Goal: Task Accomplishment & Management: Manage account settings

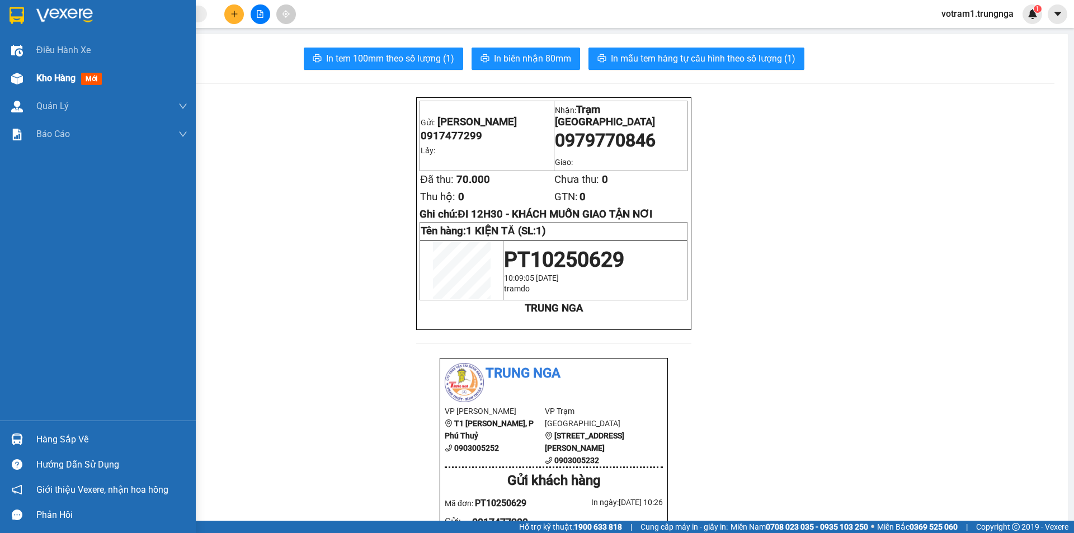
click at [15, 88] on div at bounding box center [17, 79] width 20 height 20
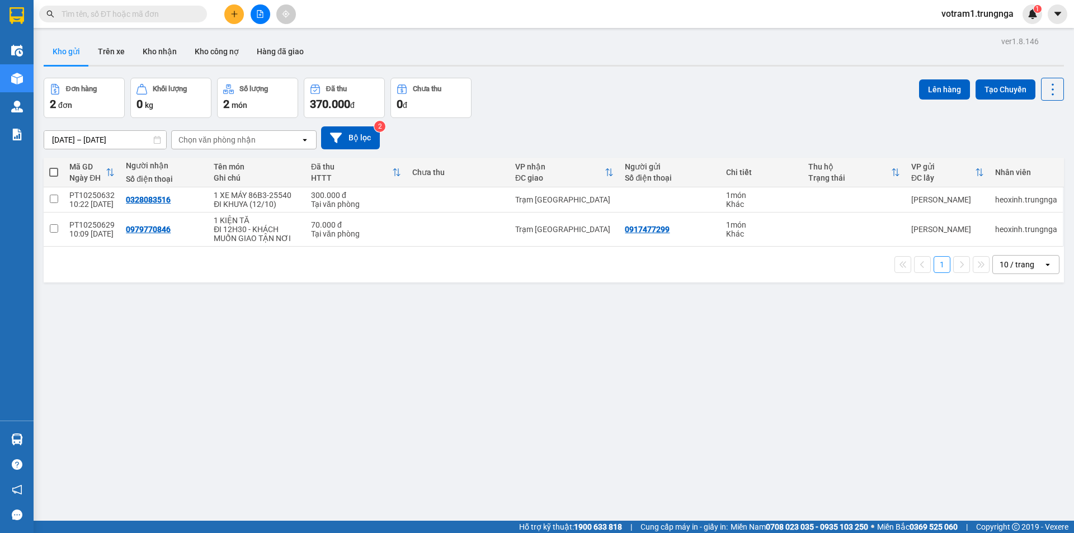
click at [239, 17] on button at bounding box center [234, 14] width 20 height 20
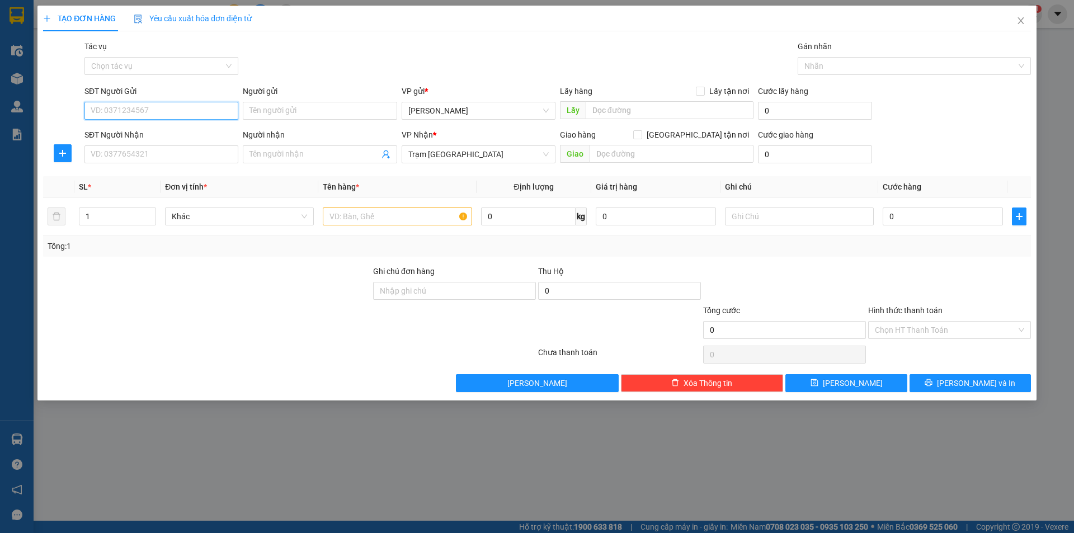
click at [213, 114] on input "SĐT Người Gửi" at bounding box center [161, 111] width 154 height 18
type input "0947232492"
click at [205, 133] on div "0947232492" at bounding box center [161, 133] width 140 height 12
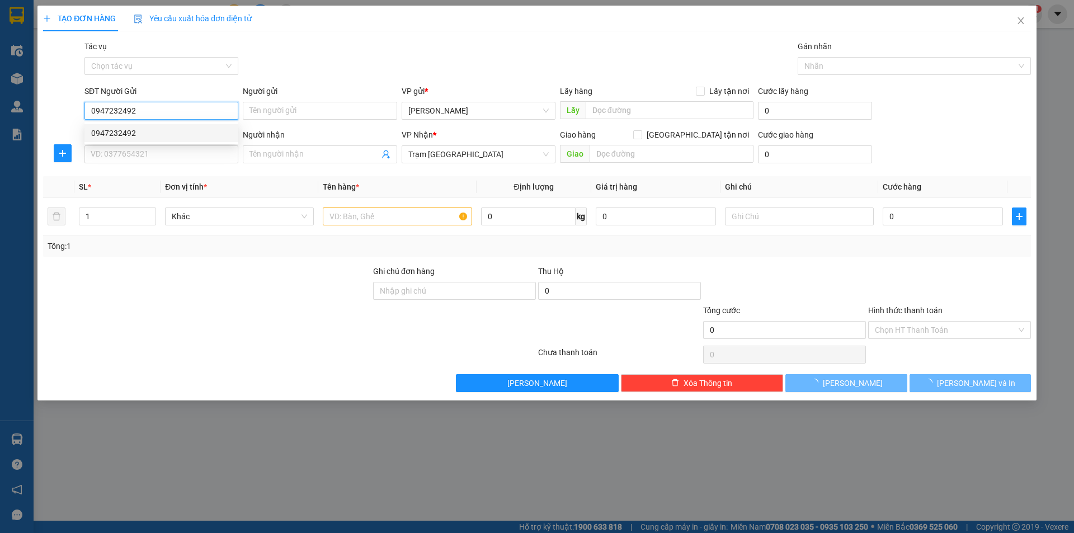
type input "30.000"
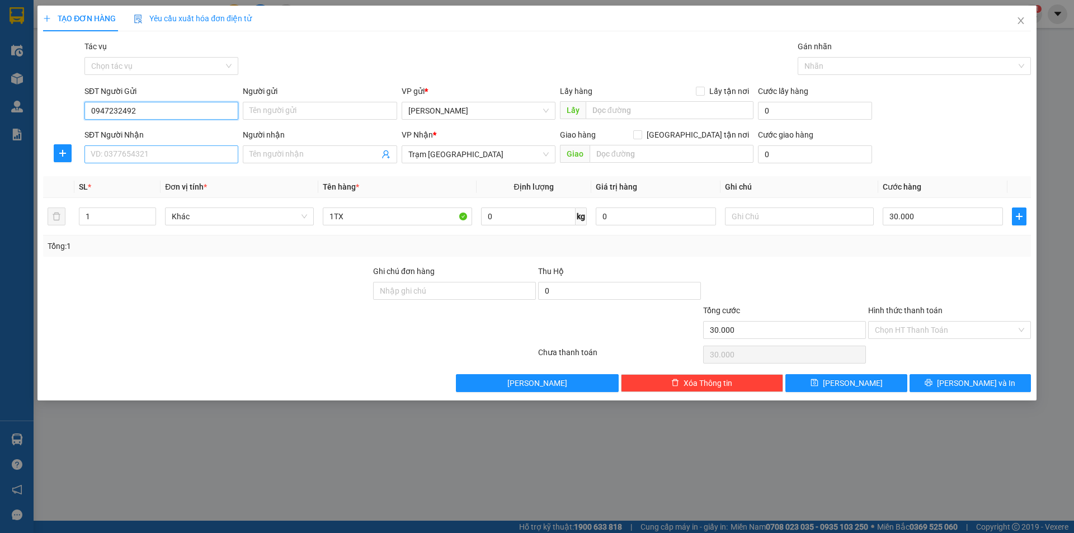
type input "0947232492"
click at [140, 146] on input "SĐT Người Nhận" at bounding box center [161, 154] width 154 height 18
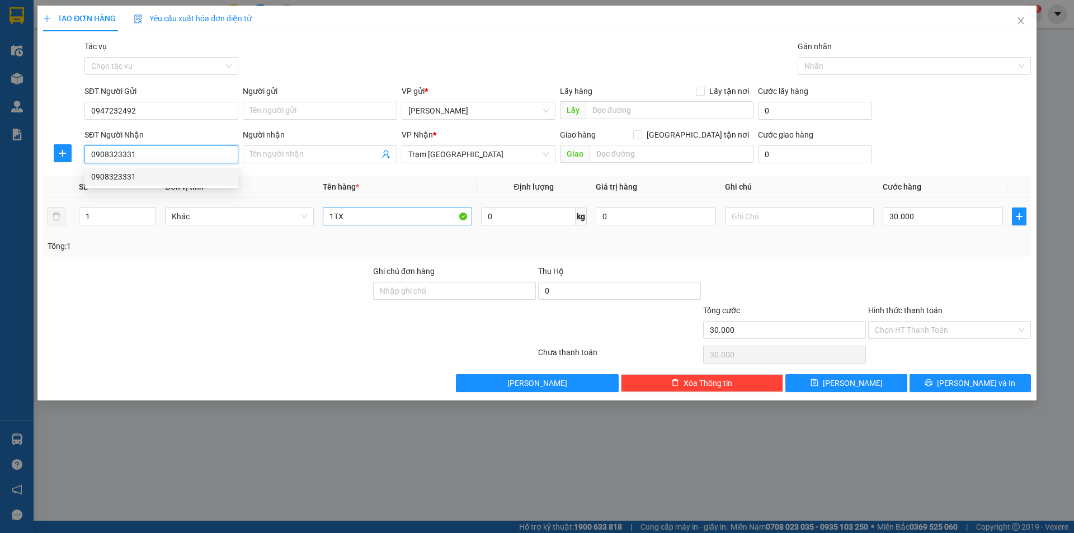
type input "0908323331"
click at [446, 220] on input "1TX" at bounding box center [397, 216] width 149 height 18
click at [449, 241] on div "Tổng: 1" at bounding box center [537, 246] width 979 height 12
click at [935, 216] on input "30.000" at bounding box center [943, 216] width 120 height 18
type input "4"
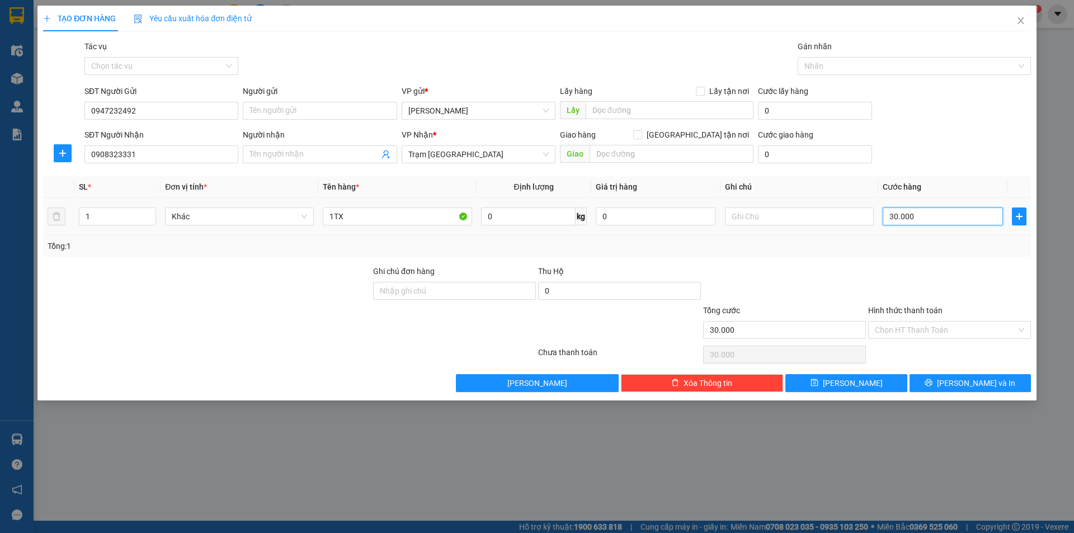
type input "4"
type input "40"
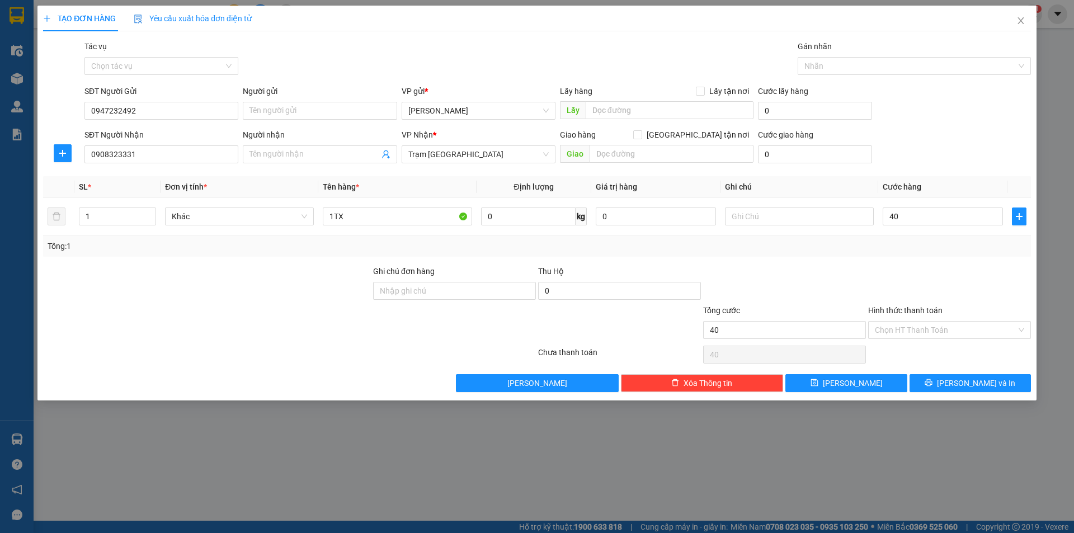
type input "40.000"
click at [939, 272] on div at bounding box center [949, 284] width 165 height 39
click at [900, 325] on input "Hình thức thanh toán" at bounding box center [945, 330] width 141 height 17
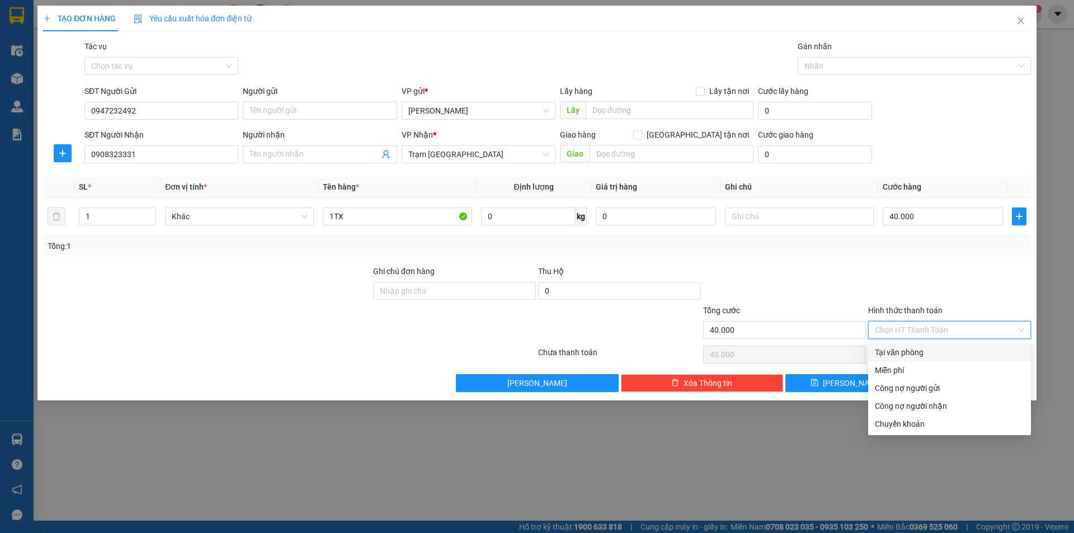
click at [902, 359] on div "Tại văn phòng" at bounding box center [949, 352] width 163 height 18
type input "0"
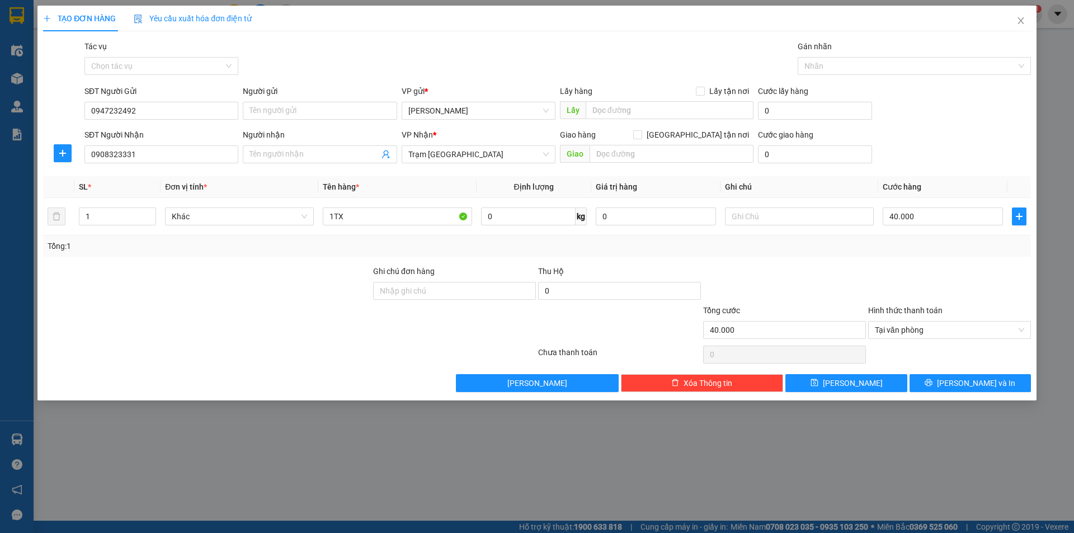
drag, startPoint x: 846, startPoint y: 264, endPoint x: 846, endPoint y: 270, distance: 6.2
click at [846, 263] on div "Transit Pickup Surcharge Ids Transit Deliver Surcharge Ids Transit Deliver Surc…" at bounding box center [537, 216] width 988 height 352
click at [1002, 386] on button "Lưu và In" at bounding box center [969, 383] width 121 height 18
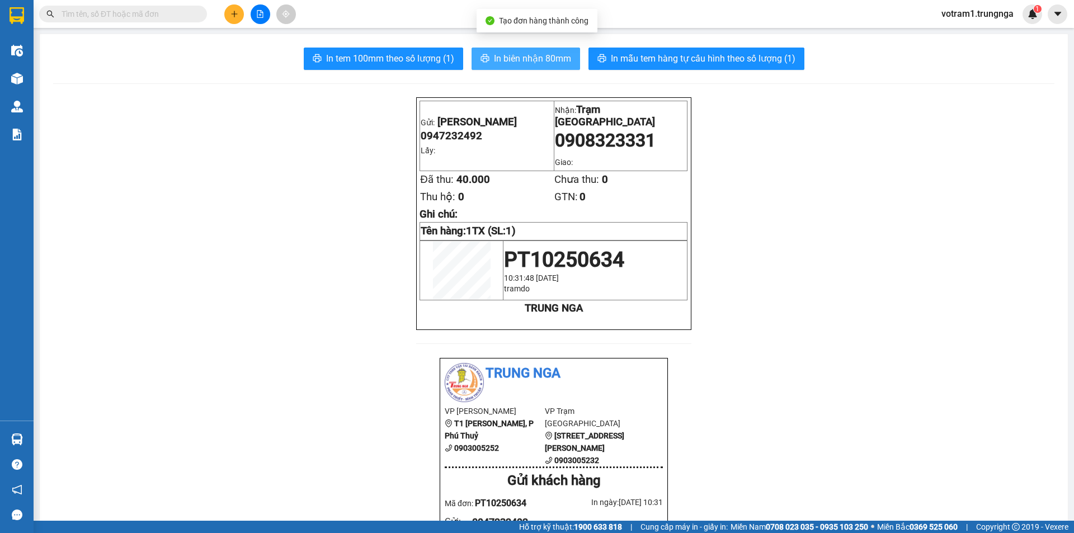
click at [534, 67] on button "In biên nhận 80mm" at bounding box center [525, 59] width 108 height 22
click at [543, 62] on span "In biên nhận 80mm" at bounding box center [532, 58] width 77 height 14
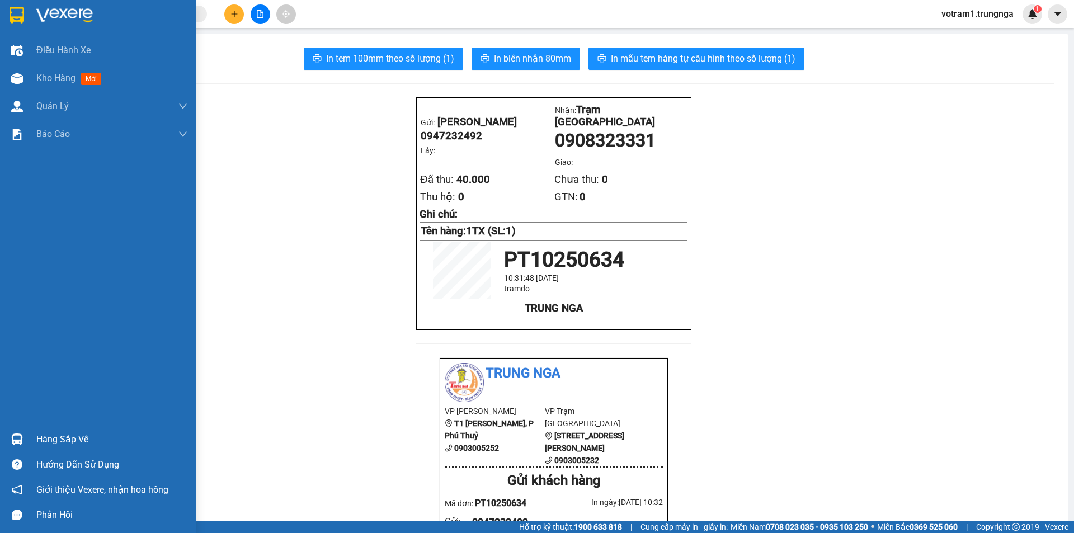
click at [19, 433] on img at bounding box center [17, 439] width 12 height 12
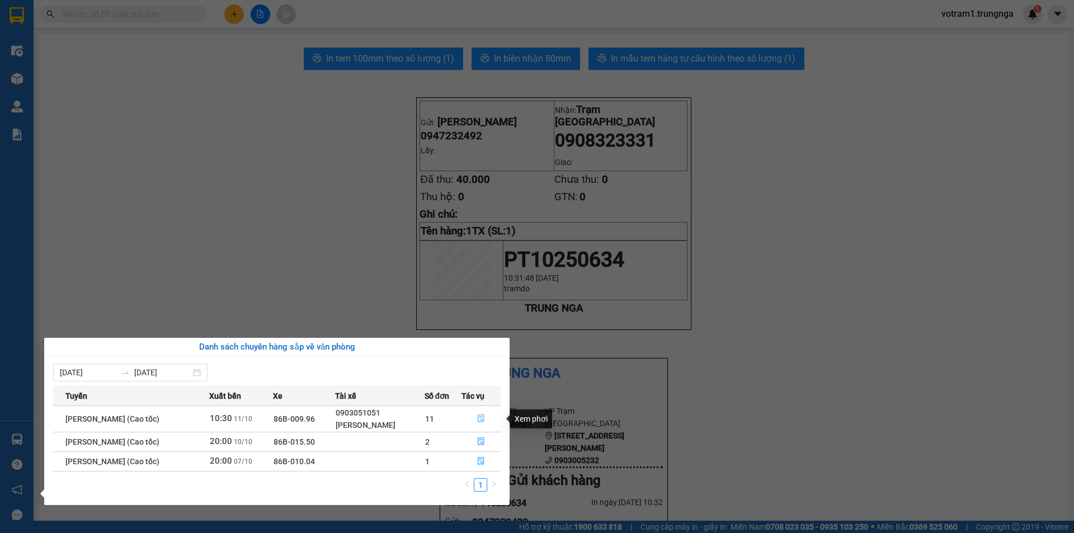
click at [482, 414] on icon "file-done" at bounding box center [481, 418] width 8 height 8
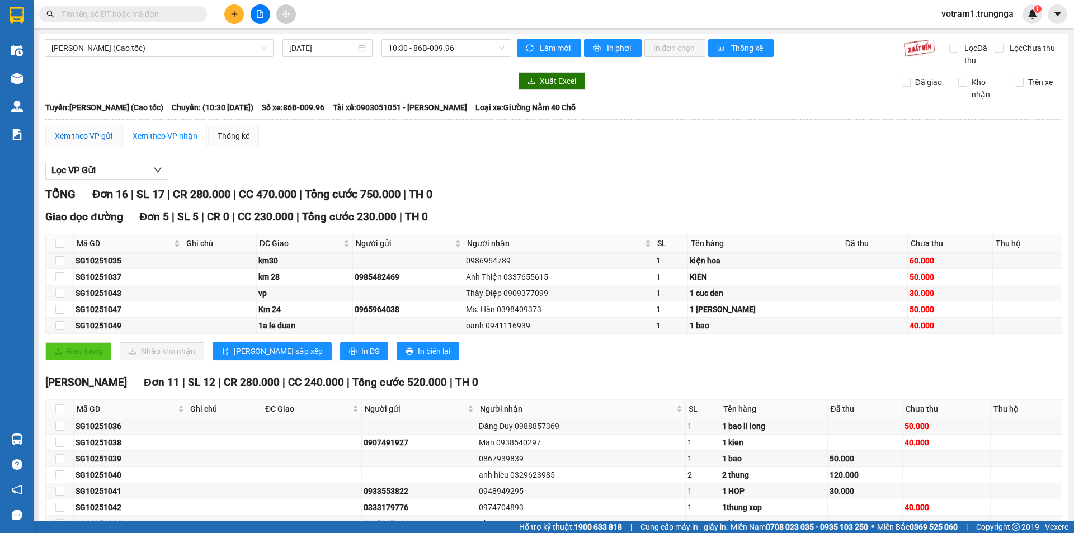
click at [108, 138] on div "Xem theo VP gửi" at bounding box center [84, 136] width 58 height 12
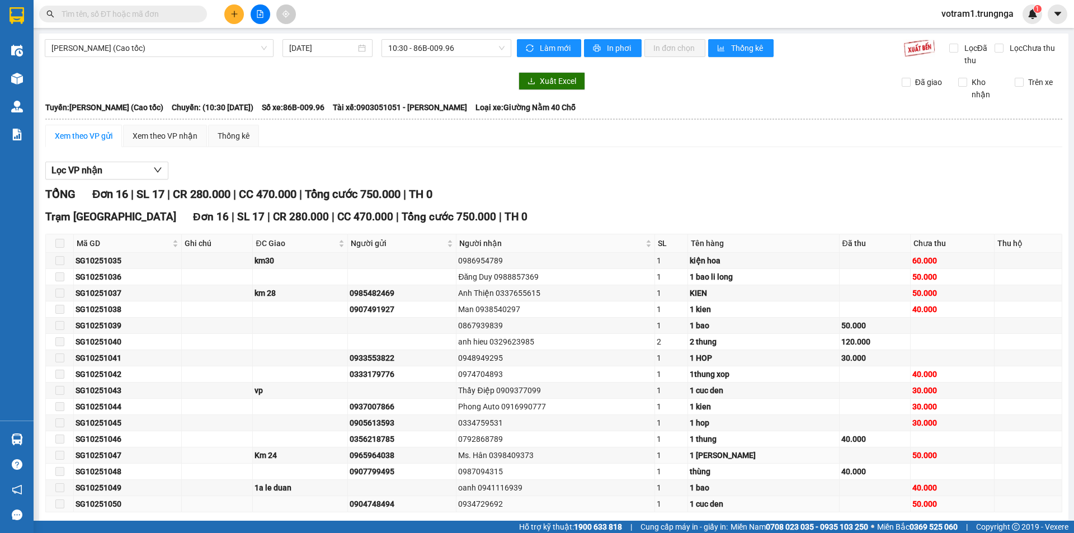
scroll to position [49, 0]
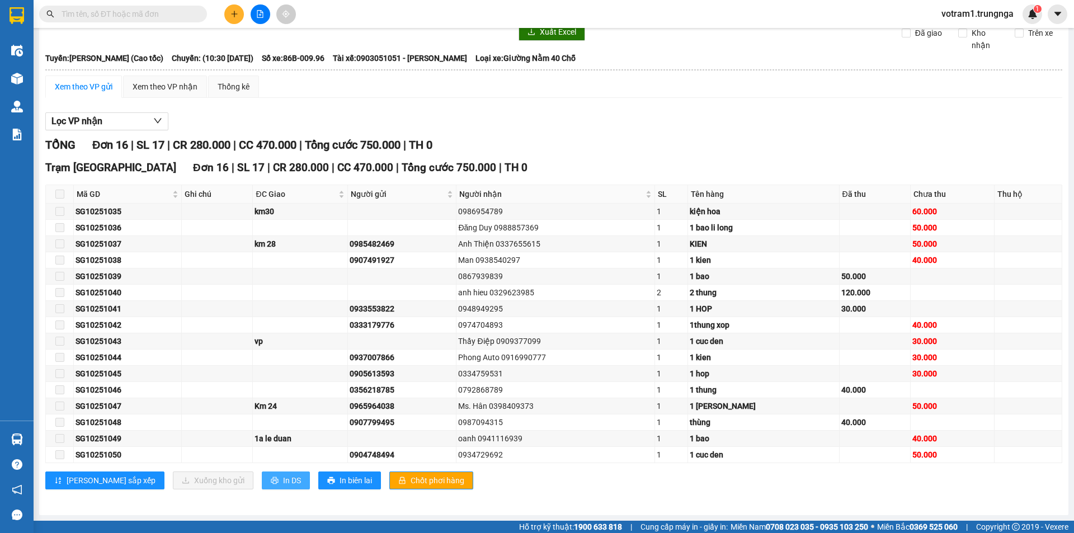
click at [283, 484] on span "In DS" at bounding box center [292, 480] width 18 height 12
click at [163, 81] on div "Xem theo VP nhận" at bounding box center [165, 87] width 65 height 12
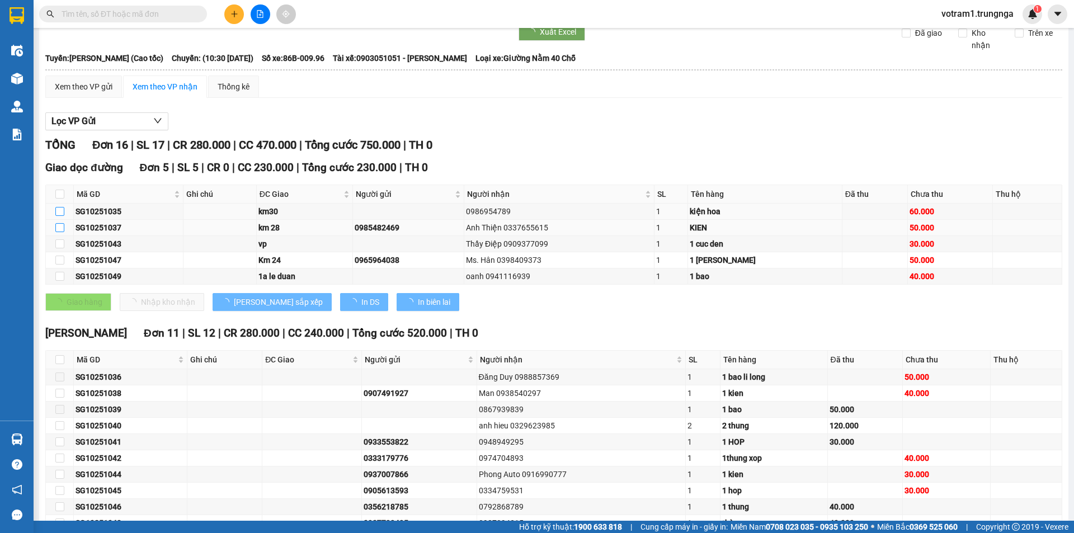
click at [62, 210] on input "checkbox" at bounding box center [59, 211] width 9 height 9
checkbox input "true"
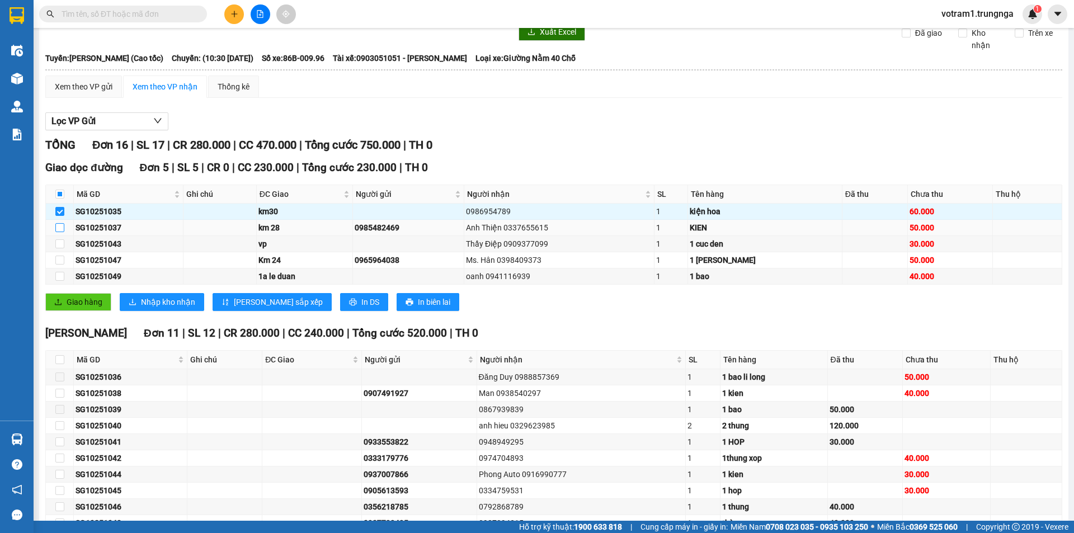
click at [58, 227] on input "checkbox" at bounding box center [59, 227] width 9 height 9
checkbox input "true"
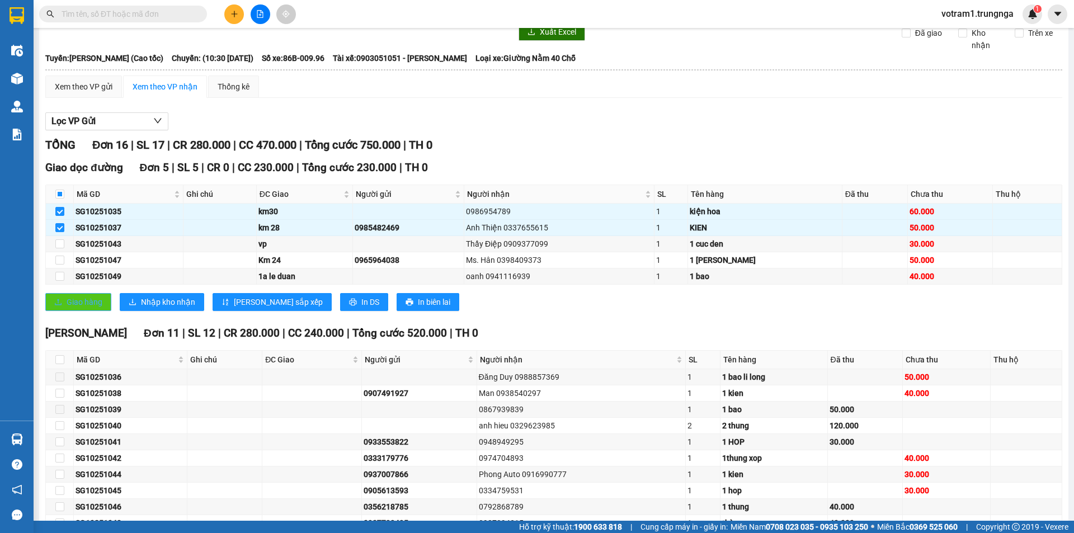
click at [83, 308] on span "Giao hàng" at bounding box center [85, 302] width 36 height 12
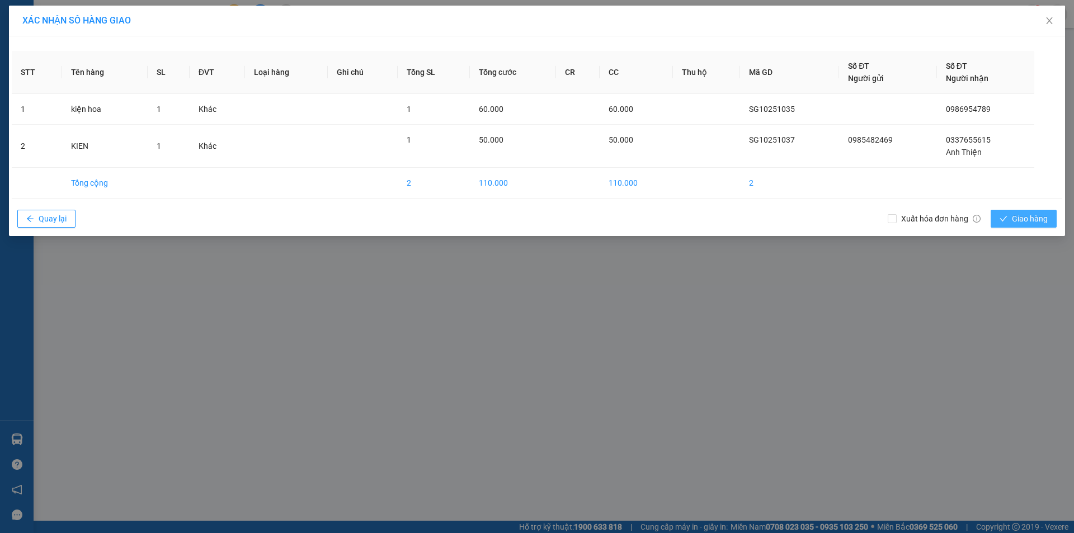
click at [1035, 213] on span "Giao hàng" at bounding box center [1030, 219] width 36 height 12
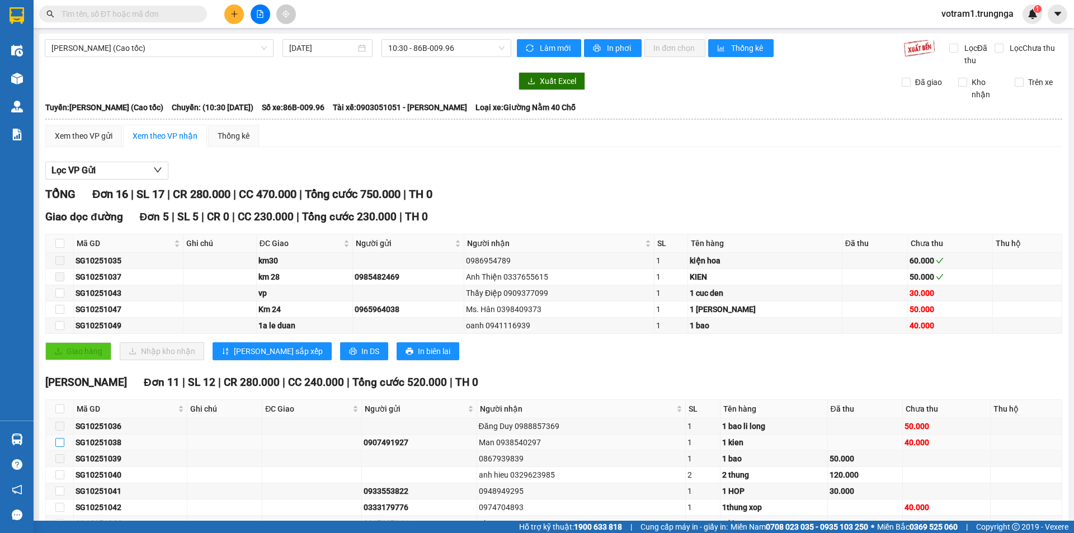
click at [56, 442] on input "checkbox" at bounding box center [59, 442] width 9 height 9
checkbox input "true"
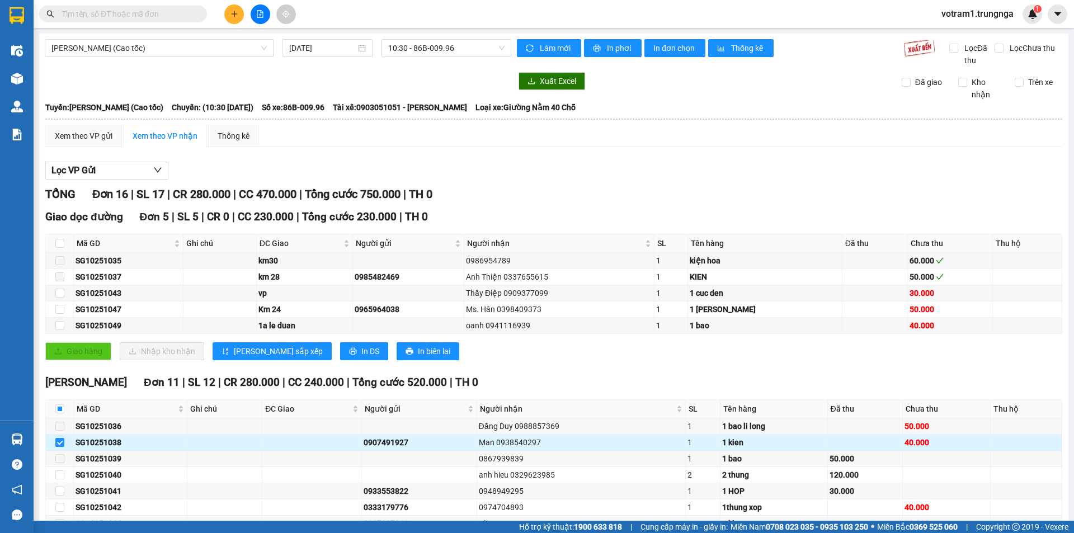
scroll to position [134, 0]
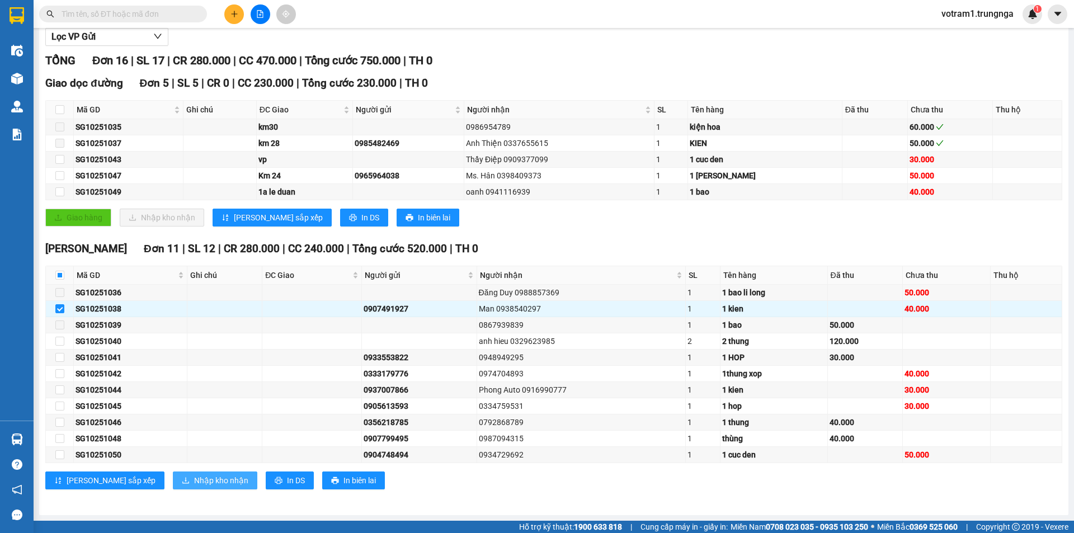
click at [194, 482] on span "Nhập kho nhận" at bounding box center [221, 480] width 54 height 12
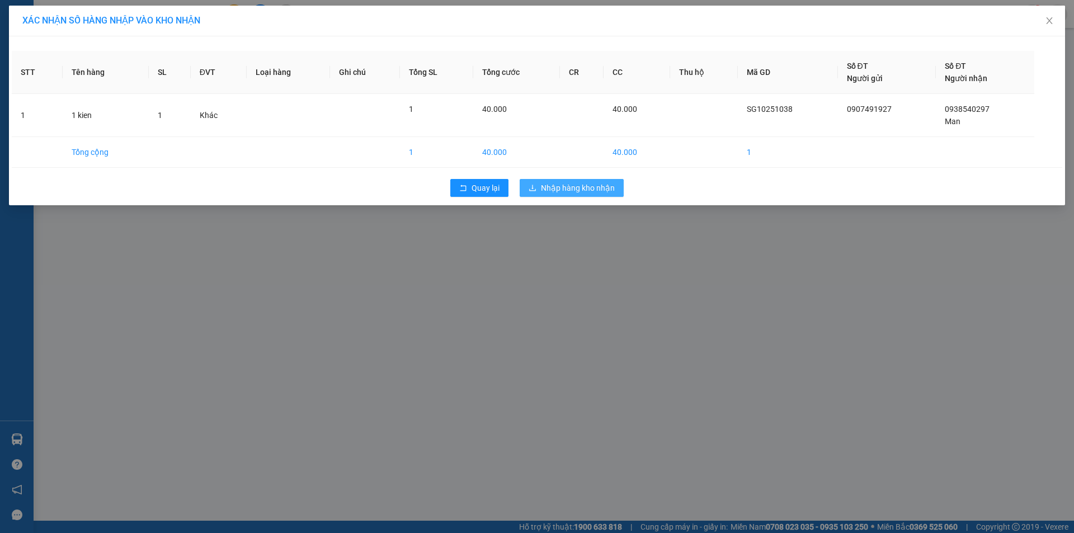
click at [594, 186] on span "Nhập hàng kho nhận" at bounding box center [578, 188] width 74 height 12
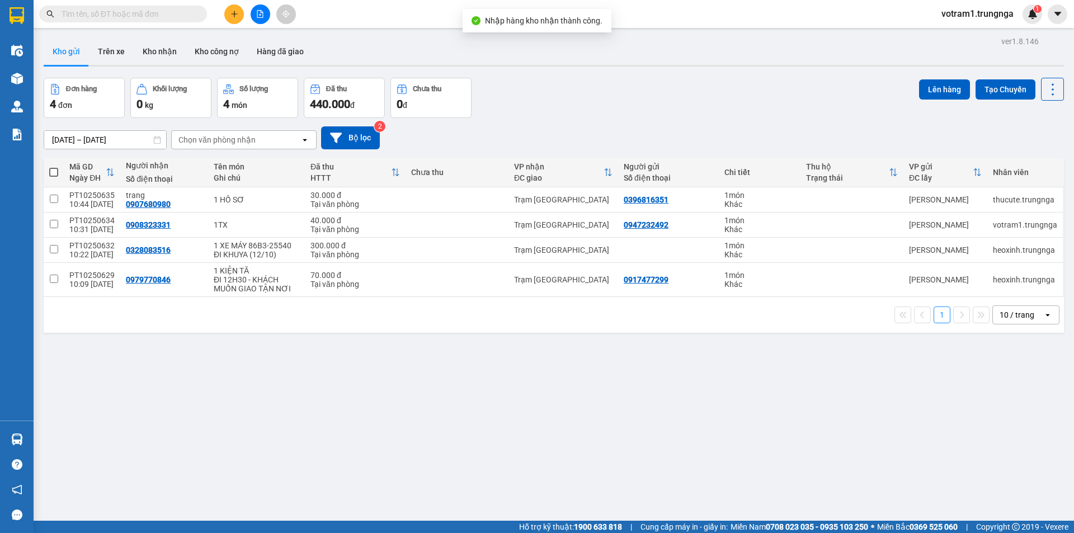
click at [69, 16] on input "text" at bounding box center [128, 14] width 132 height 12
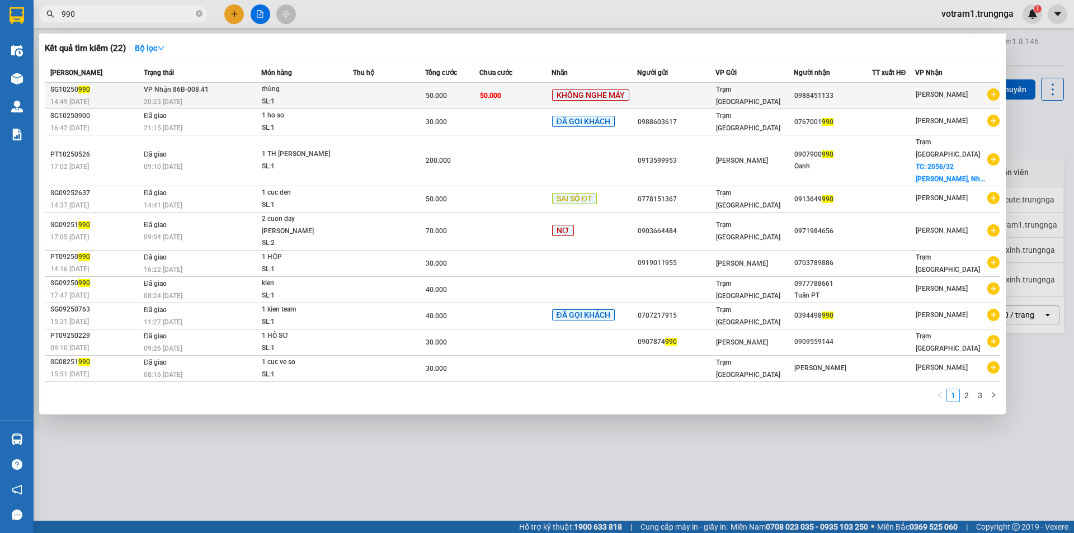
type input "990"
click at [186, 87] on span "VP Nhận 86B-008.41" at bounding box center [176, 90] width 65 height 8
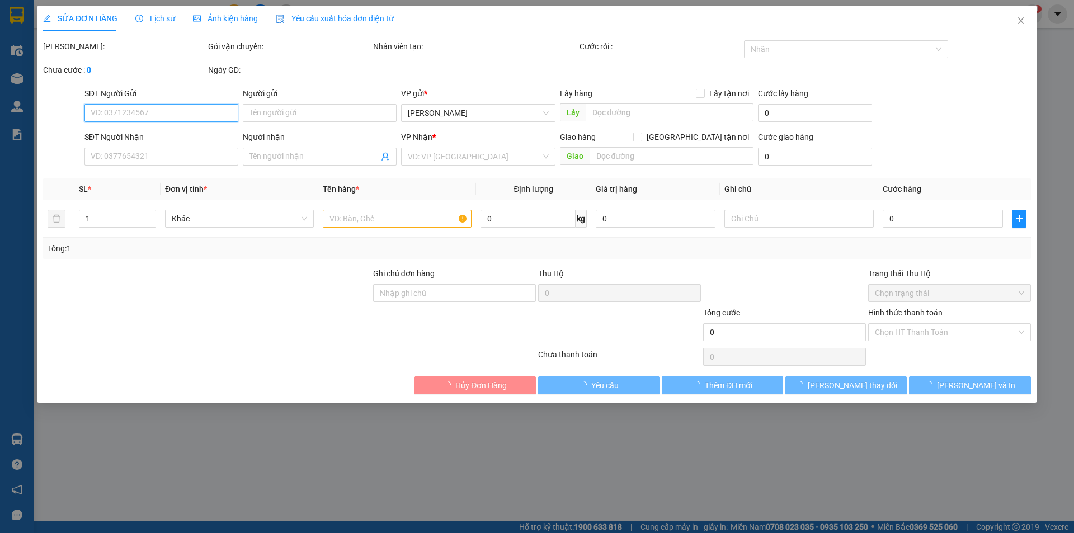
type input "0988451133"
type input "50.000"
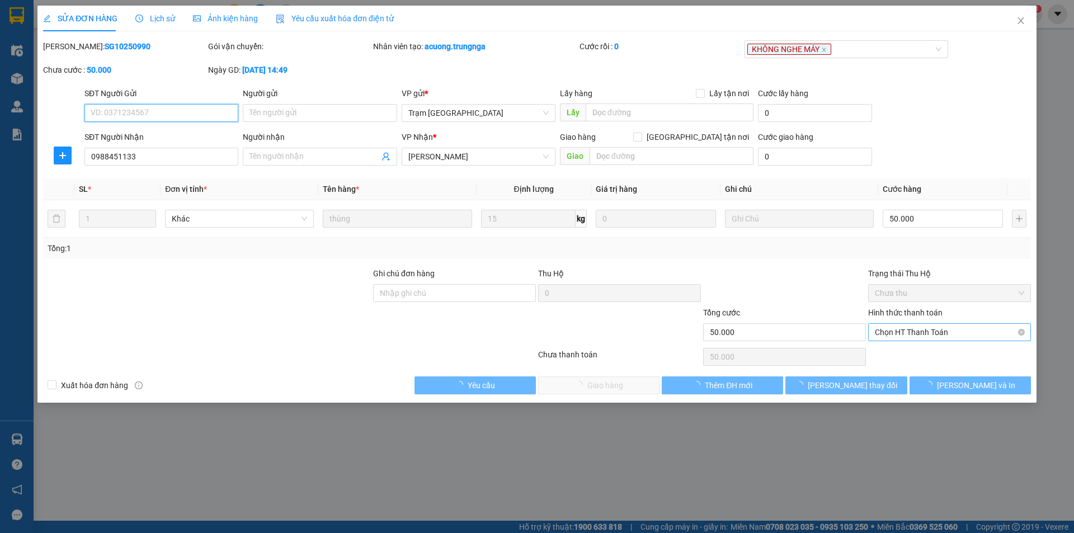
click at [937, 336] on span "Chọn HT Thanh Toán" at bounding box center [949, 332] width 149 height 17
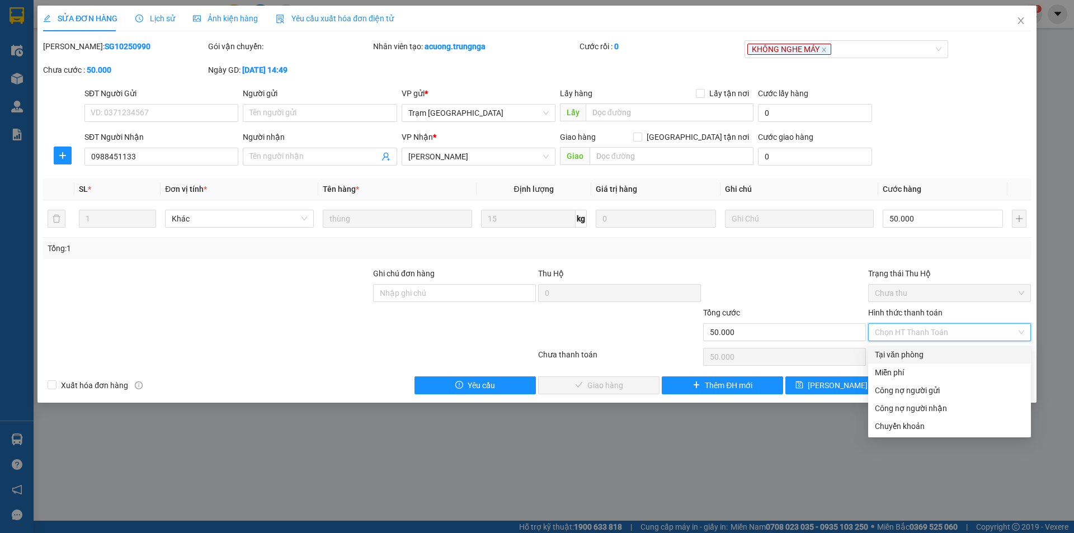
click at [937, 353] on div "Tại văn phòng" at bounding box center [949, 354] width 149 height 12
type input "0"
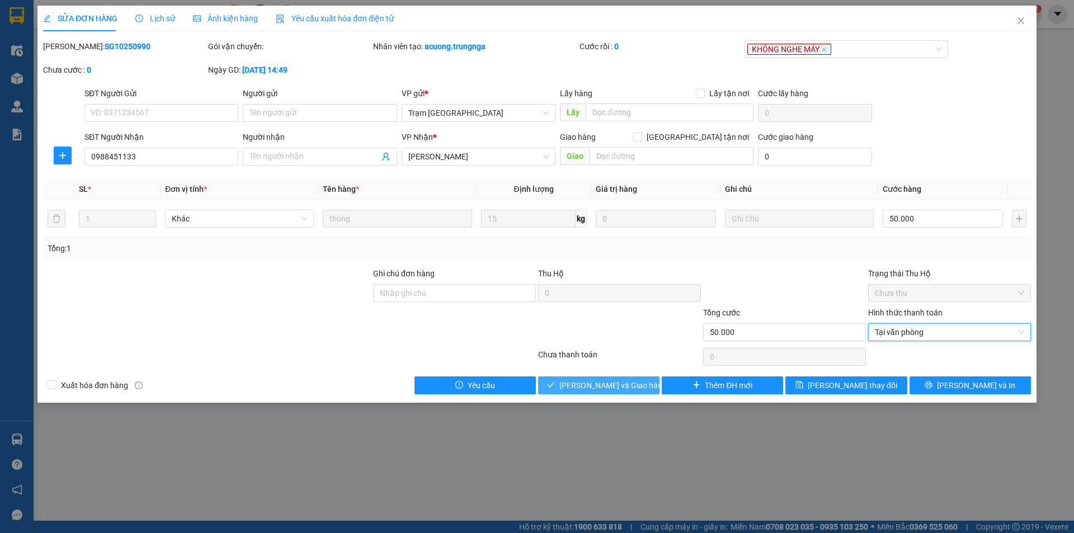
click at [635, 381] on button "Lưu và Giao hàng" at bounding box center [598, 385] width 121 height 18
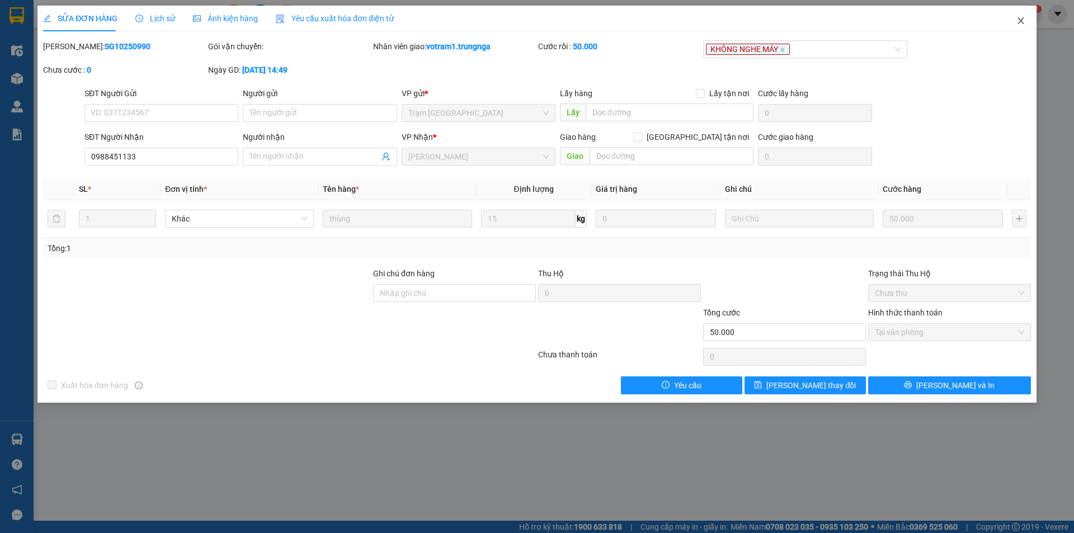
click at [1030, 25] on span "Close" at bounding box center [1020, 21] width 31 height 31
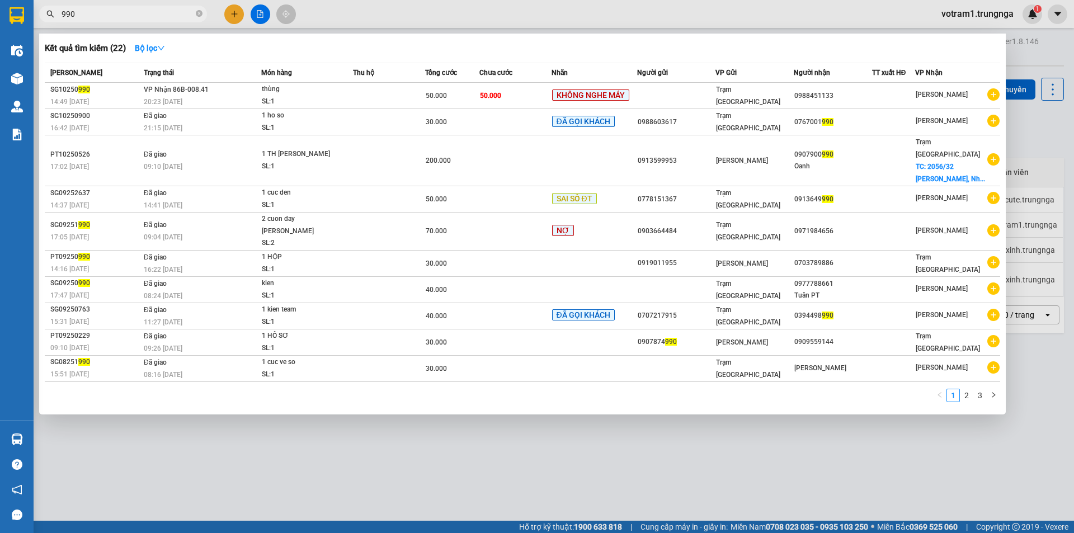
click at [131, 18] on input "990" at bounding box center [128, 14] width 132 height 12
type input "9"
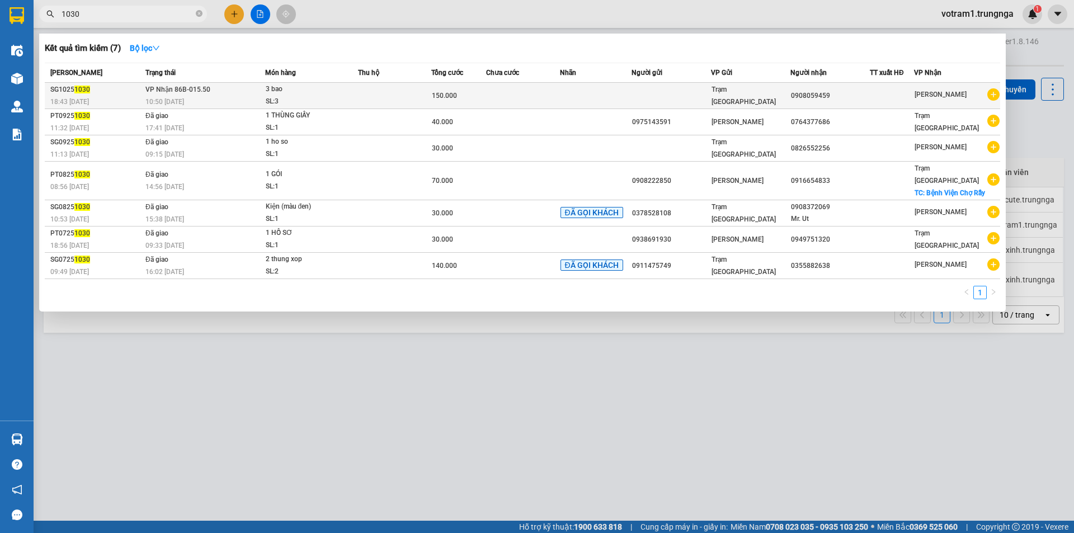
type input "1030"
click at [329, 88] on div "3 bao" at bounding box center [308, 89] width 84 height 12
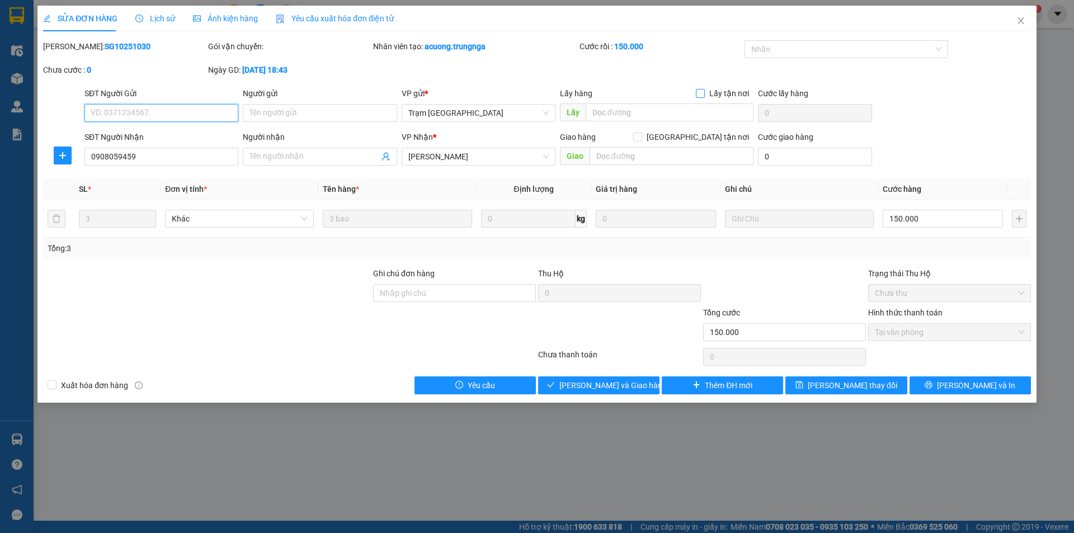
type input "0908059459"
type input "150.000"
click at [757, 51] on div at bounding box center [840, 49] width 187 height 13
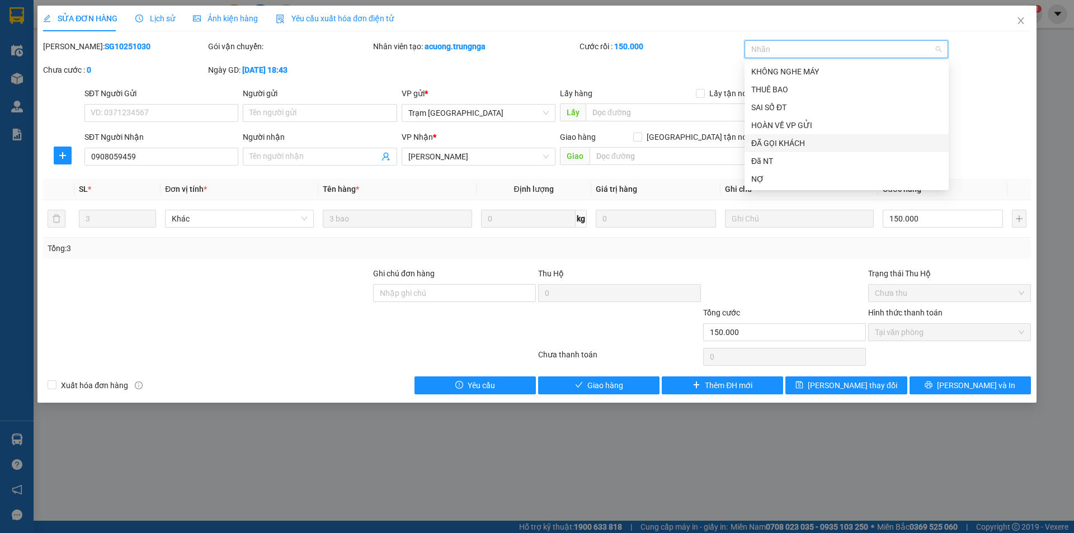
click at [781, 143] on div "ĐÃ GỌI KHÁCH" at bounding box center [846, 143] width 191 height 12
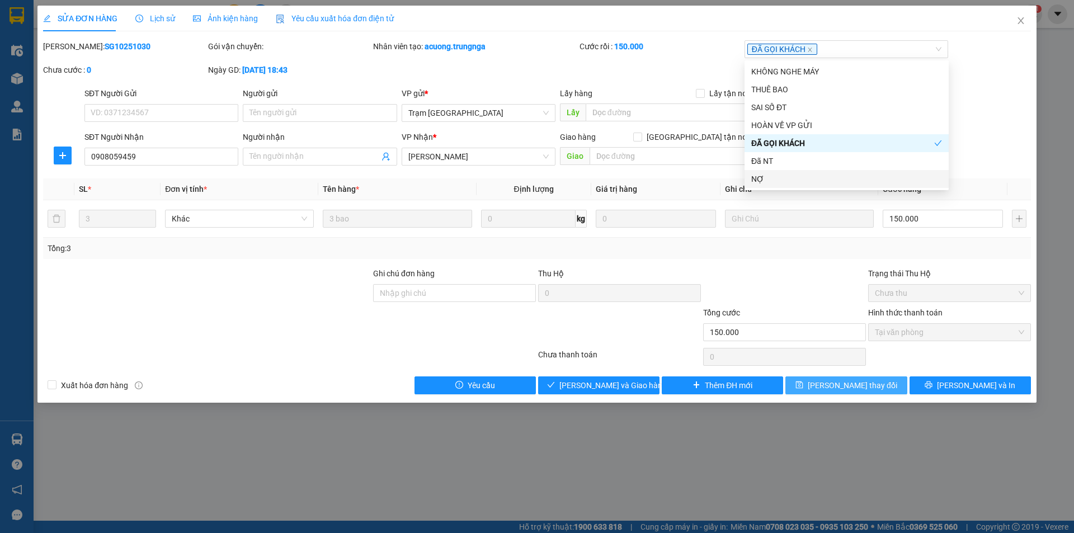
click at [834, 392] on button "Lưu thay đổi" at bounding box center [845, 385] width 121 height 18
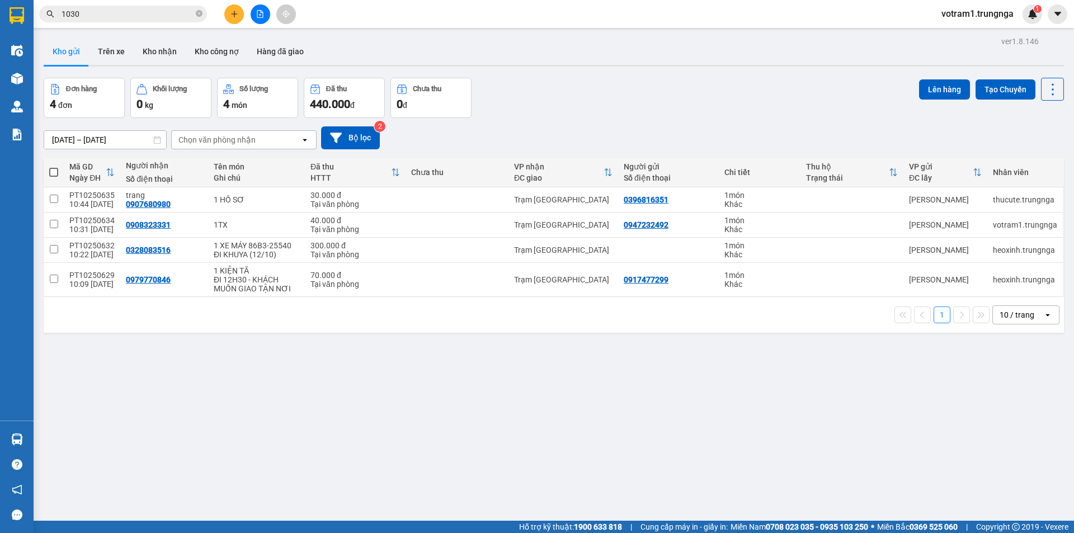
click at [92, 10] on input "1030" at bounding box center [128, 14] width 132 height 12
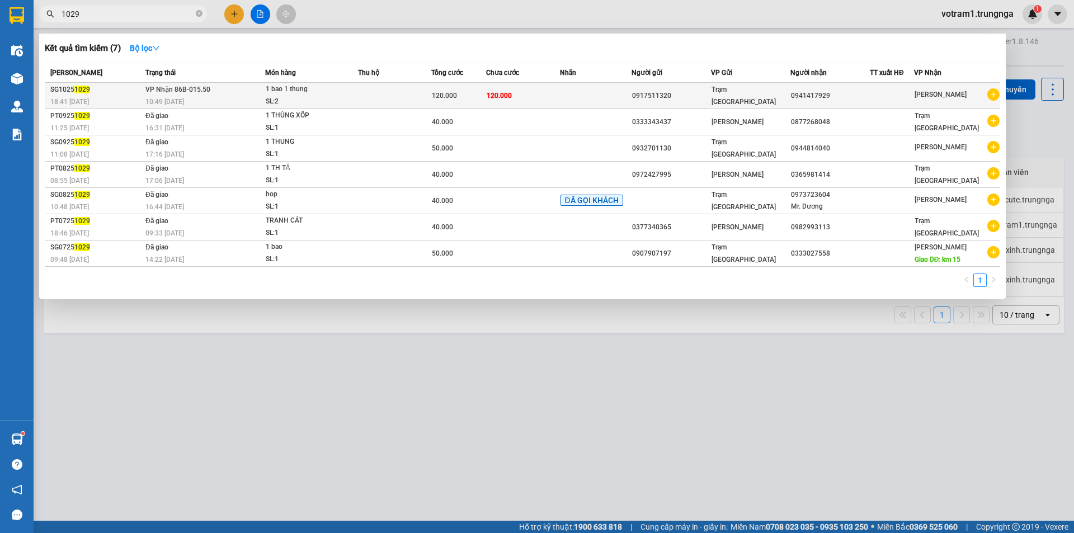
type input "1029"
click at [709, 97] on div "0917511320" at bounding box center [671, 96] width 78 height 12
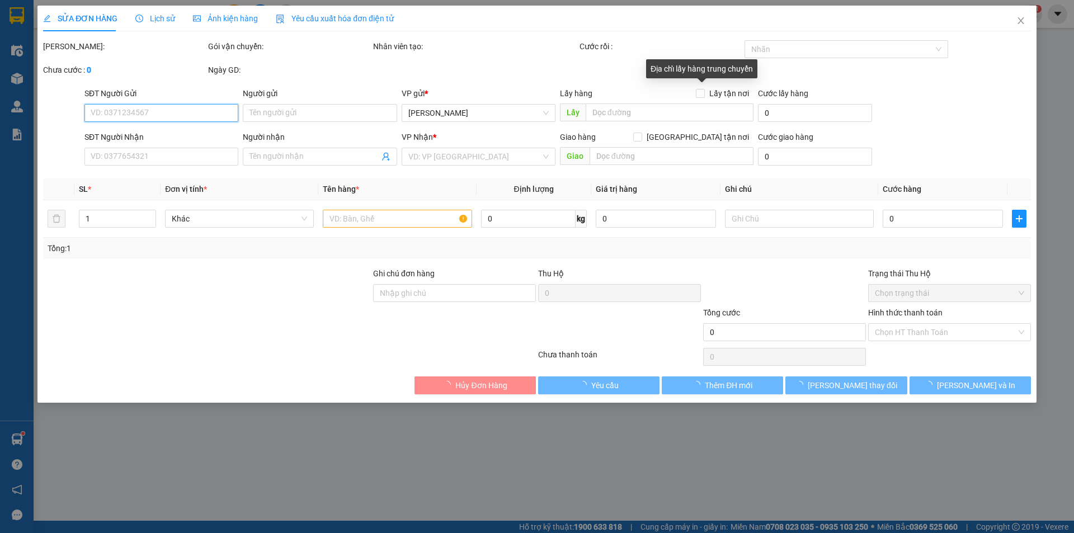
type input "0917511320"
type input "0941417929"
type input "120.000"
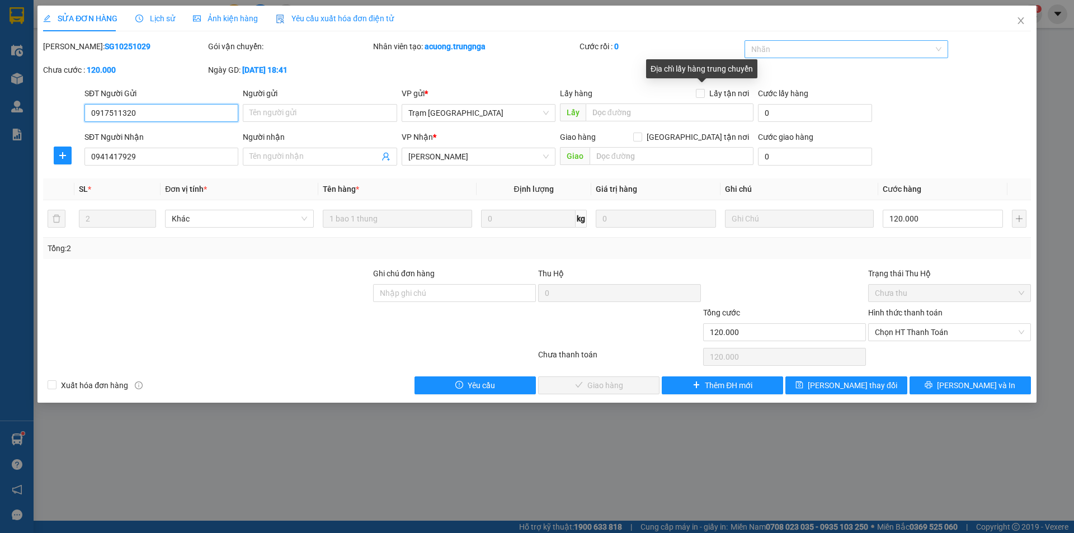
click at [801, 51] on div at bounding box center [840, 49] width 187 height 13
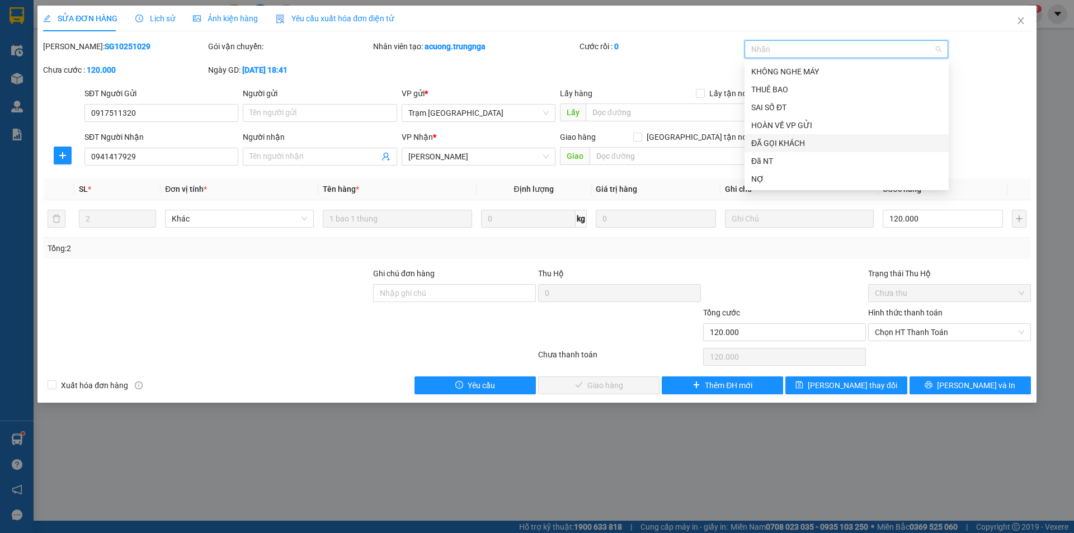
click at [799, 139] on div "ĐÃ GỌI KHÁCH" at bounding box center [846, 143] width 191 height 12
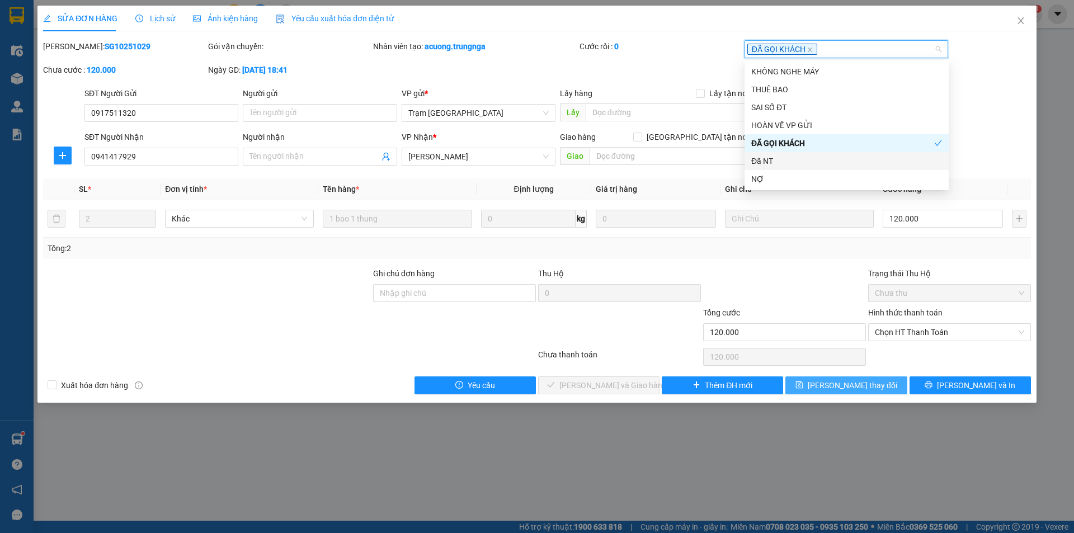
click at [876, 390] on button "Lưu thay đổi" at bounding box center [845, 385] width 121 height 18
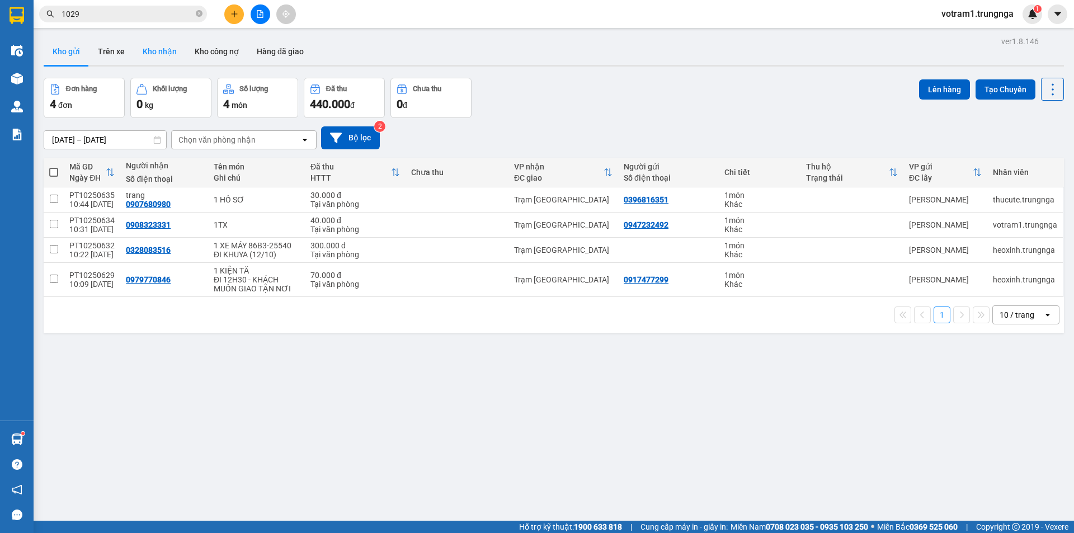
click at [169, 53] on button "Kho nhận" at bounding box center [160, 51] width 52 height 27
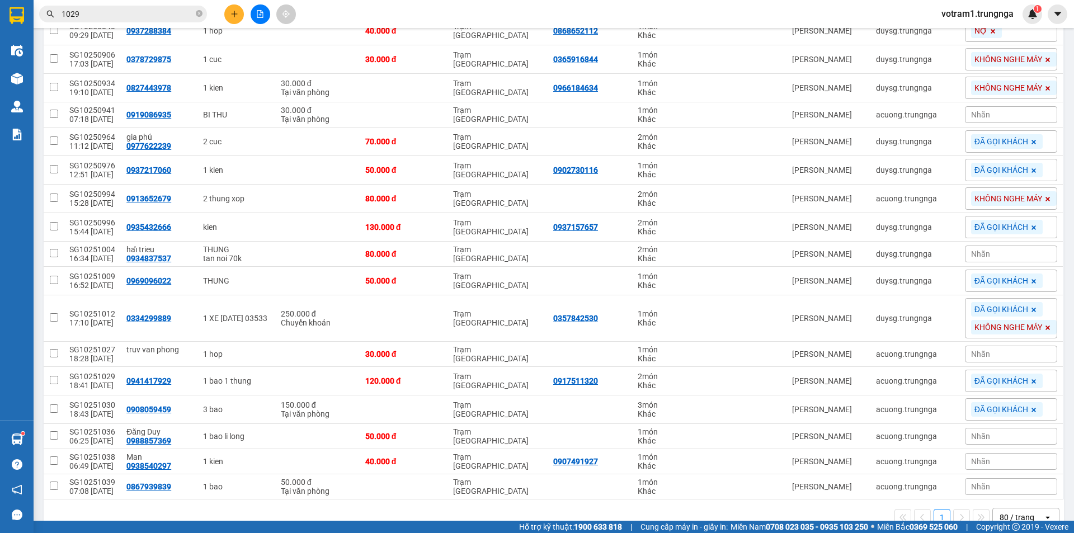
scroll to position [456, 0]
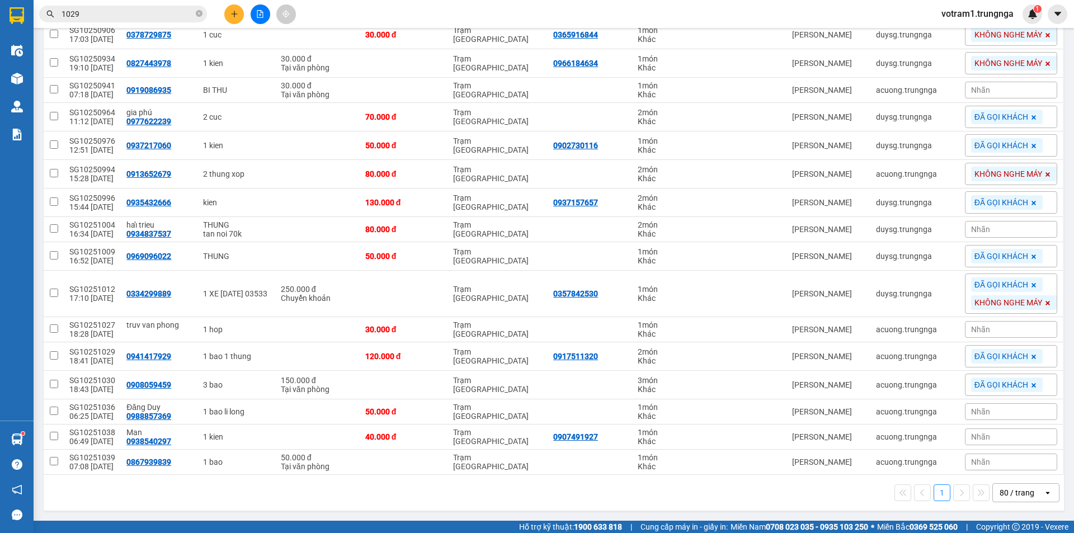
click at [1026, 414] on div "Nhãn" at bounding box center [1011, 411] width 92 height 17
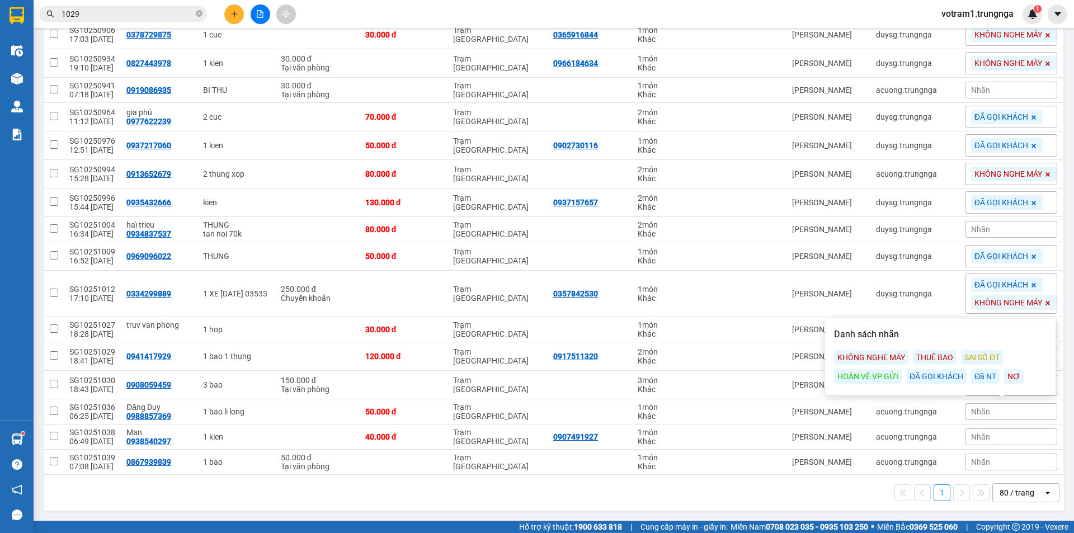
click at [935, 378] on div "ĐÃ GỌI KHÁCH" at bounding box center [936, 376] width 60 height 15
click at [979, 438] on span "Nhãn" at bounding box center [980, 440] width 19 height 9
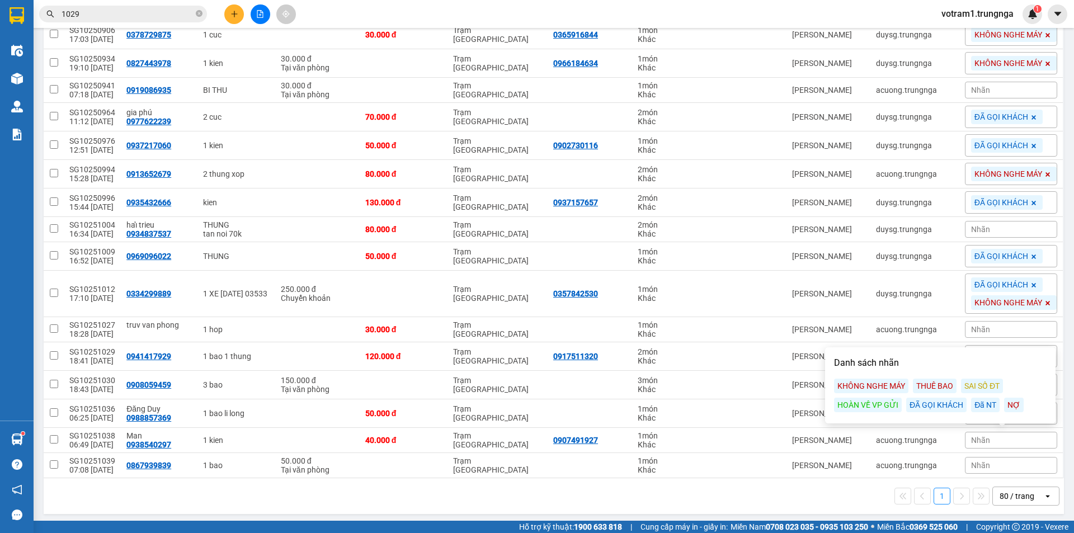
click at [951, 409] on div "ĐÃ GỌI KHÁCH" at bounding box center [936, 405] width 60 height 15
click at [982, 468] on div "Nhãn" at bounding box center [1011, 468] width 92 height 17
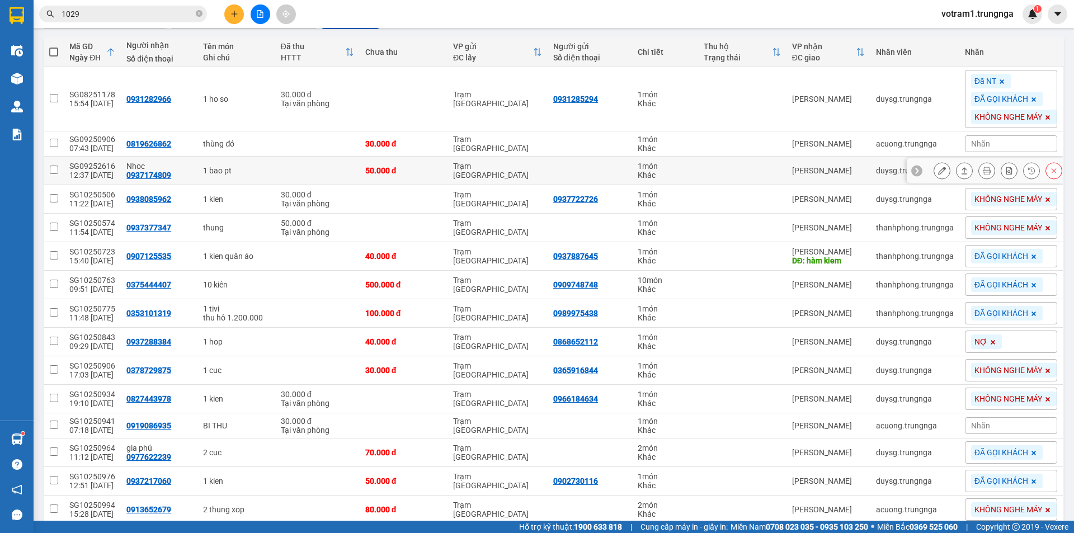
scroll to position [0, 0]
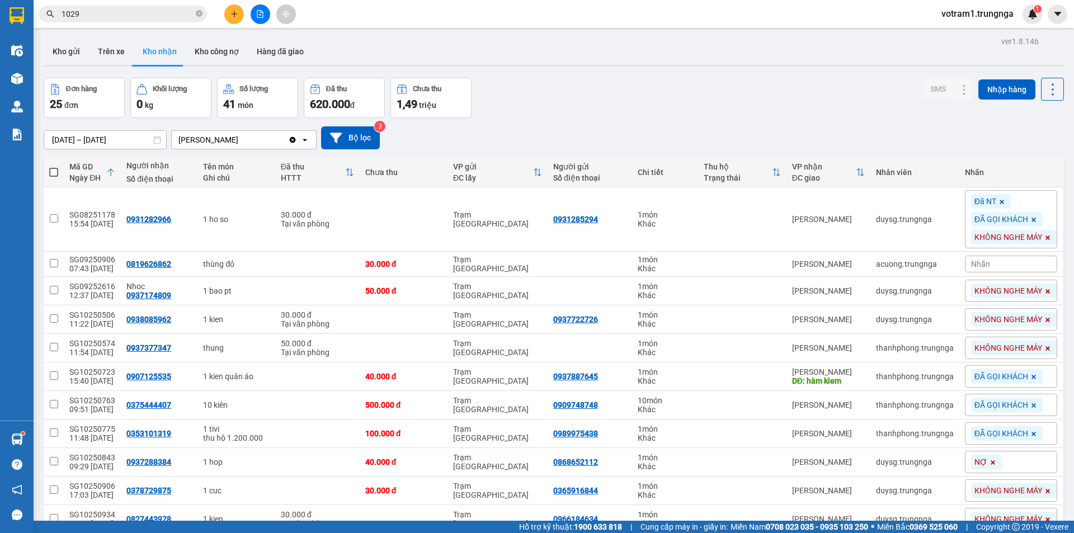
click at [522, 131] on div "[DATE] – [DATE] Press the down arrow key to interact with the calendar and sele…" at bounding box center [554, 137] width 1020 height 23
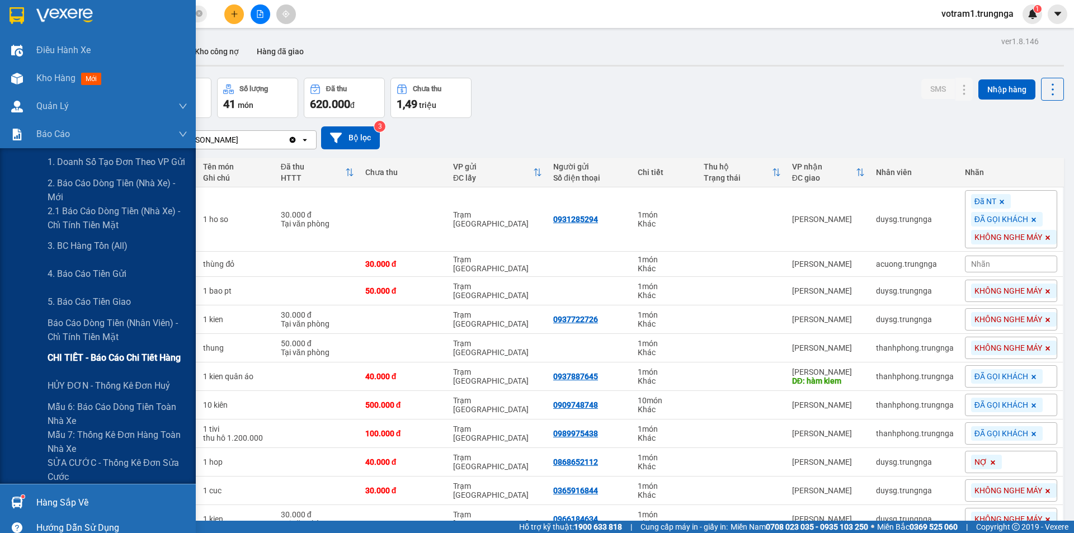
click at [102, 357] on span "CHI TIẾT - Báo cáo chi tiết hàng" at bounding box center [114, 358] width 133 height 14
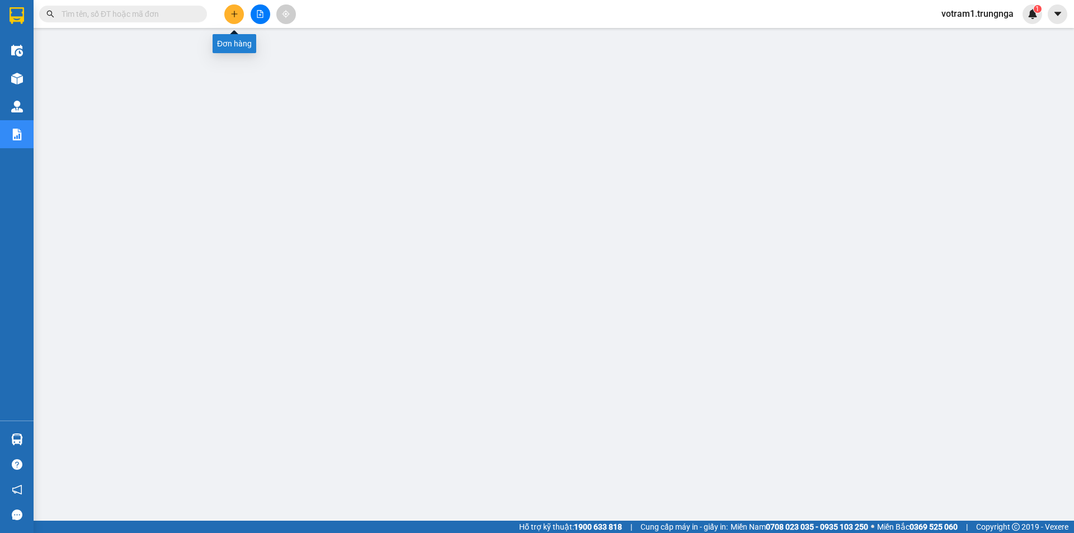
click at [234, 16] on icon "plus" at bounding box center [234, 14] width 8 height 8
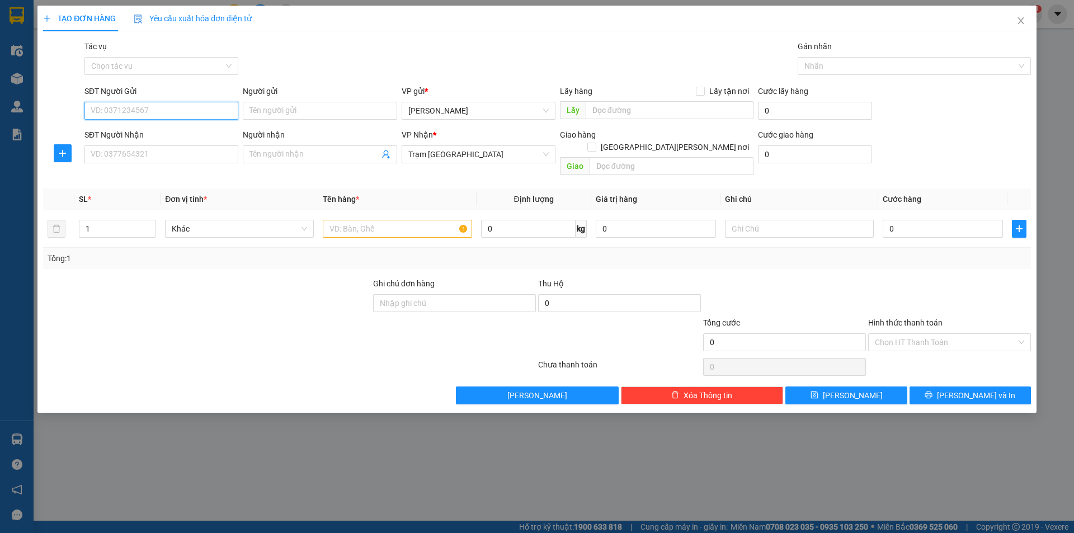
click at [199, 109] on input "SĐT Người Gửi" at bounding box center [161, 111] width 154 height 18
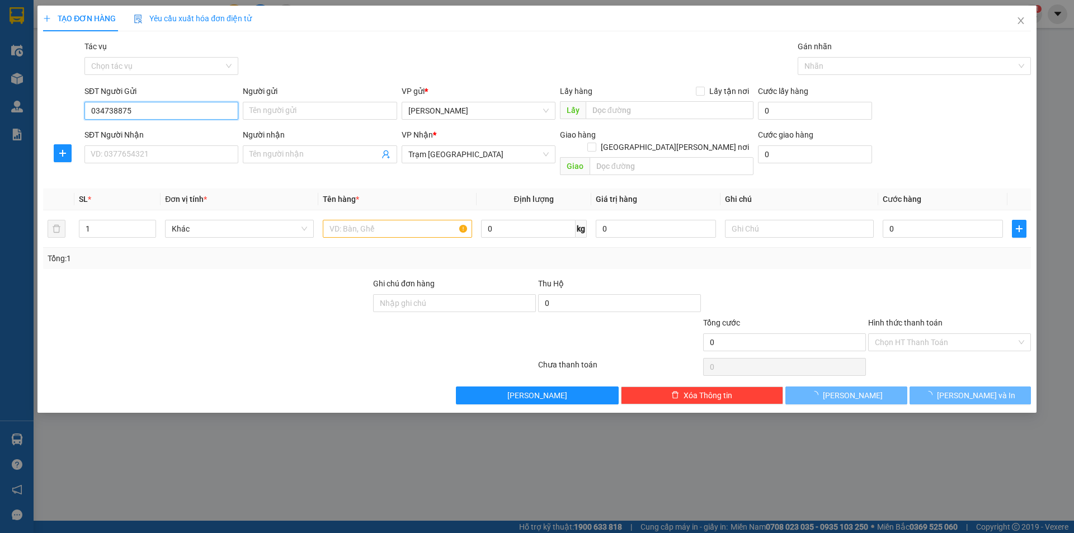
type input "0347388755"
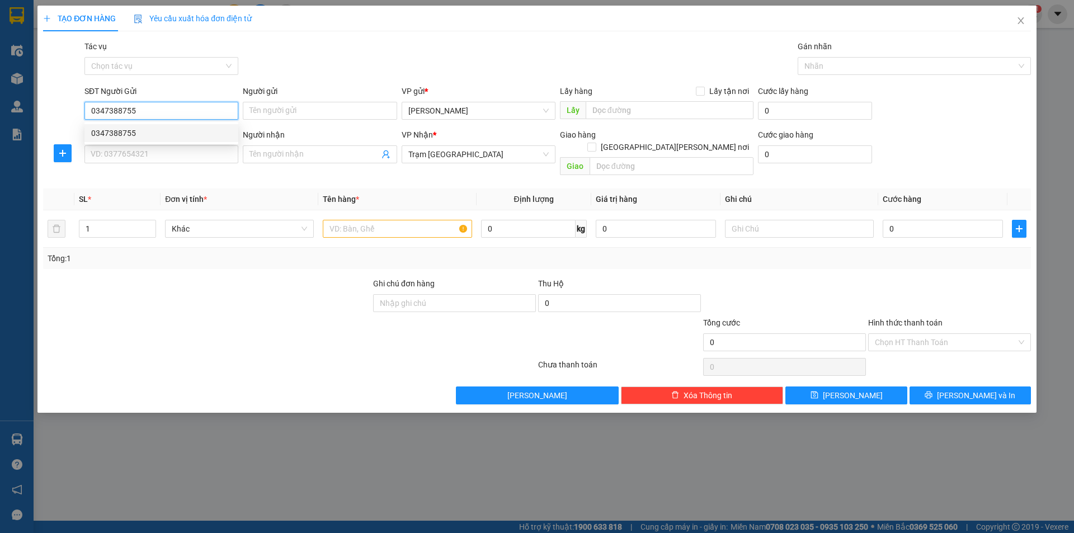
click at [167, 134] on div "0347388755" at bounding box center [161, 133] width 140 height 12
type input "50.000"
type input "0347388755"
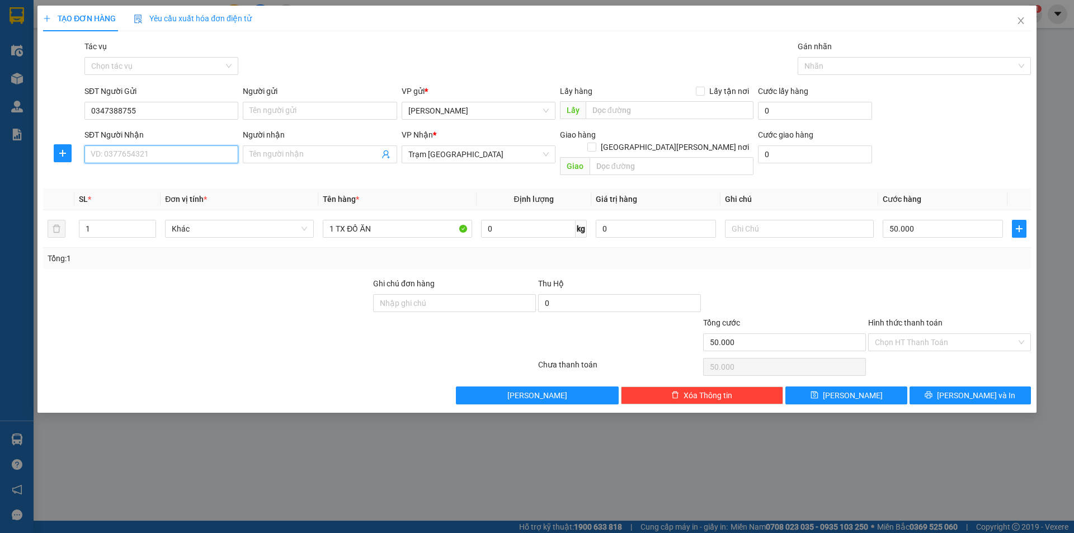
click at [140, 150] on input "SĐT Người Nhận" at bounding box center [161, 154] width 154 height 18
type input "0357885023"
click at [379, 230] on td "1 TX ĐỒ ĂN" at bounding box center [397, 228] width 158 height 37
click at [397, 220] on input "1 TX ĐỒ ĂN" at bounding box center [397, 229] width 149 height 18
click at [931, 336] on input "Hình thức thanh toán" at bounding box center [945, 342] width 141 height 17
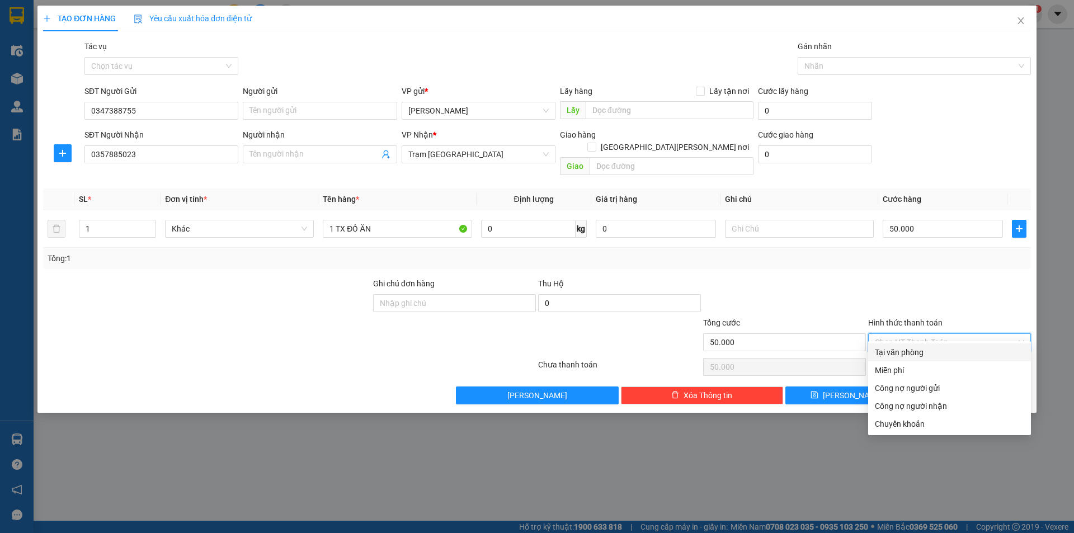
click at [932, 350] on div "Tại văn phòng" at bounding box center [949, 352] width 149 height 12
type input "0"
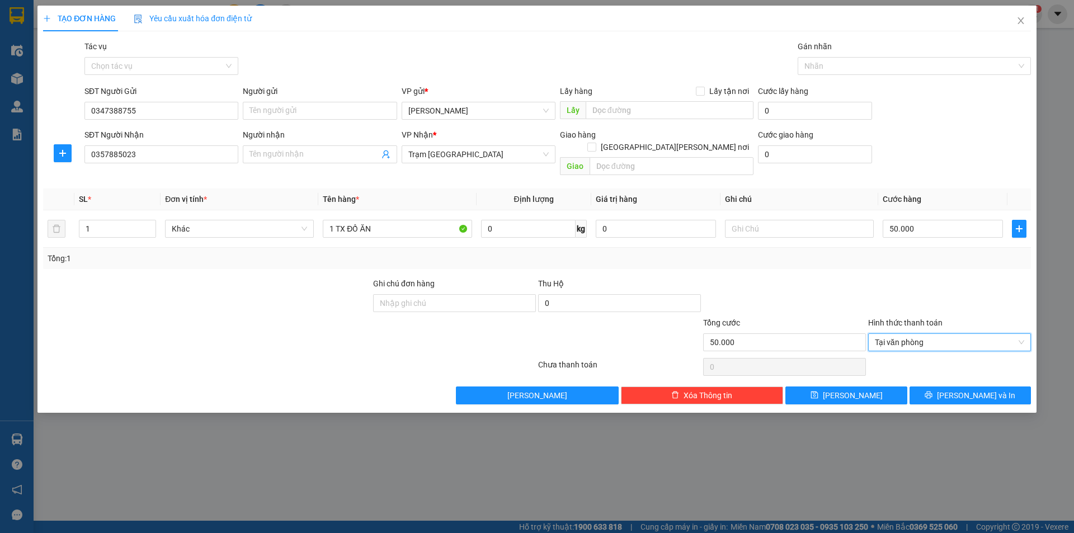
click at [881, 281] on div at bounding box center [949, 296] width 165 height 39
click at [932, 391] on icon "printer" at bounding box center [928, 395] width 8 height 8
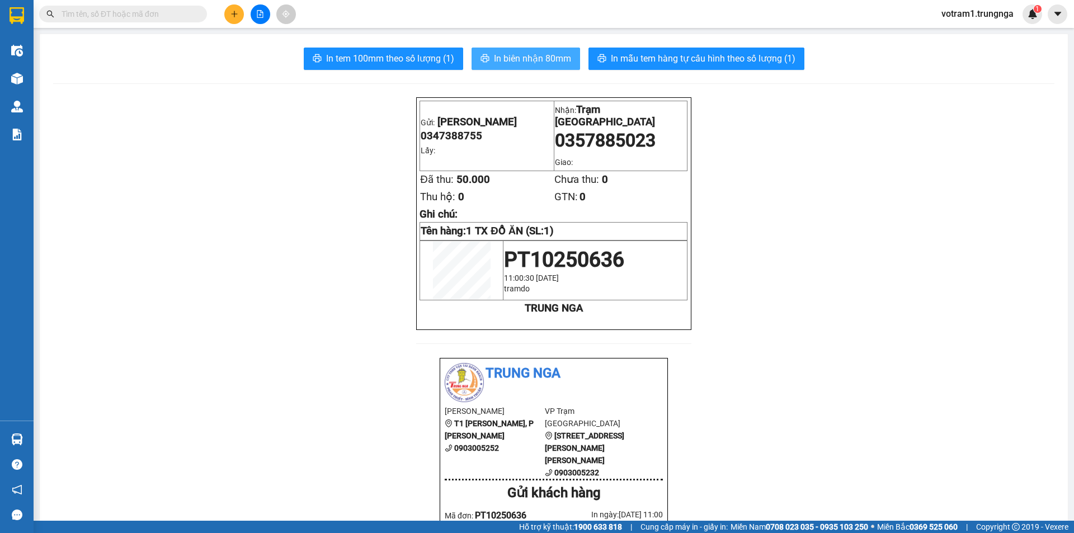
click at [498, 52] on span "In biên nhận 80mm" at bounding box center [532, 58] width 77 height 14
click at [549, 55] on span "In biên nhận 80mm" at bounding box center [532, 58] width 77 height 14
click at [537, 57] on span "In biên nhận 80mm" at bounding box center [532, 58] width 77 height 14
click at [544, 66] on button "In biên nhận 80mm" at bounding box center [525, 59] width 108 height 22
click at [155, 13] on input "text" at bounding box center [128, 14] width 132 height 12
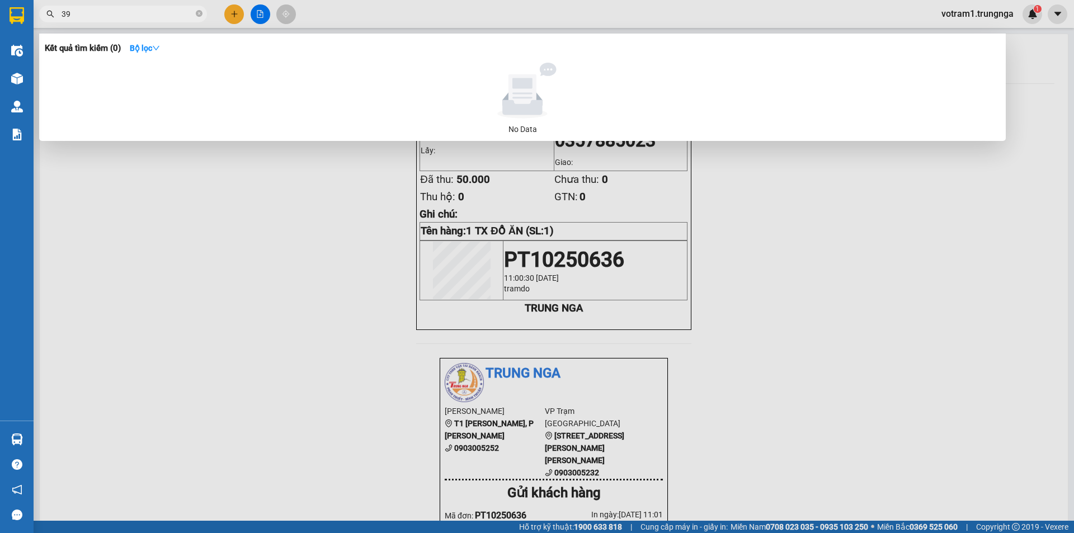
type input "397"
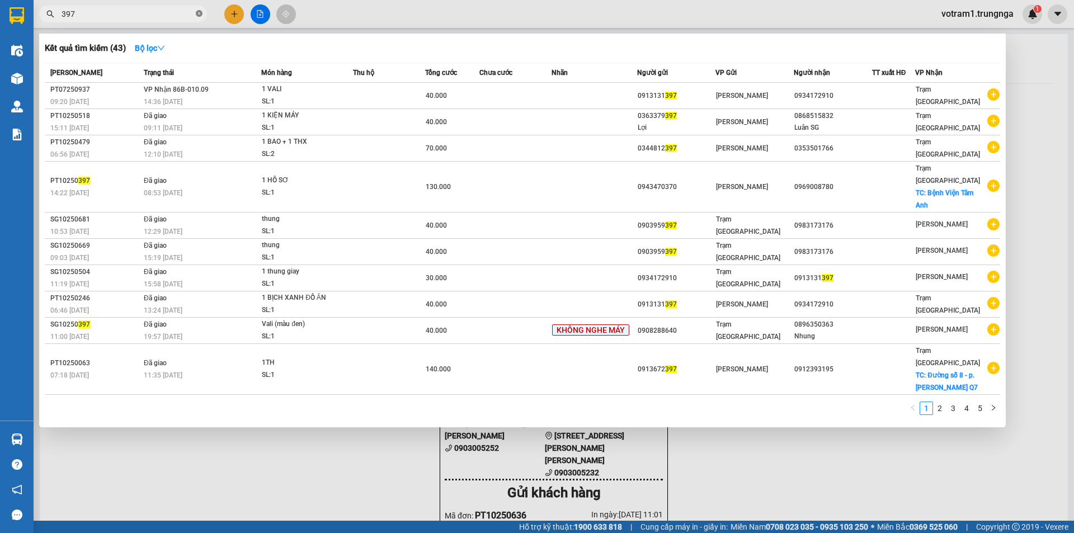
click at [199, 14] on icon "close-circle" at bounding box center [199, 13] width 7 height 7
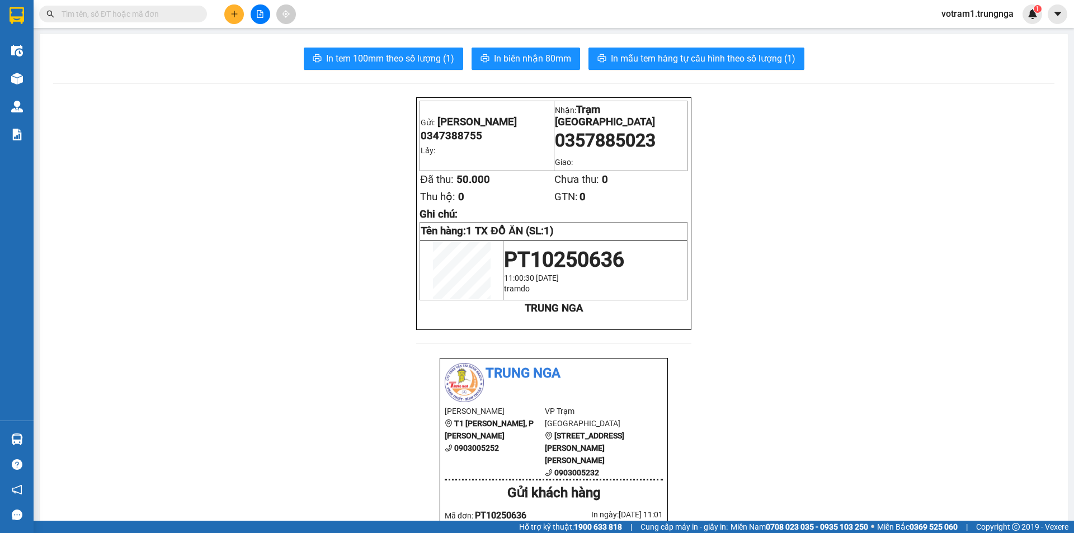
click at [176, 19] on input "text" at bounding box center [128, 14] width 132 height 12
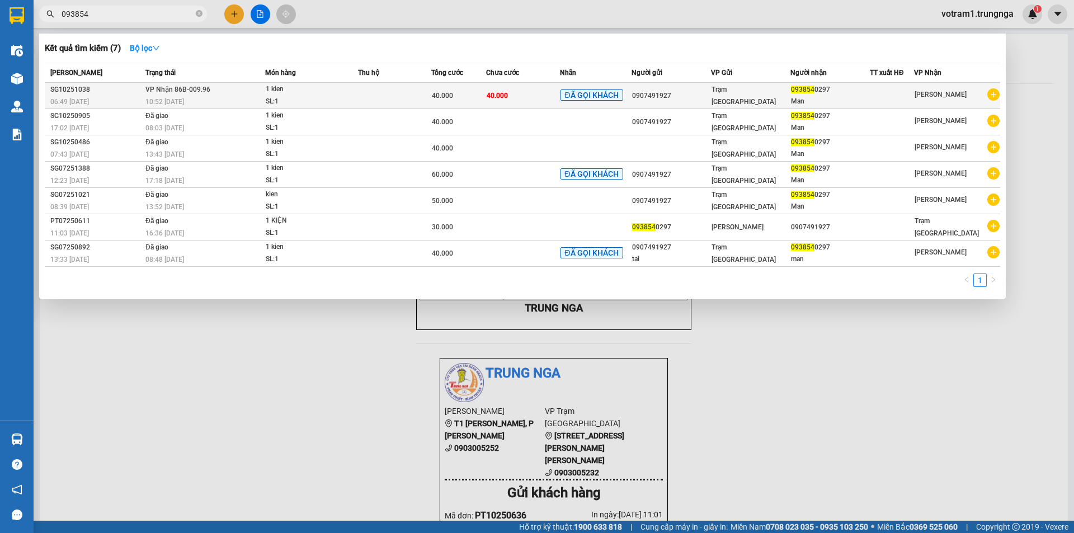
type input "093854"
click at [443, 94] on span "40.000" at bounding box center [442, 96] width 21 height 8
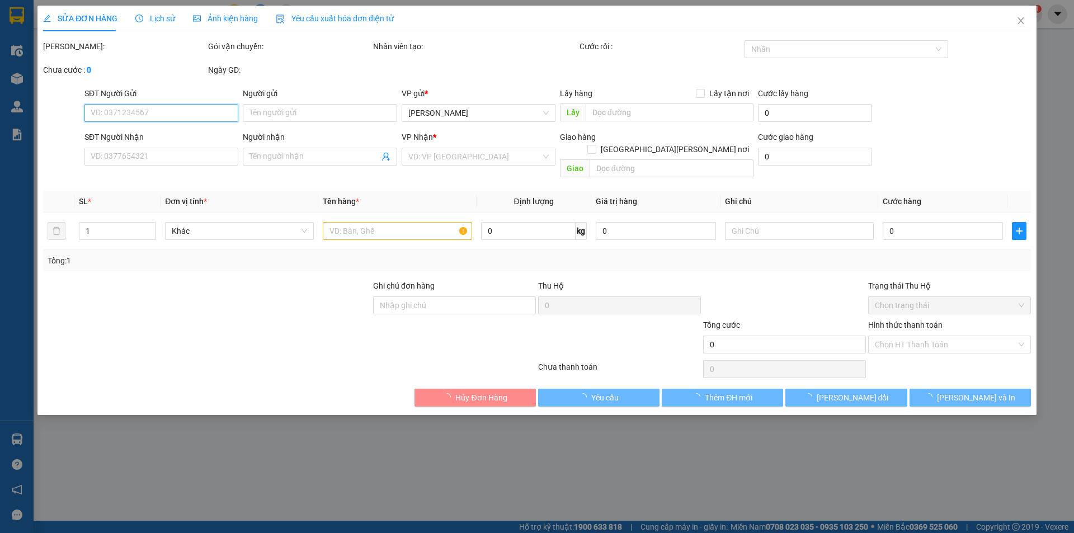
type input "0907491927"
type input "0938540297"
type input "Man"
type input "A PHI"
type input "40.000"
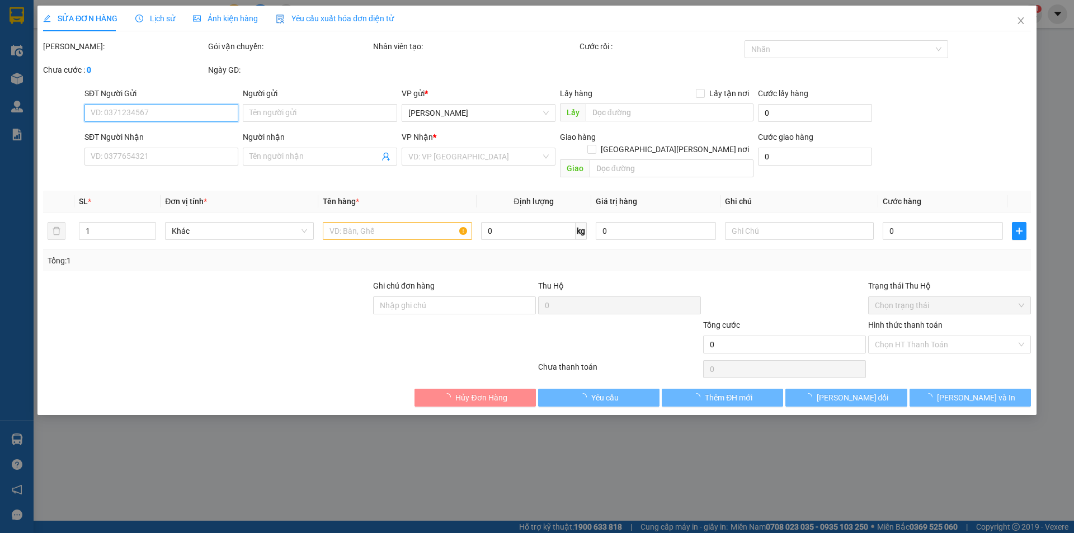
type input "40.000"
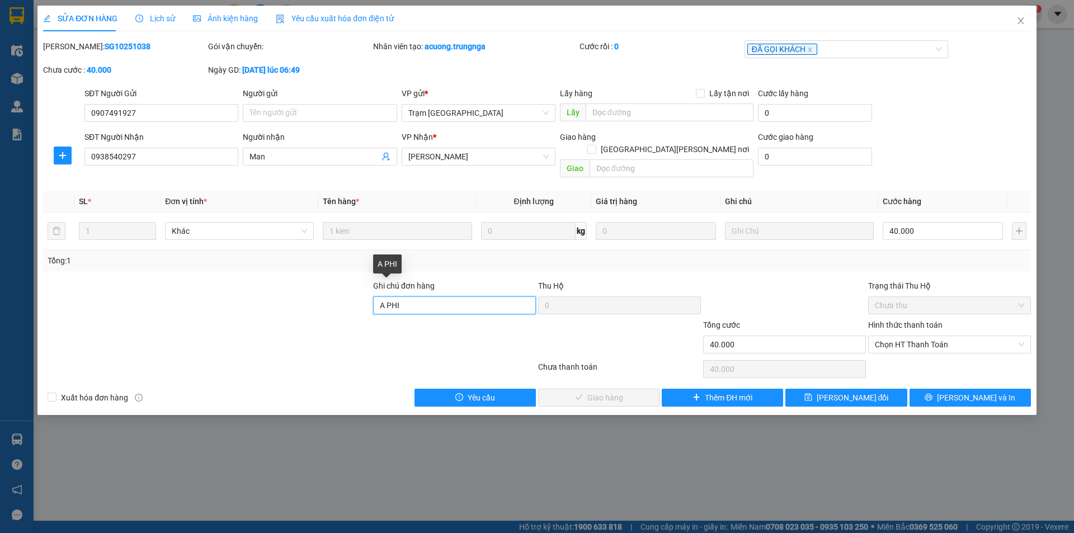
click at [457, 296] on input "A PHI" at bounding box center [454, 305] width 163 height 18
click at [921, 336] on span "Chọn HT Thanh Toán" at bounding box center [949, 344] width 149 height 17
type input "A ĐINH"
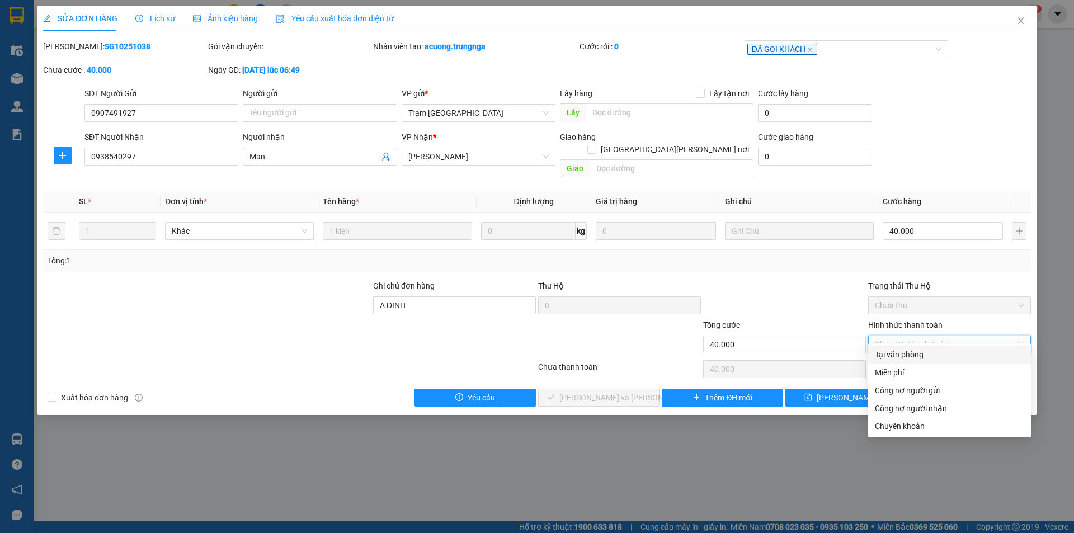
click at [893, 360] on div "Tại văn phòng" at bounding box center [949, 354] width 149 height 12
type input "0"
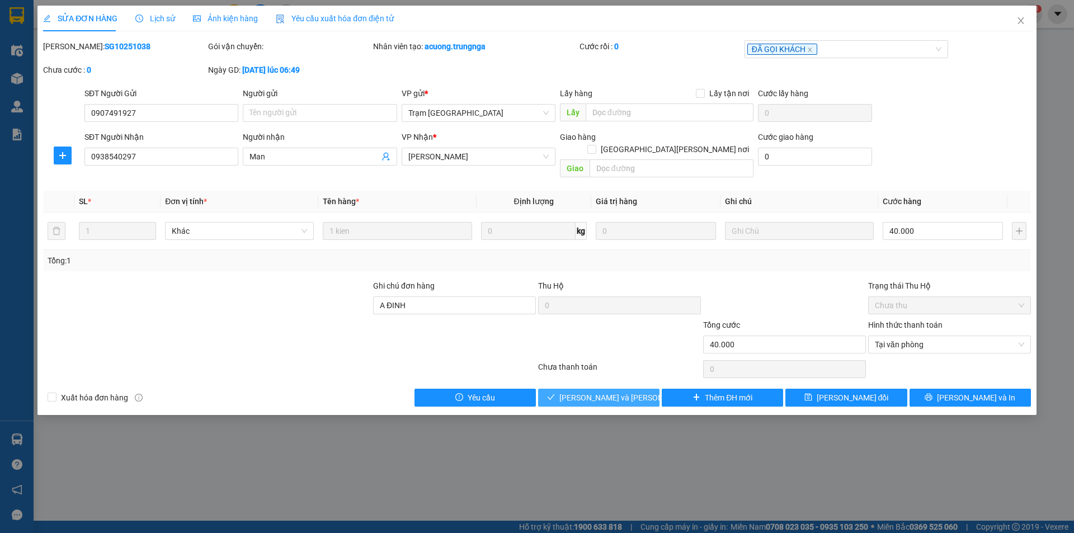
click at [645, 389] on button "Lưu và Giao hàng" at bounding box center [598, 398] width 121 height 18
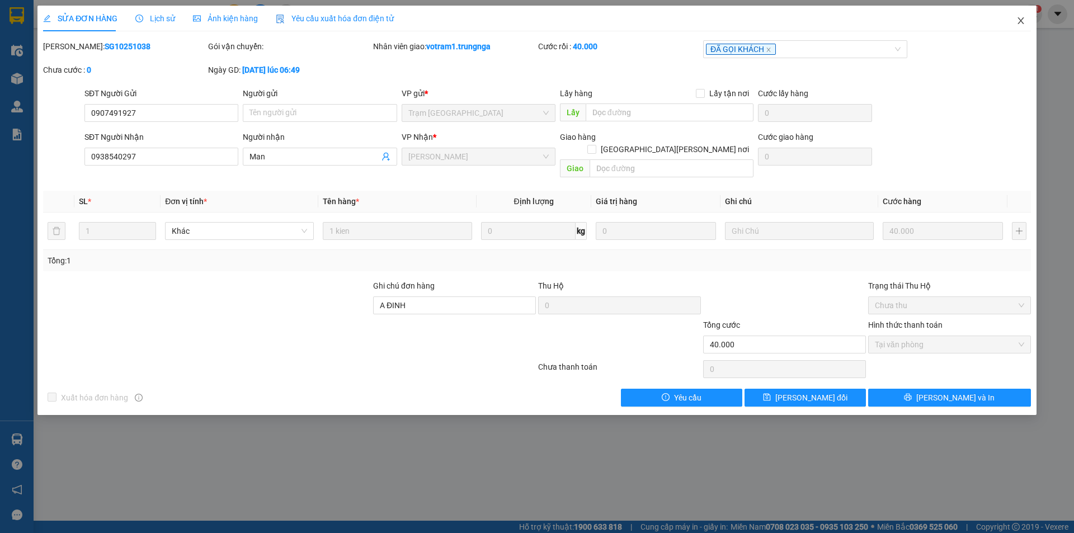
click at [1019, 18] on icon "close" at bounding box center [1020, 20] width 9 height 9
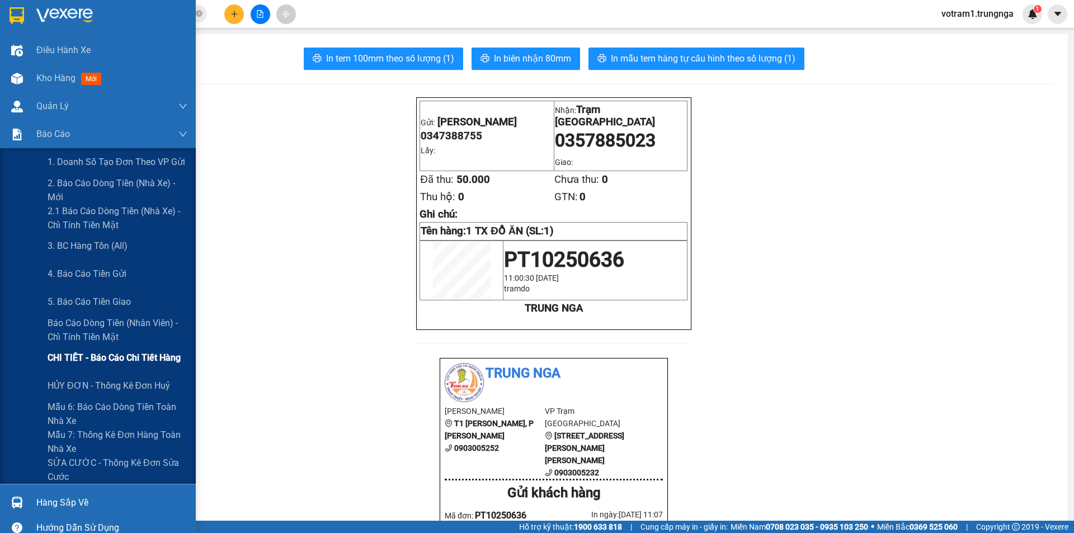
click at [84, 357] on span "CHI TIẾT - Báo cáo chi tiết hàng" at bounding box center [114, 358] width 133 height 14
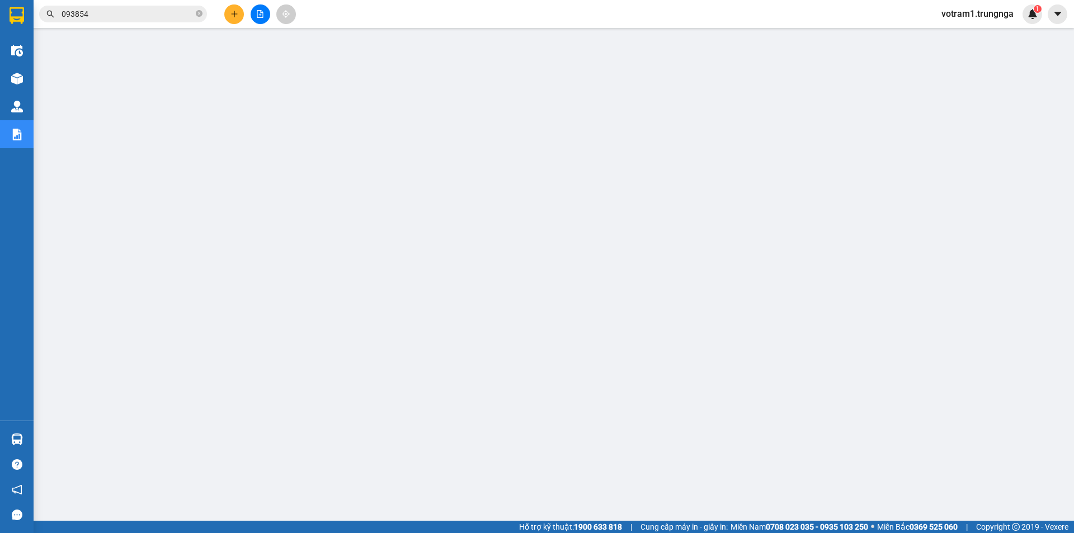
click at [194, 15] on span "093854" at bounding box center [123, 14] width 168 height 17
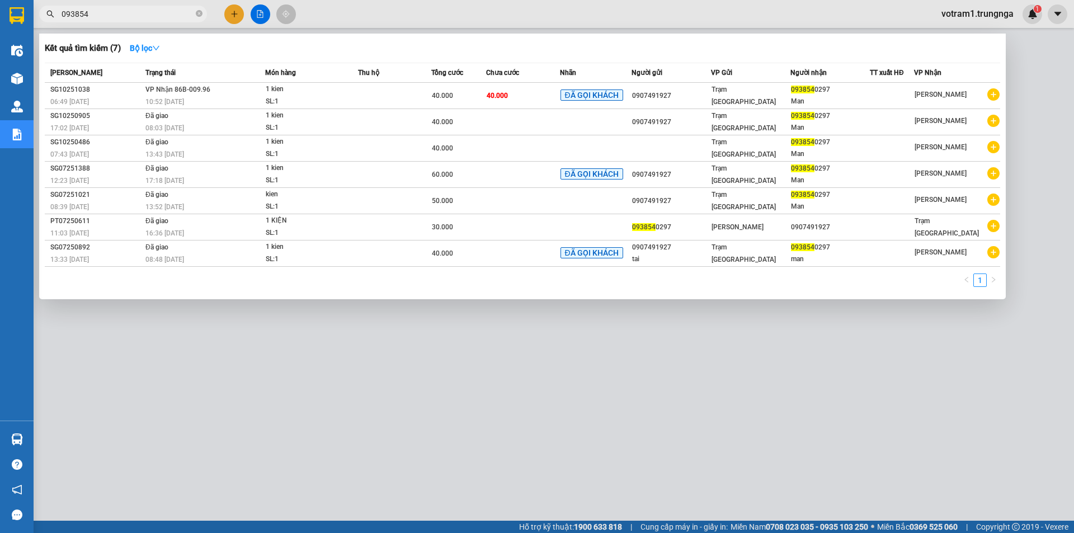
click at [202, 13] on span "093854" at bounding box center [123, 14] width 168 height 17
click at [166, 15] on input "093854" at bounding box center [128, 14] width 132 height 12
type input "0"
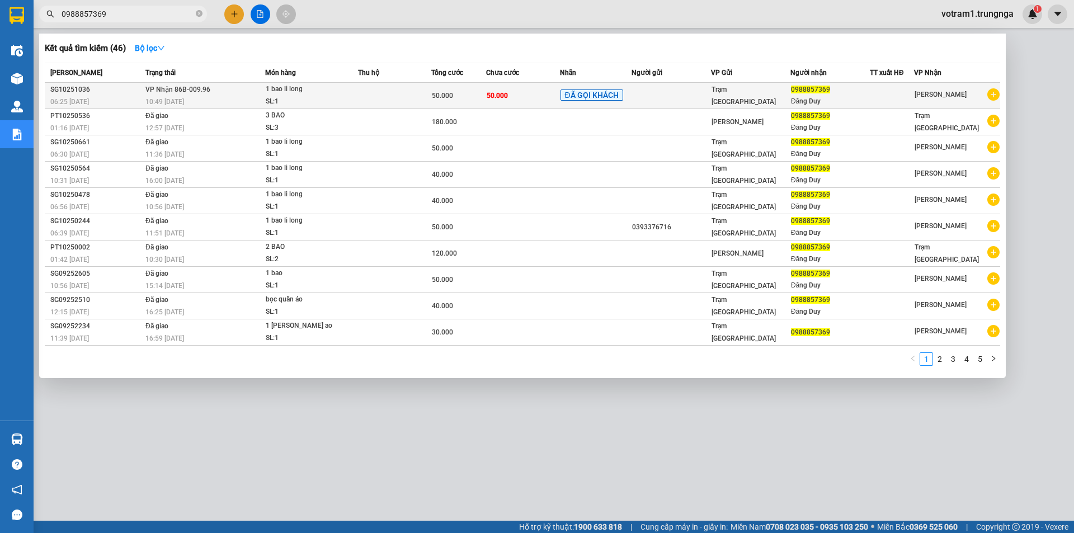
type input "0988857369"
click at [281, 93] on div "1 bao li long" at bounding box center [308, 89] width 84 height 12
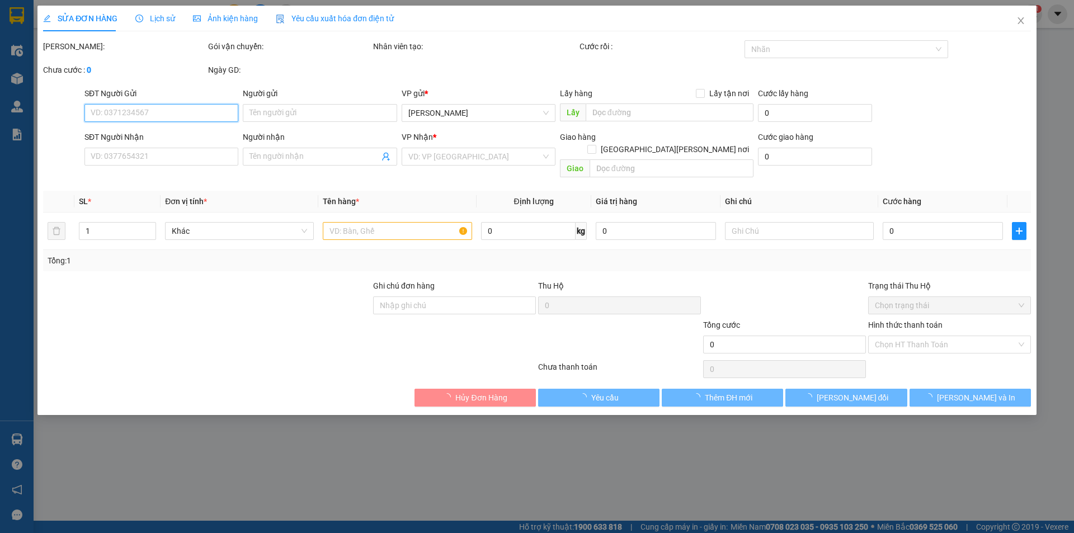
type input "0988857369"
type input "Đăng Duy"
type input "Anh Thịnh"
type input "50.000"
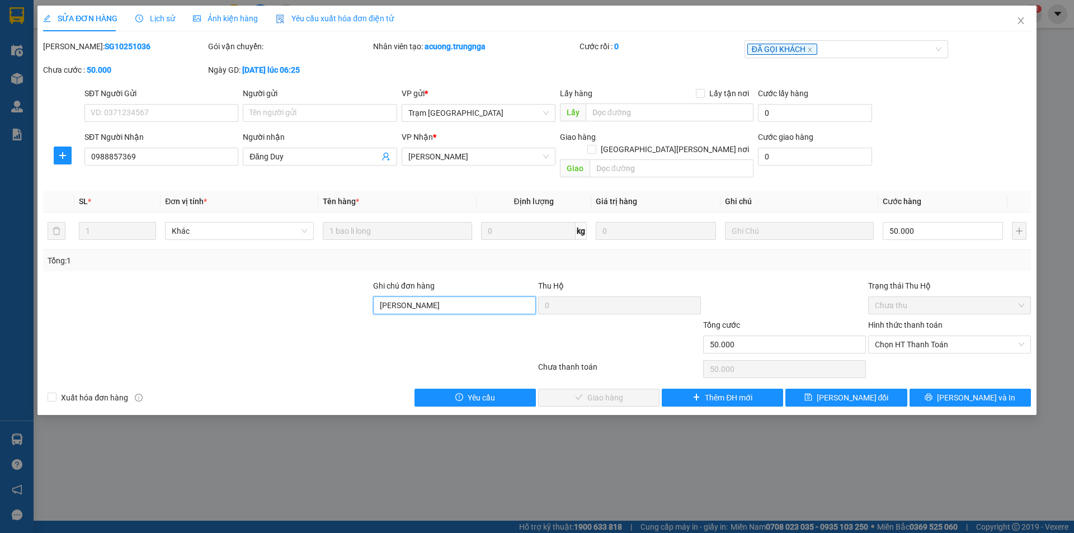
click at [471, 296] on input "Anh Thịnh" at bounding box center [454, 305] width 163 height 18
click at [918, 336] on span "Chọn HT Thanh Toán" at bounding box center [949, 344] width 149 height 17
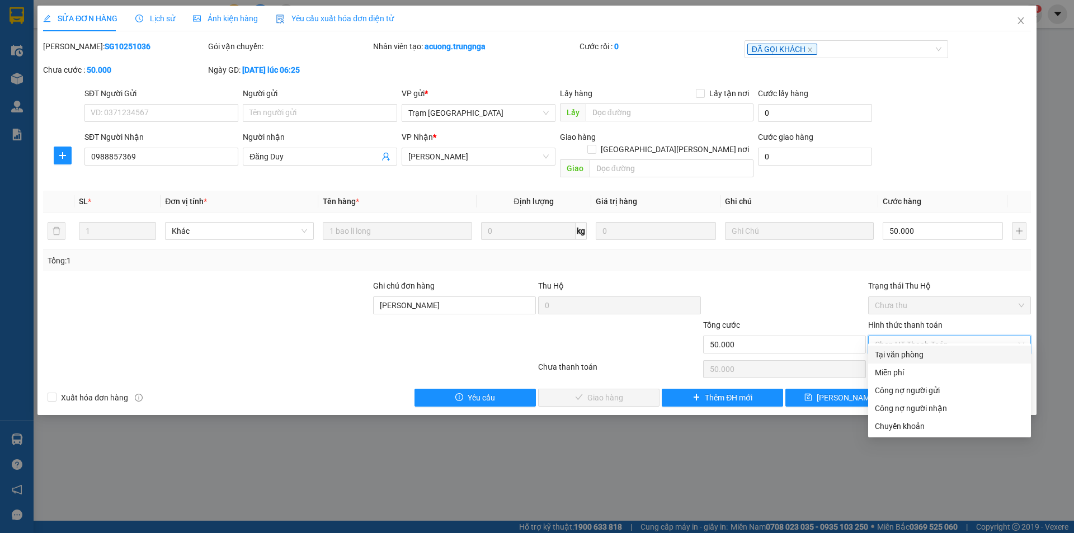
click at [918, 354] on div "Tại văn phòng" at bounding box center [949, 354] width 149 height 12
type input "0"
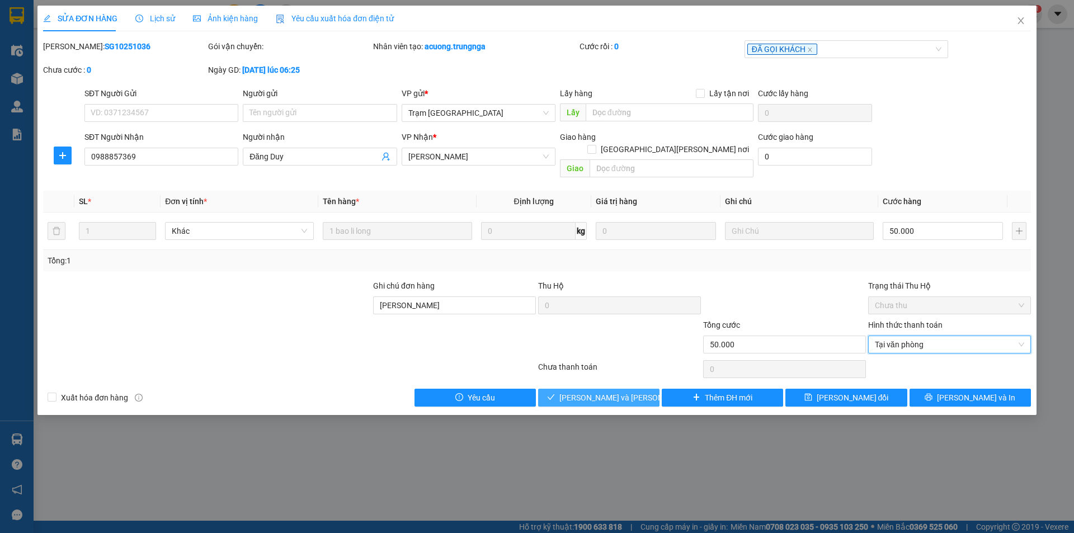
click at [620, 391] on span "Lưu và Giao hàng" at bounding box center [634, 397] width 151 height 12
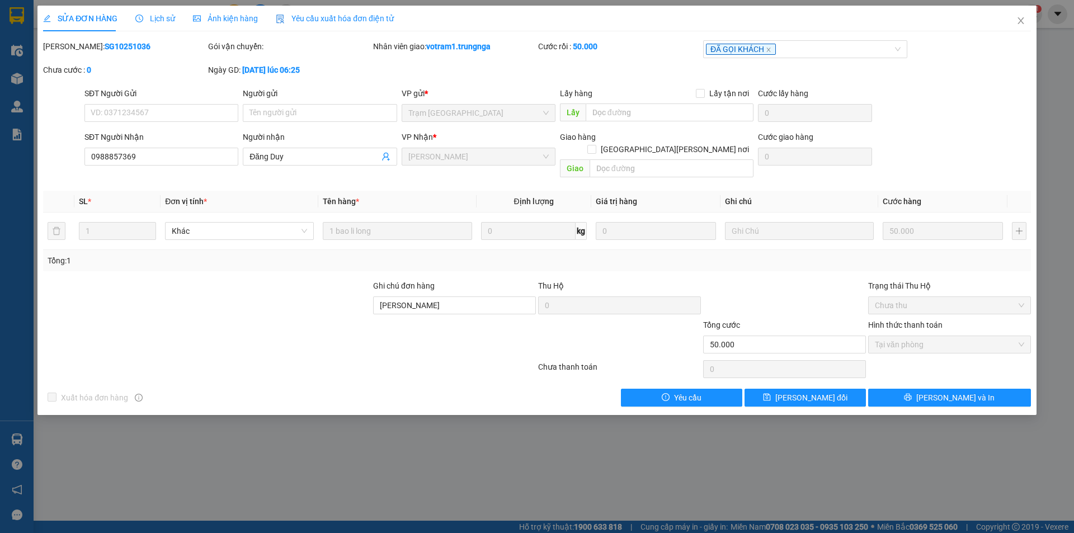
click at [297, 305] on div at bounding box center [207, 299] width 330 height 39
click at [1017, 23] on icon "close" at bounding box center [1020, 20] width 9 height 9
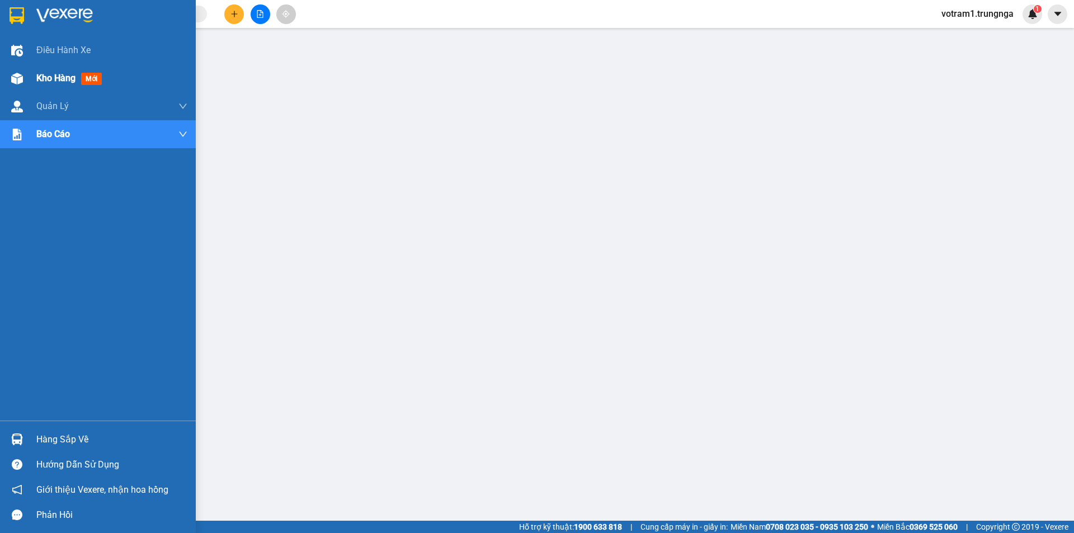
click at [22, 81] on img at bounding box center [17, 79] width 12 height 12
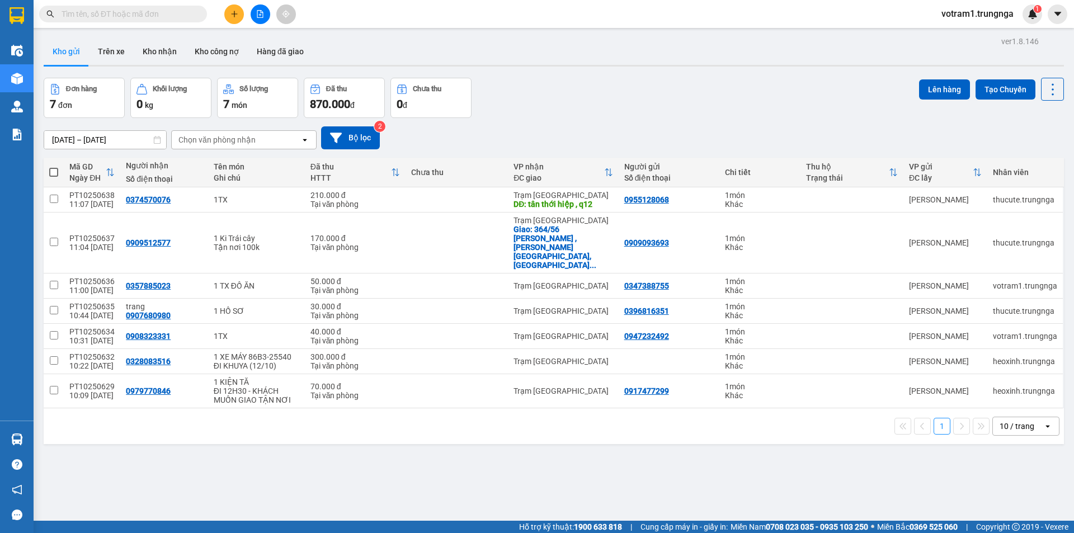
click at [170, 9] on input "text" at bounding box center [128, 14] width 132 height 12
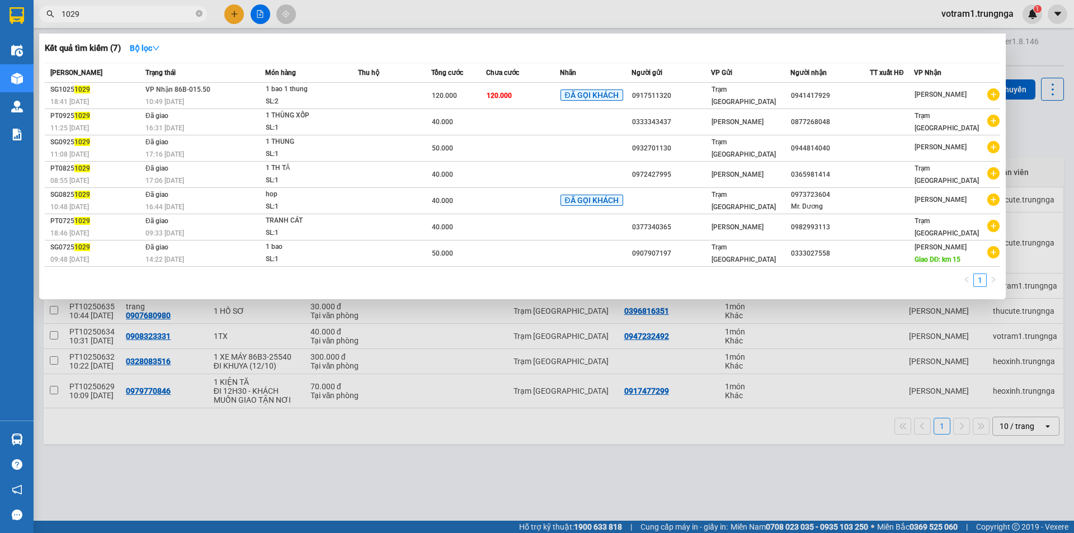
type input "1029"
click at [1030, 128] on div at bounding box center [537, 266] width 1074 height 533
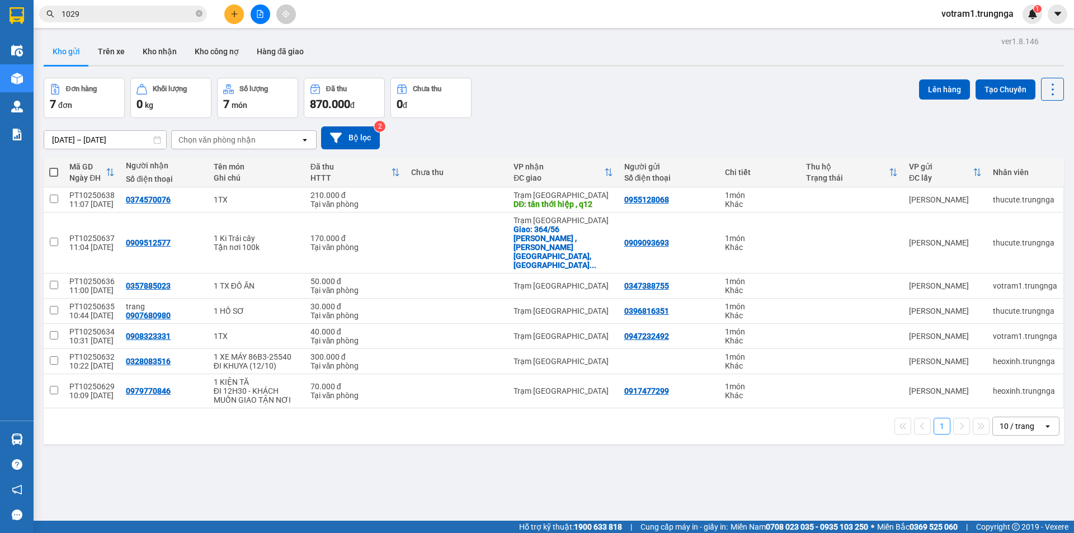
click at [602, 111] on div "Đơn hàng 7 đơn Khối lượng 0 kg Số lượng 7 món Đã thu 870.000 đ Chưa thu 0 đ Lên…" at bounding box center [554, 98] width 1020 height 40
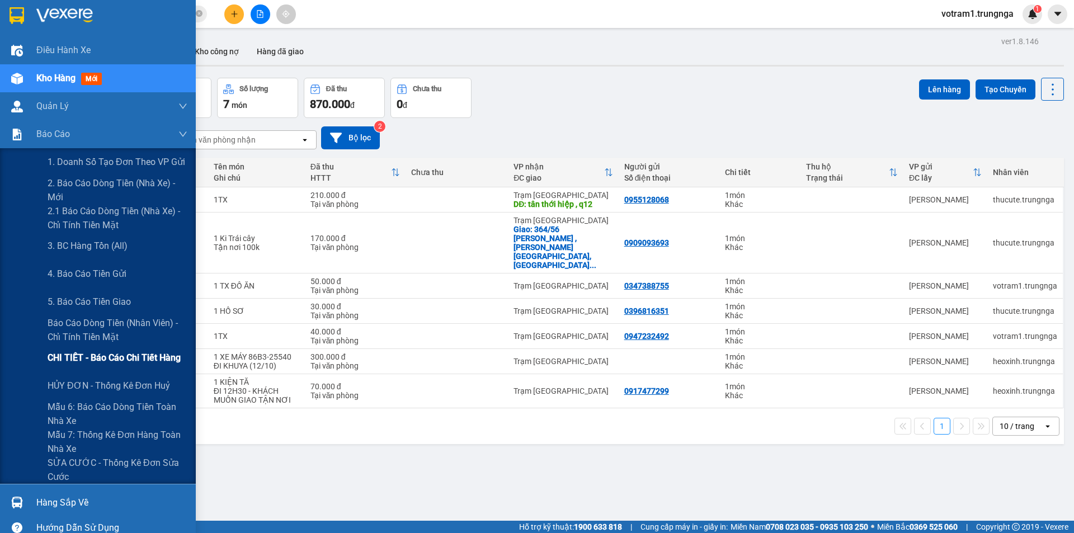
click at [79, 353] on span "CHI TIẾT - Báo cáo chi tiết hàng" at bounding box center [114, 358] width 133 height 14
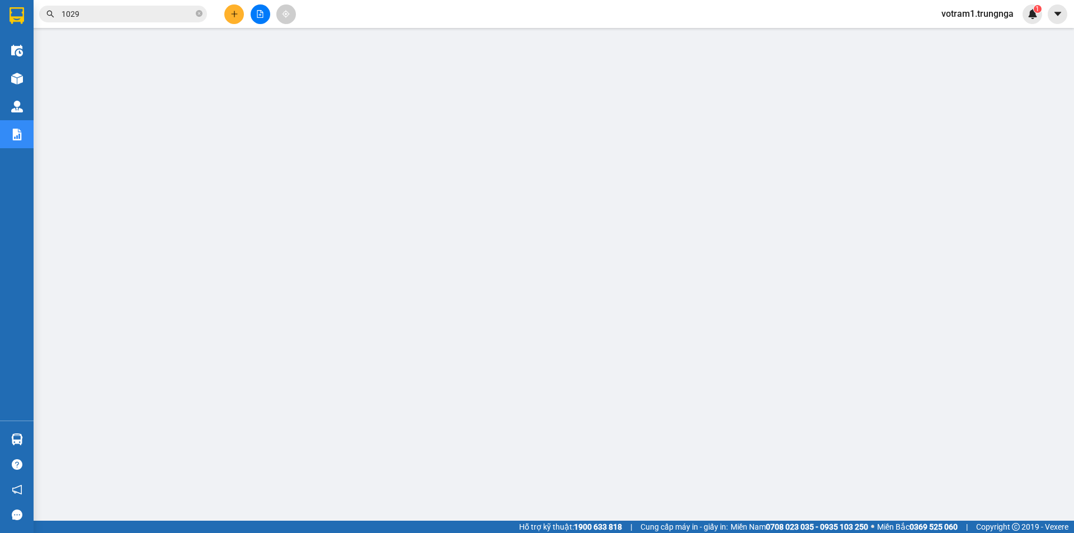
click at [139, 13] on input "1029" at bounding box center [128, 14] width 132 height 12
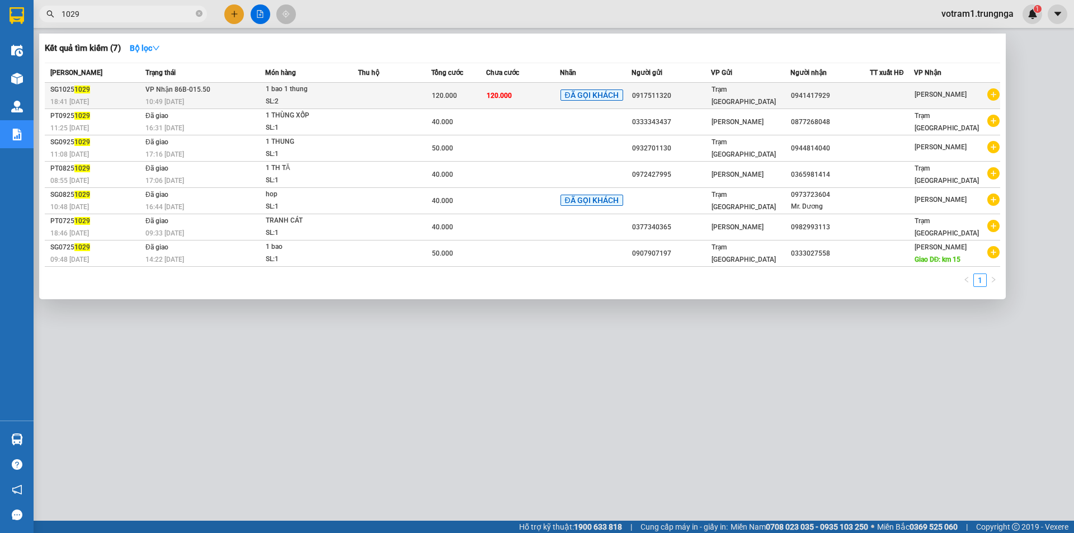
click at [177, 93] on span "VP Nhận 86B-015.50" at bounding box center [177, 90] width 65 height 8
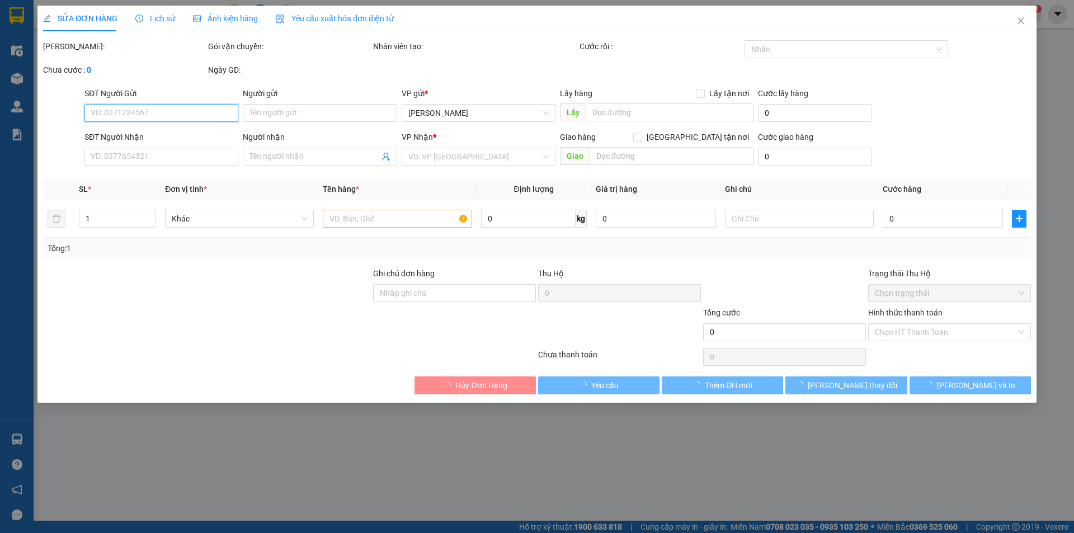
type input "0917511320"
type input "0941417929"
type input "120.000"
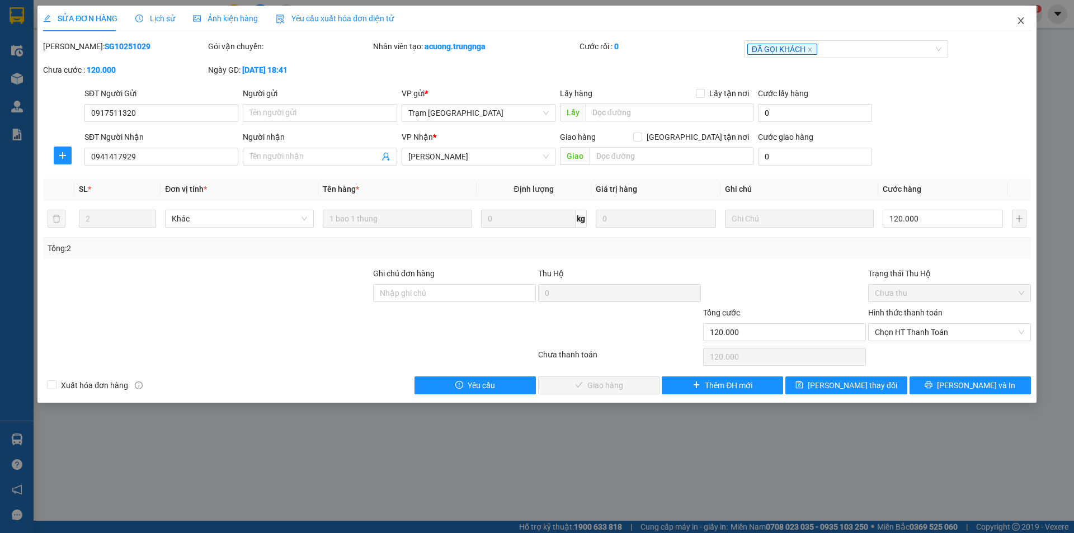
click at [1019, 24] on icon "close" at bounding box center [1020, 20] width 9 height 9
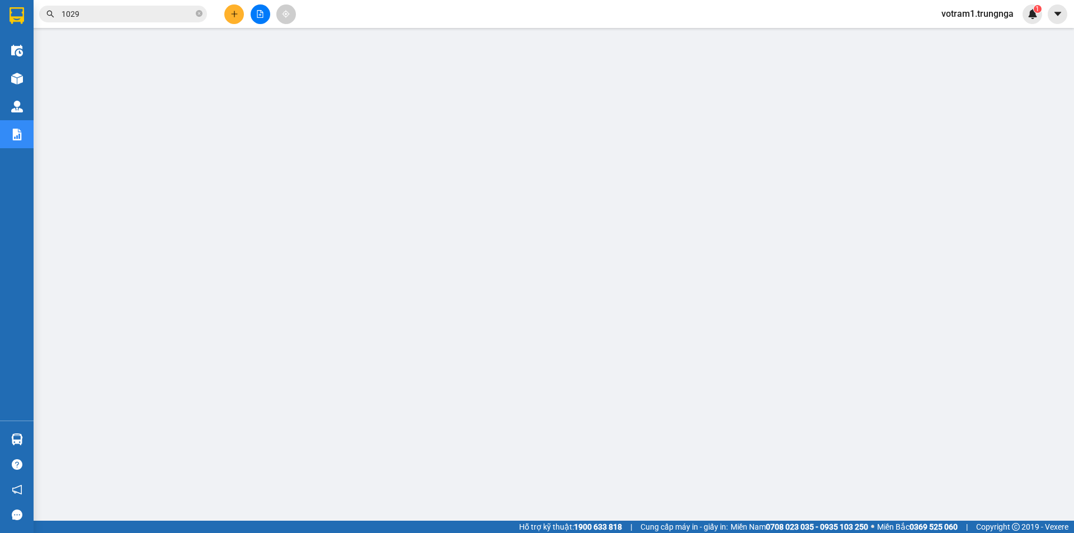
click at [157, 10] on input "1029" at bounding box center [128, 14] width 132 height 12
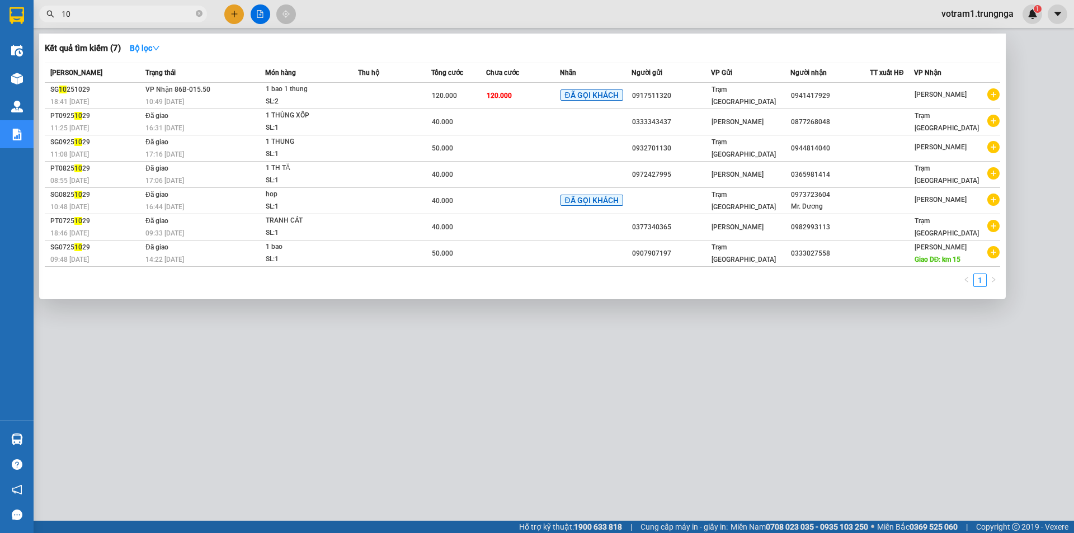
type input "1"
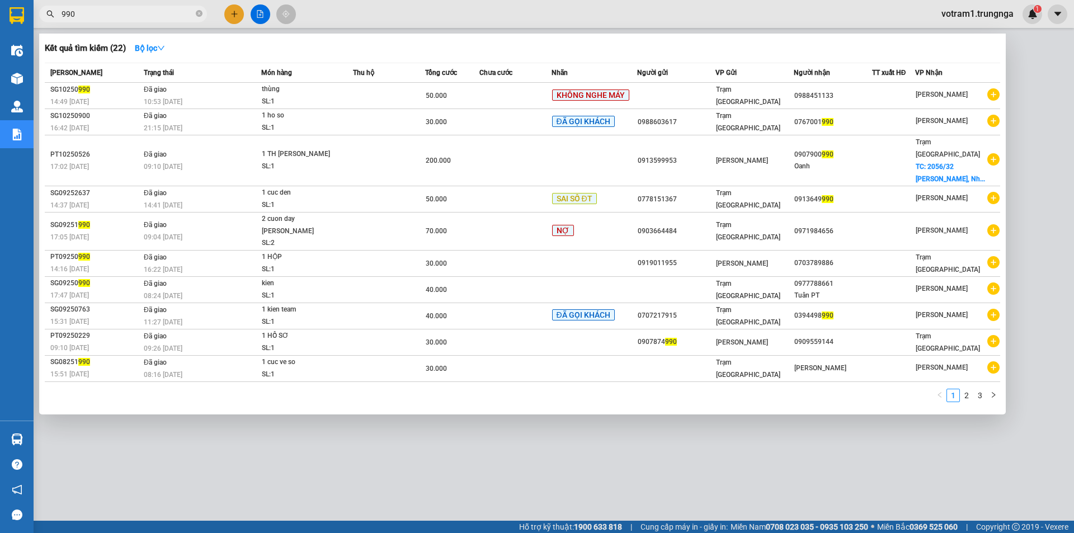
type input "990"
click at [200, 440] on div at bounding box center [537, 266] width 1074 height 533
click at [198, 15] on icon "close-circle" at bounding box center [199, 13] width 7 height 7
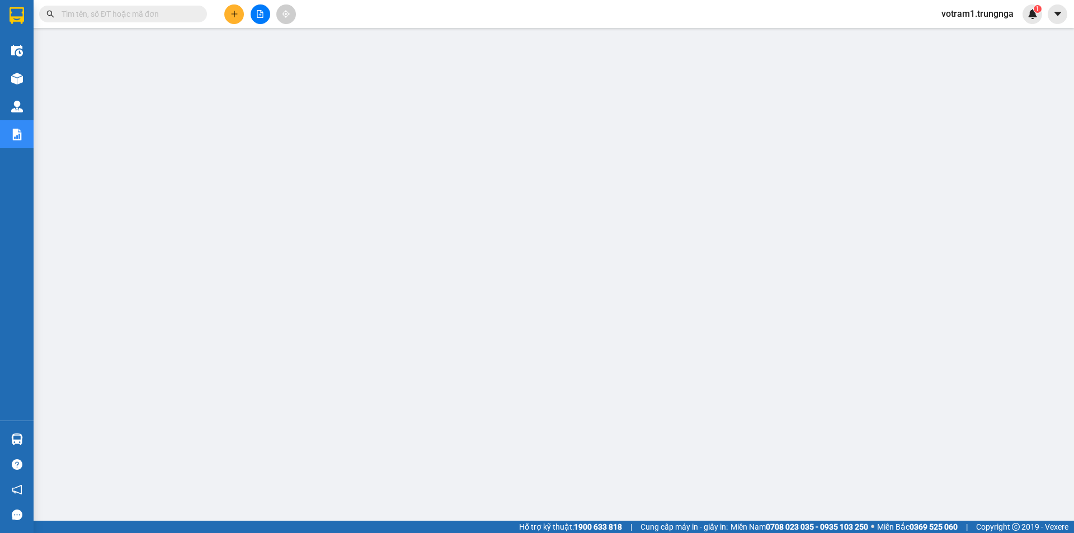
click at [145, 15] on input "text" at bounding box center [128, 14] width 132 height 12
paste input "SG10250941"
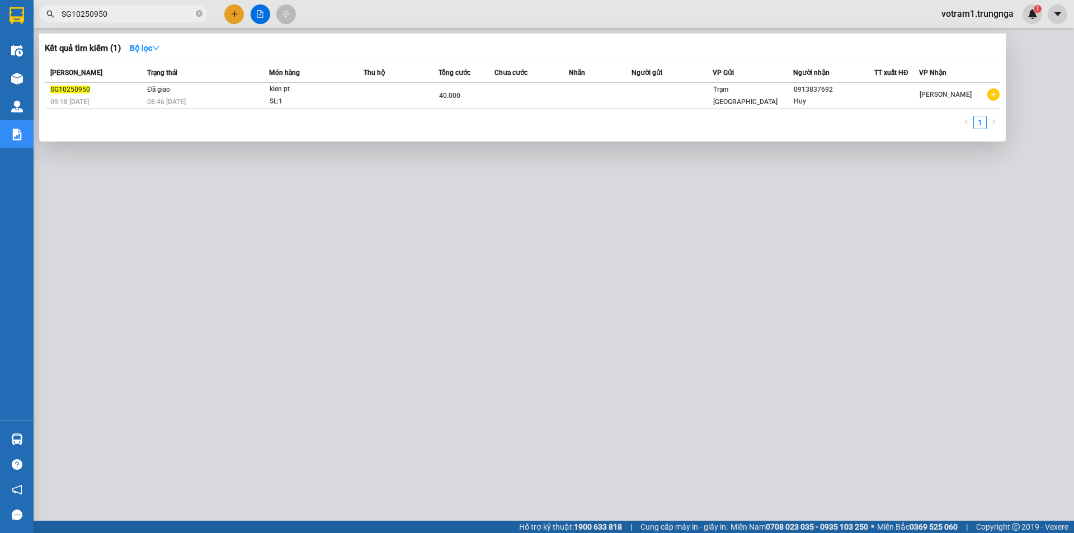
type input "SG10250950"
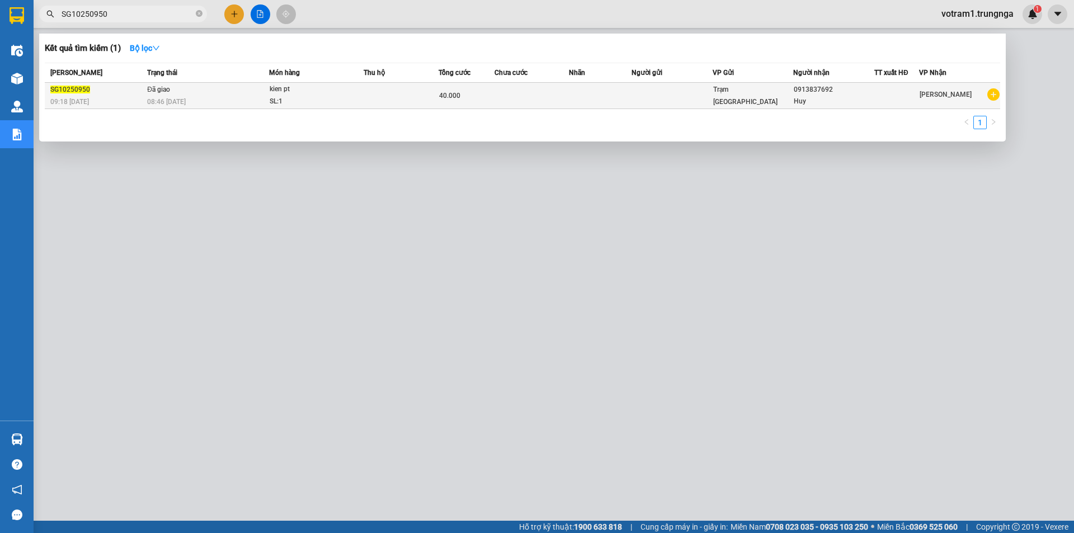
click at [153, 95] on td "Đã giao 08:46 - 11/10" at bounding box center [206, 96] width 125 height 26
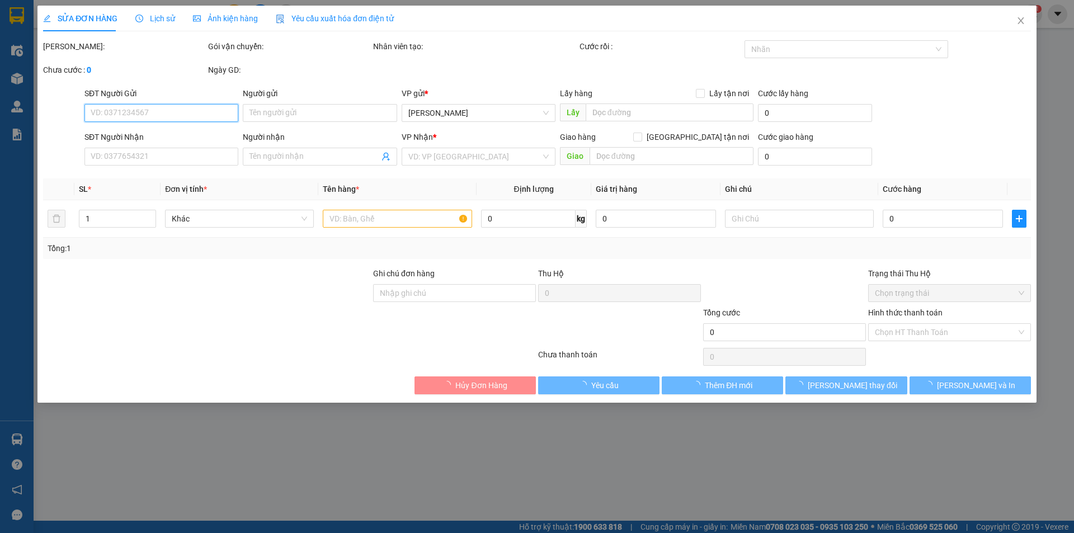
type input "0913837692"
type input "Huy"
type input "40.000"
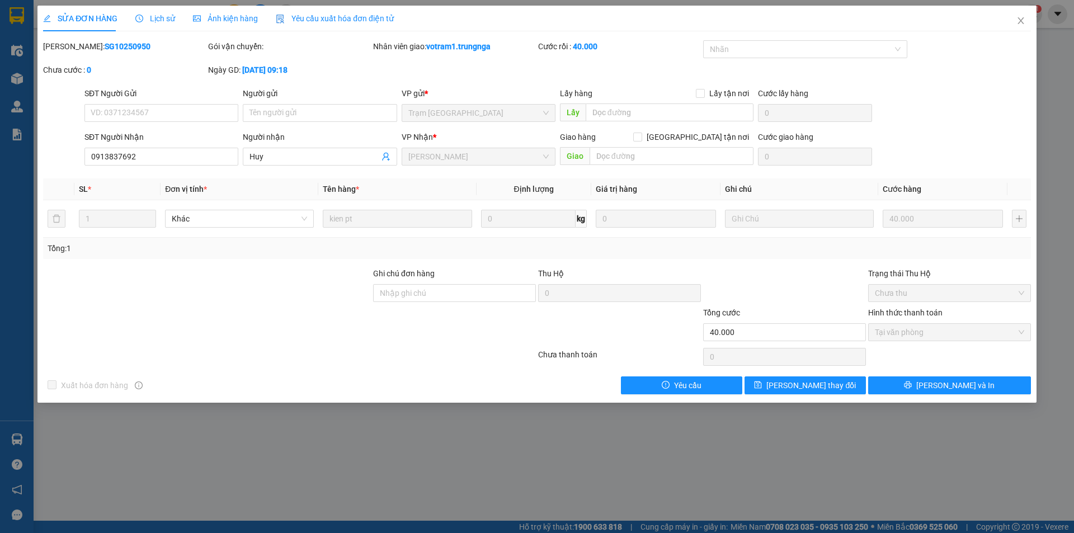
click at [211, 18] on span "Ảnh kiện hàng" at bounding box center [225, 18] width 65 height 9
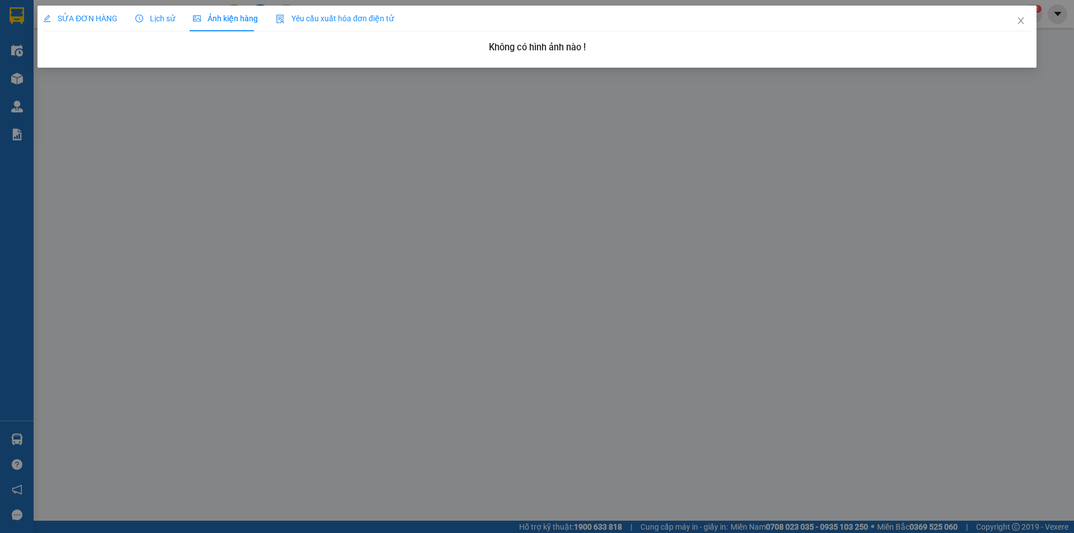
click at [167, 23] on span "Lịch sử" at bounding box center [155, 18] width 40 height 9
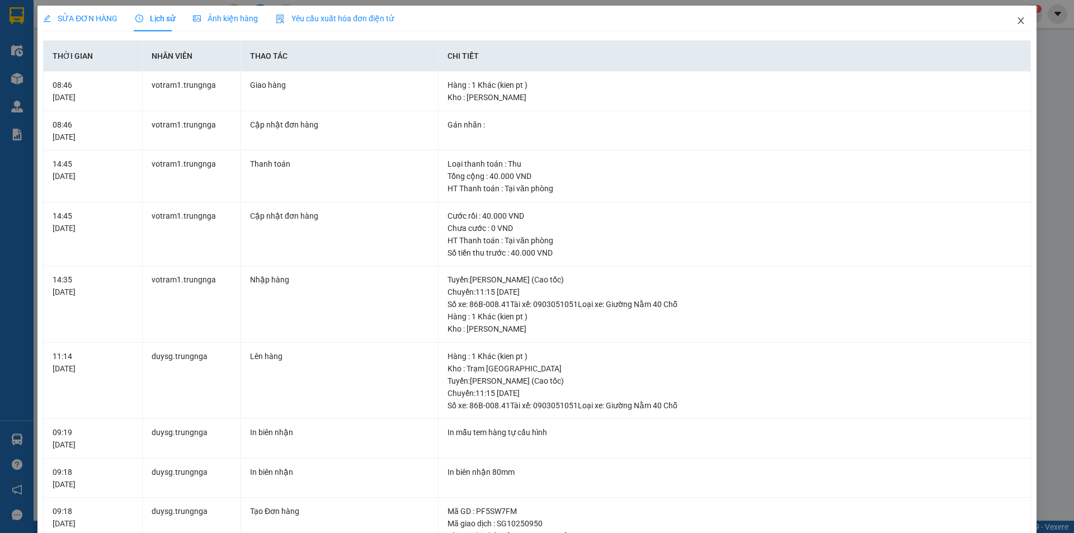
click at [1023, 21] on span "Close" at bounding box center [1020, 21] width 31 height 31
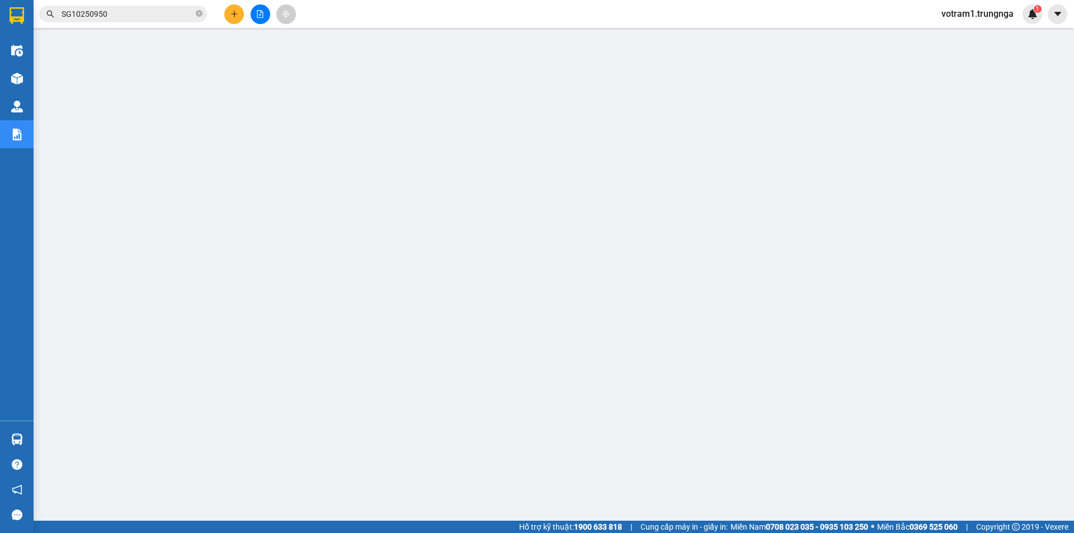
click at [169, 13] on input "SG10250950" at bounding box center [128, 14] width 132 height 12
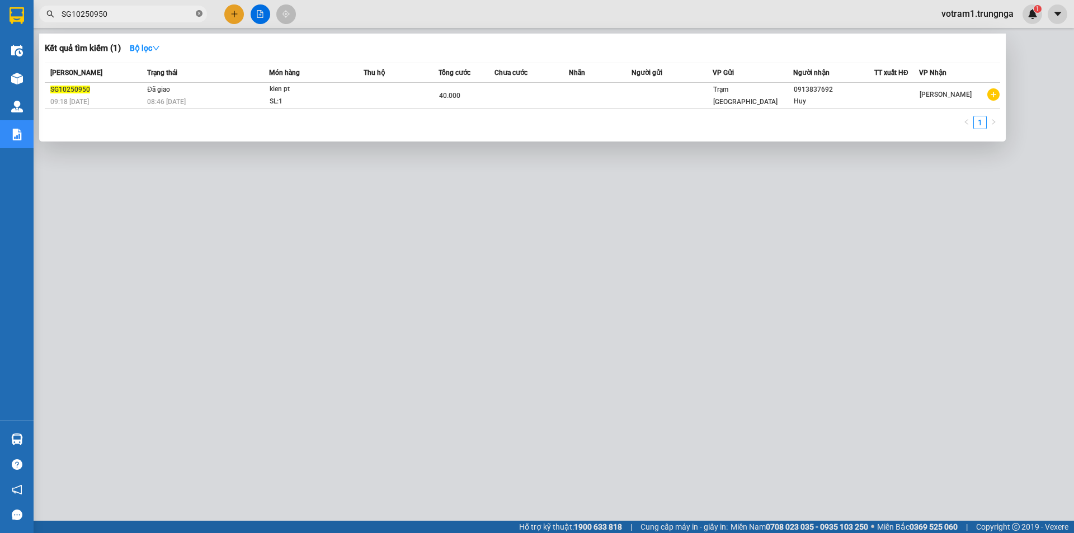
click at [199, 11] on icon "close-circle" at bounding box center [199, 13] width 7 height 7
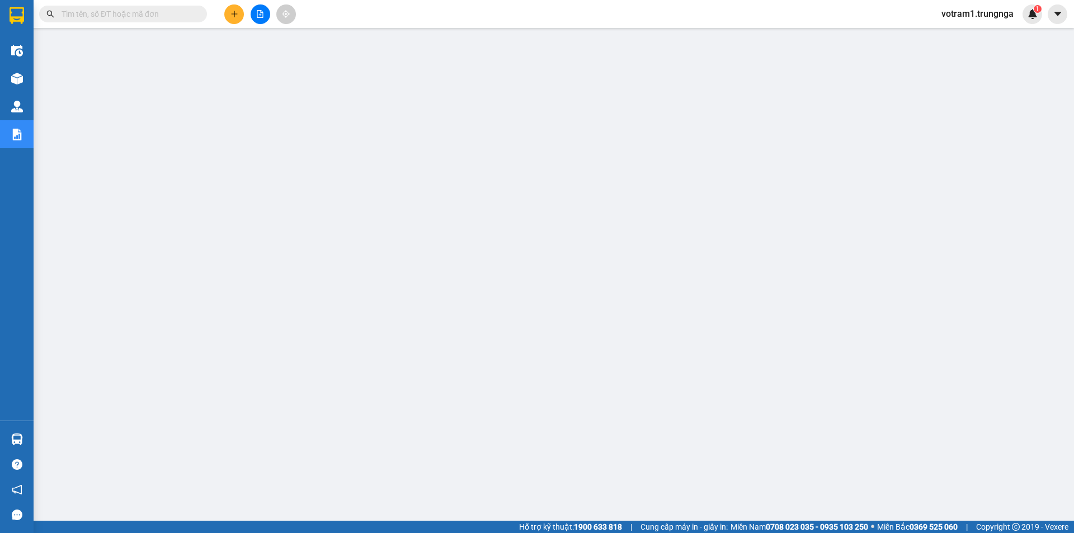
click at [153, 15] on input "text" at bounding box center [128, 14] width 132 height 12
paste input "SG10250984"
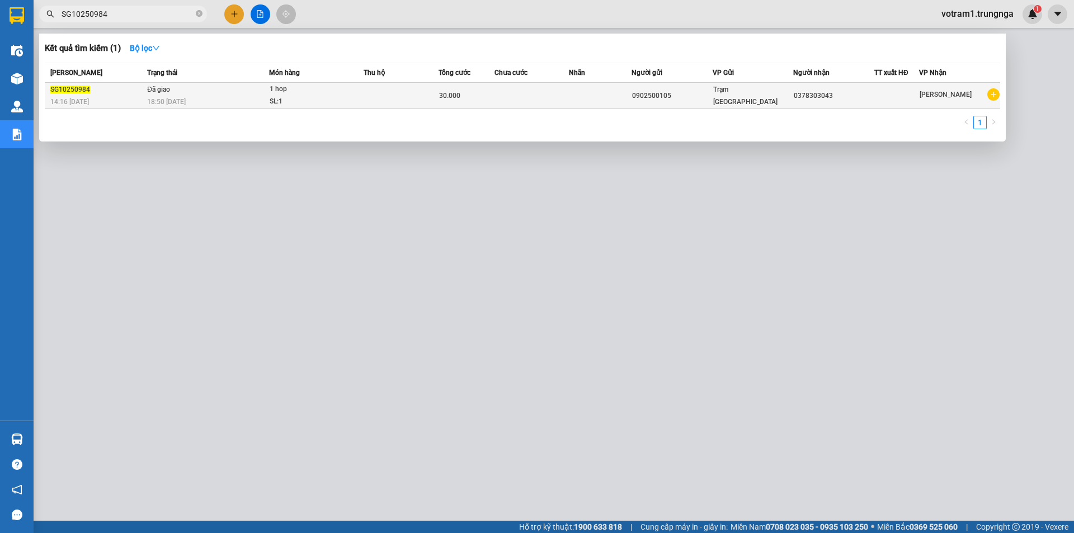
type input "SG10250984"
click at [243, 100] on div "18:50 - 10/10" at bounding box center [207, 102] width 121 height 12
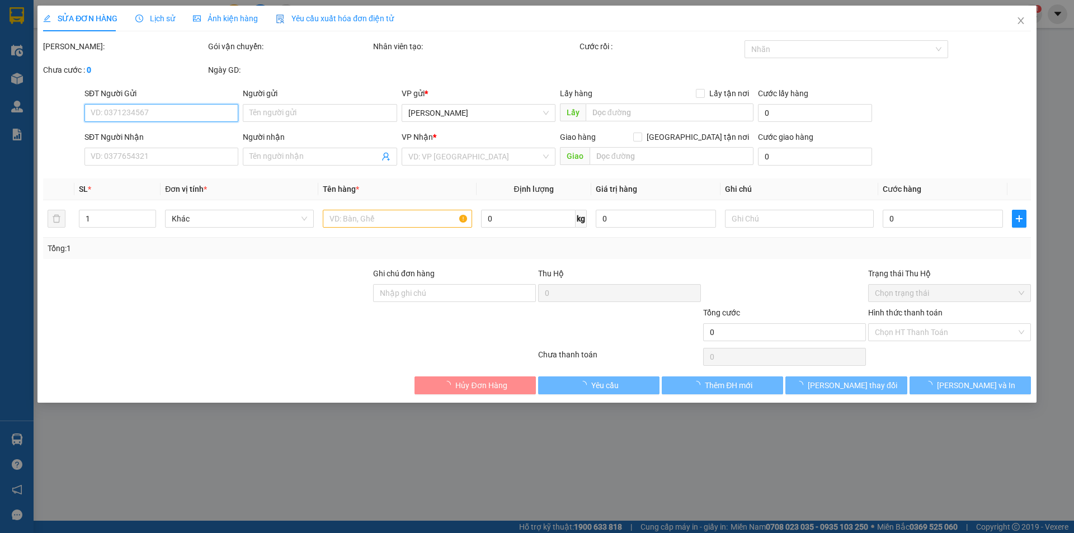
type input "0902500105"
type input "0378303043"
type input "30.000"
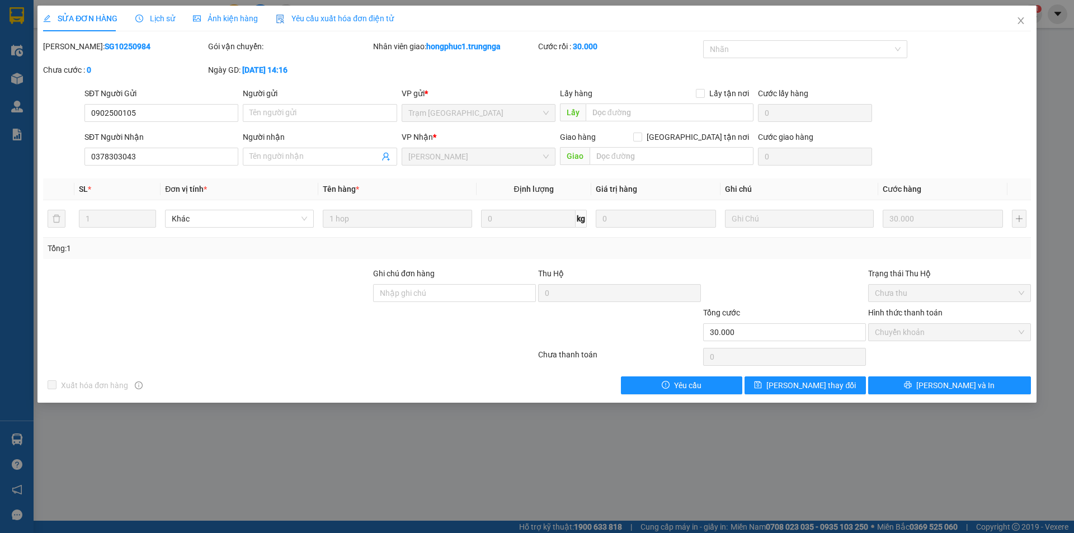
click at [163, 20] on span "Lịch sử" at bounding box center [155, 18] width 40 height 9
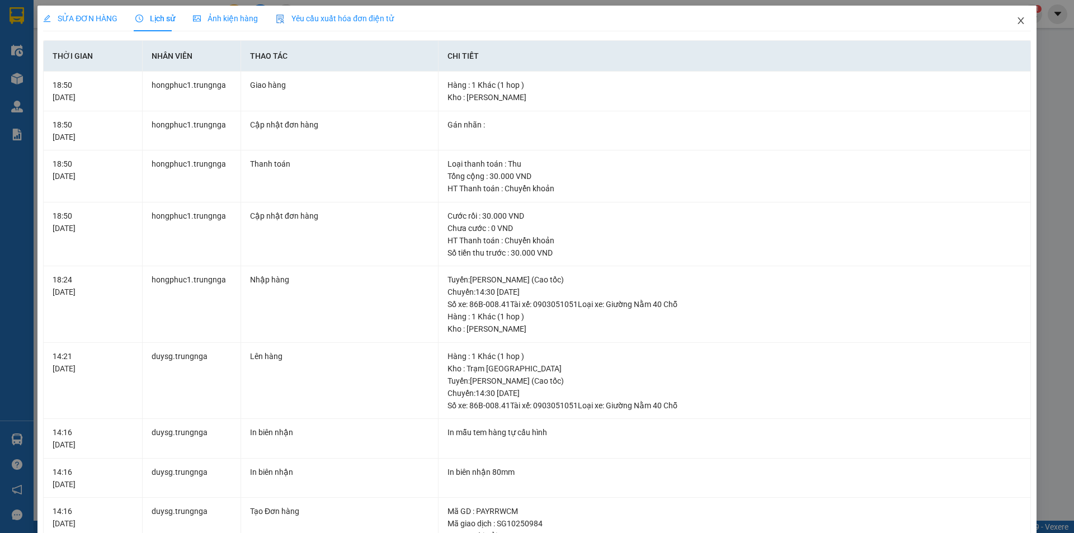
click at [1016, 22] on icon "close" at bounding box center [1020, 20] width 9 height 9
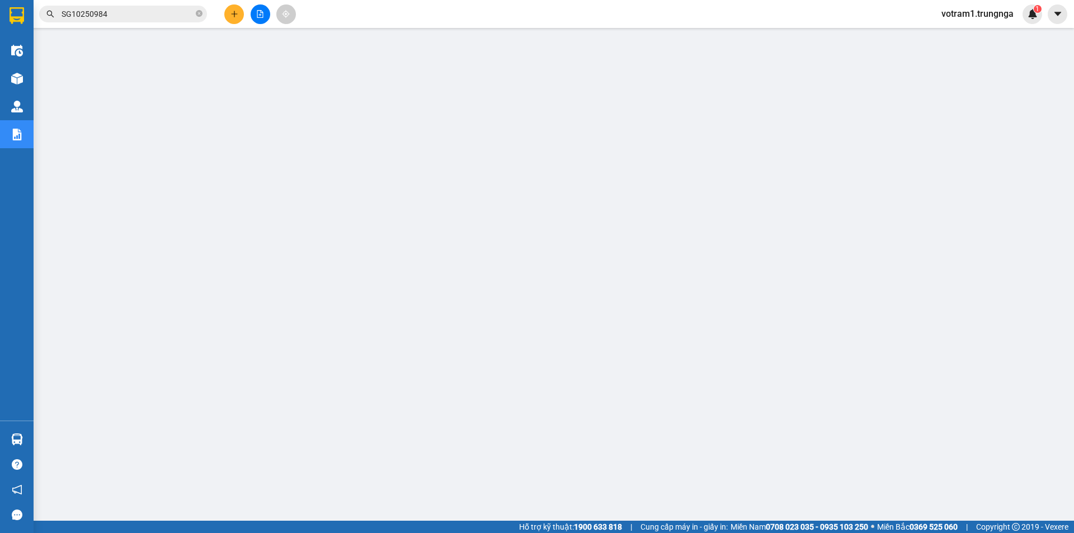
click at [138, 16] on input "SG10250984" at bounding box center [128, 14] width 132 height 12
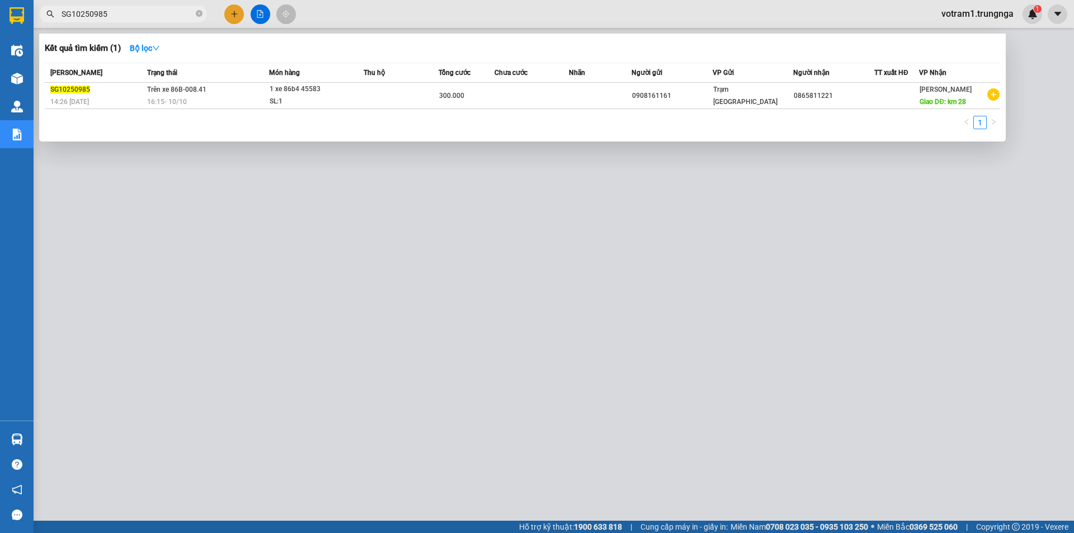
click at [177, 16] on input "SG10250985" at bounding box center [128, 14] width 132 height 12
type input "SG10250989"
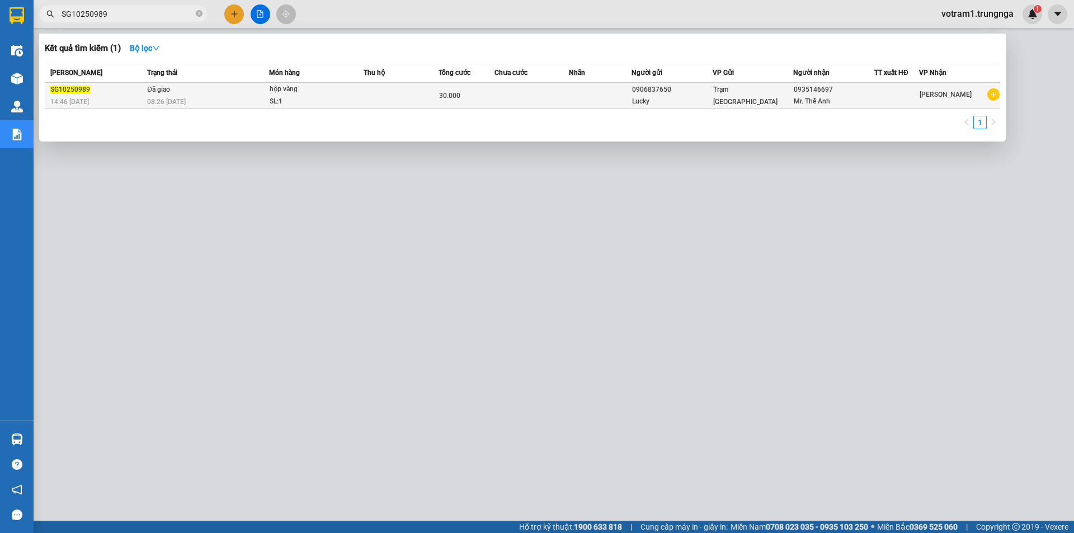
click at [218, 88] on td "Đã giao 08:26 - 11/10" at bounding box center [206, 96] width 125 height 26
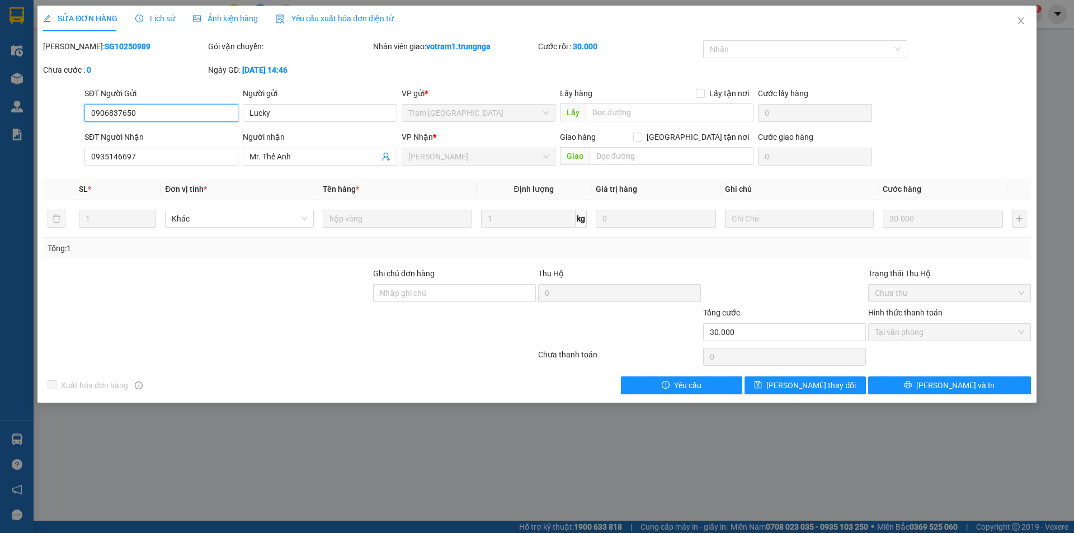
type input "0906837650"
type input "Lucky"
type input "0935146697"
type input "Mr. Thế Anh"
type input "30.000"
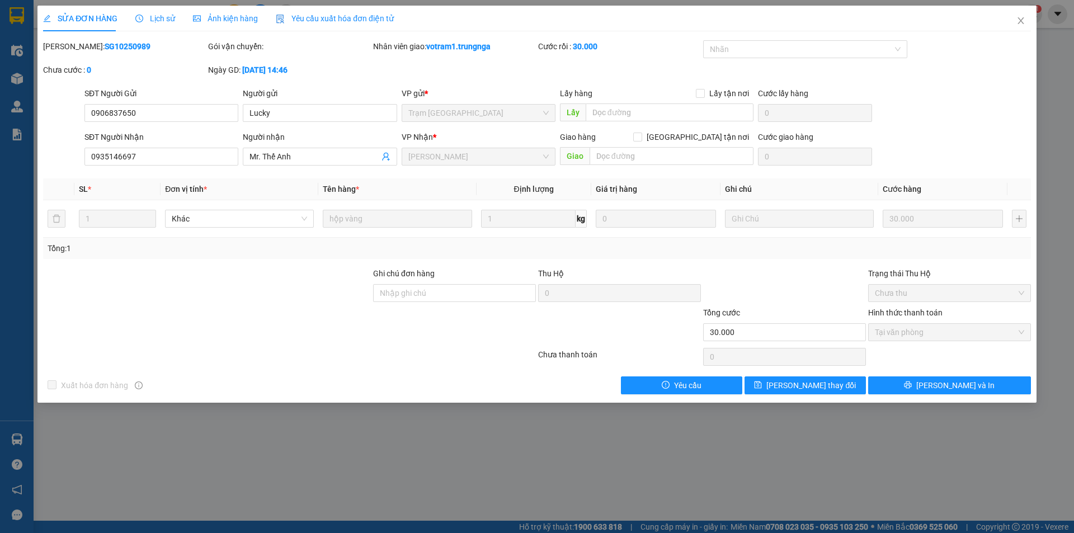
click at [154, 22] on span "Lịch sử" at bounding box center [155, 18] width 40 height 9
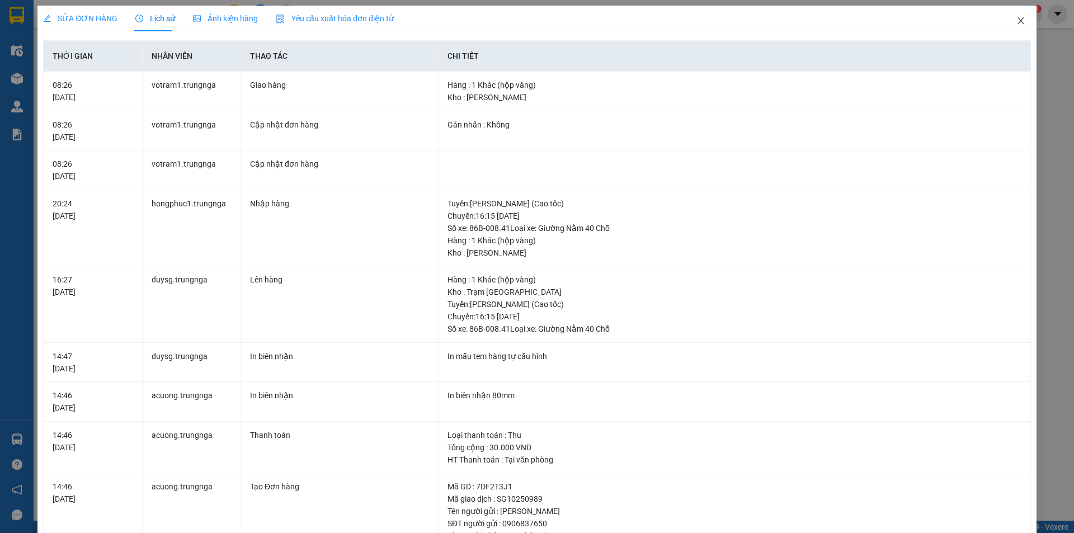
click at [1016, 21] on icon "close" at bounding box center [1020, 20] width 9 height 9
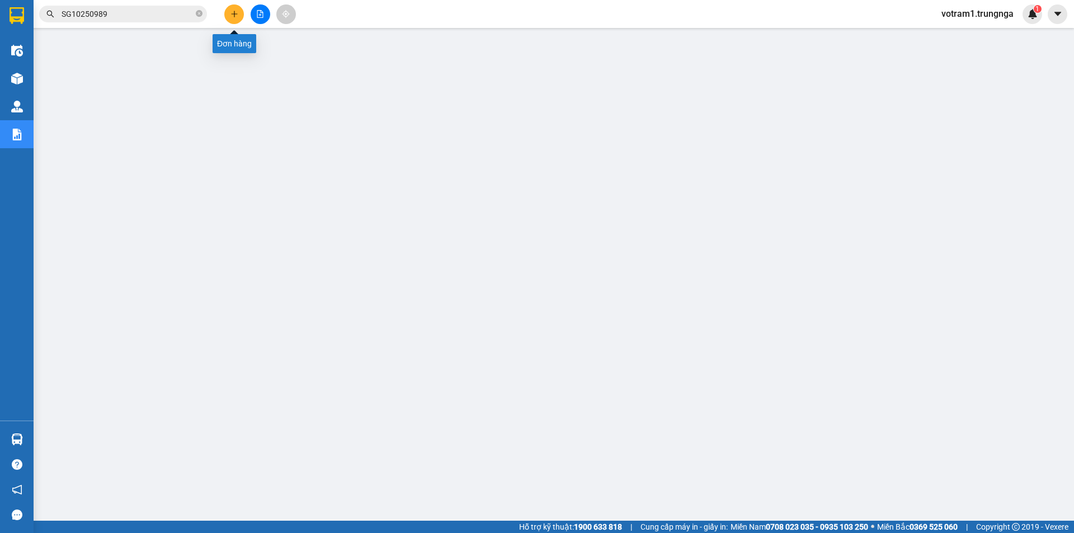
click at [239, 12] on button at bounding box center [234, 14] width 20 height 20
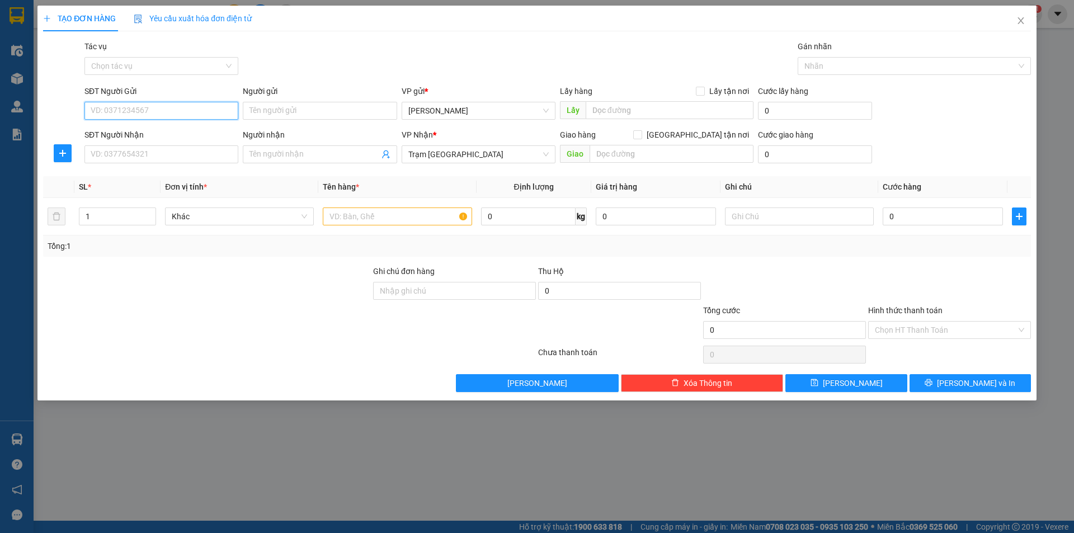
click at [204, 107] on input "SĐT Người Gửi" at bounding box center [161, 111] width 154 height 18
type input "0818471773"
click at [194, 149] on input "SĐT Người Nhận" at bounding box center [161, 154] width 154 height 18
type input "0837448873"
click at [355, 219] on input "text" at bounding box center [397, 216] width 149 height 18
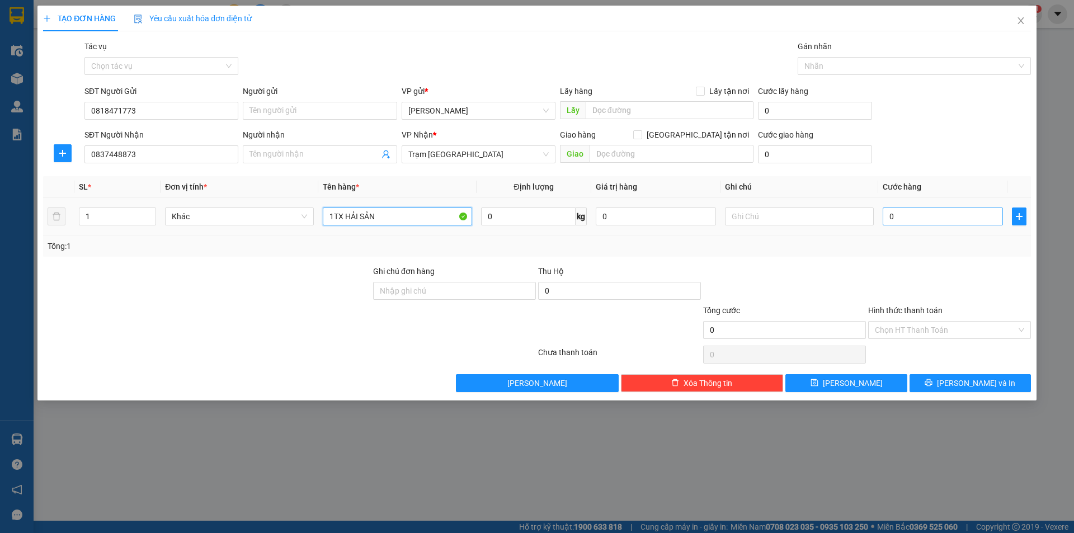
type input "1TX HẢI SẢN"
click at [922, 216] on input "0" at bounding box center [943, 216] width 120 height 18
type input "5"
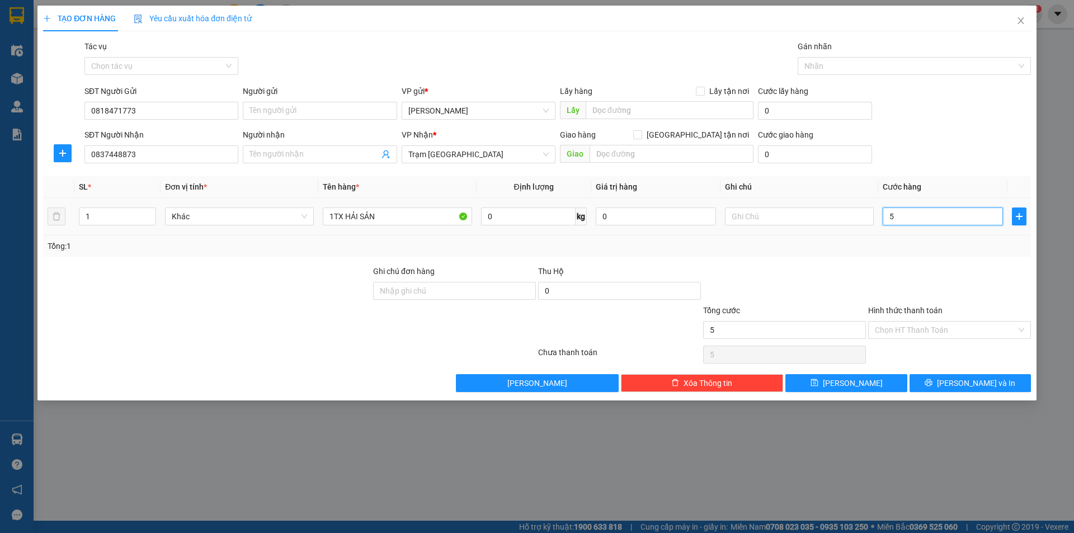
type input "50"
type input "50.000"
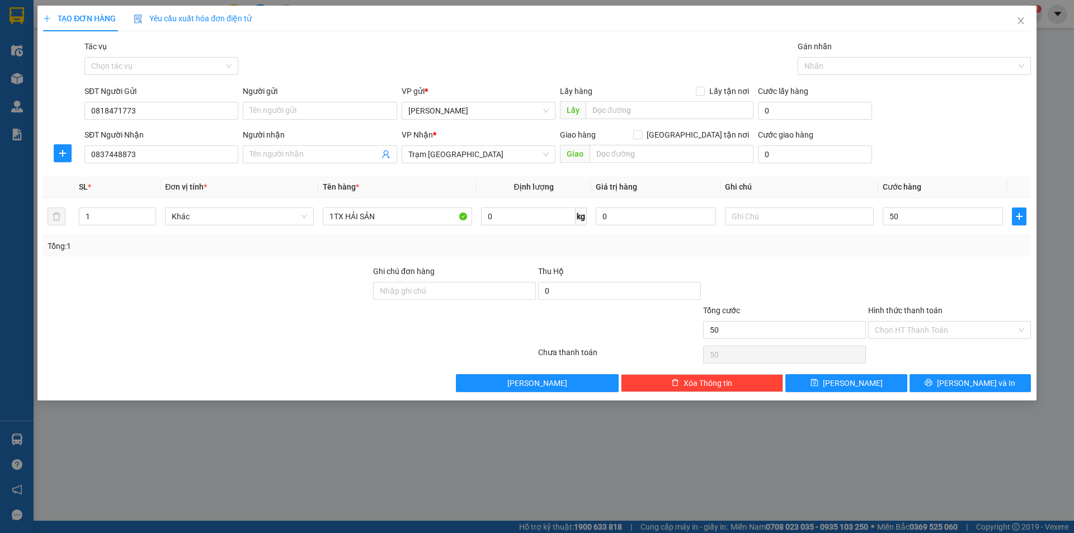
type input "50.000"
drag, startPoint x: 930, startPoint y: 277, endPoint x: 945, endPoint y: 282, distance: 16.3
click at [935, 281] on div at bounding box center [949, 284] width 165 height 39
click at [945, 328] on input "Hình thức thanh toán" at bounding box center [945, 330] width 141 height 17
click at [945, 284] on div at bounding box center [949, 284] width 165 height 39
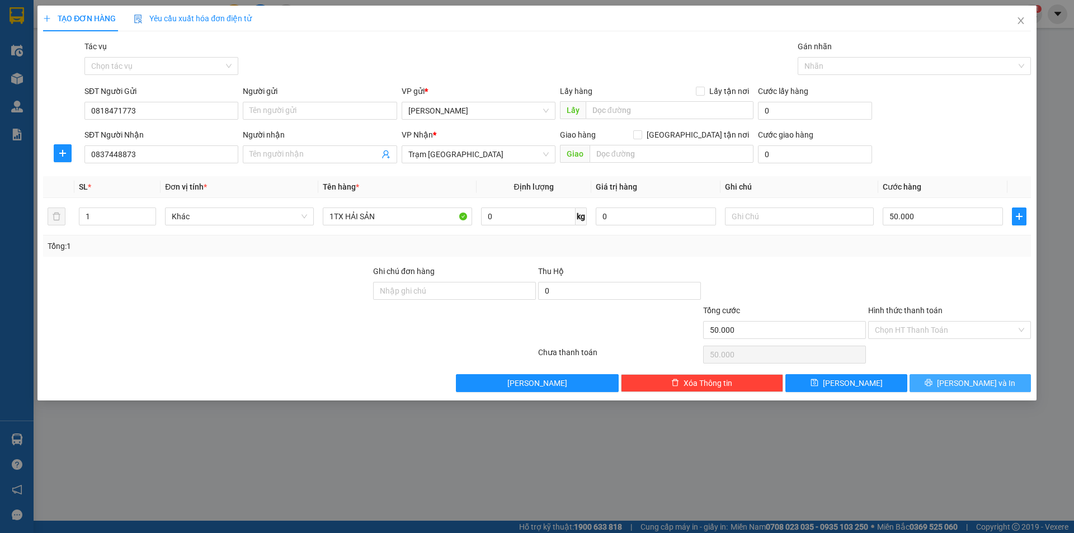
click at [964, 381] on span "Lưu và In" at bounding box center [976, 383] width 78 height 12
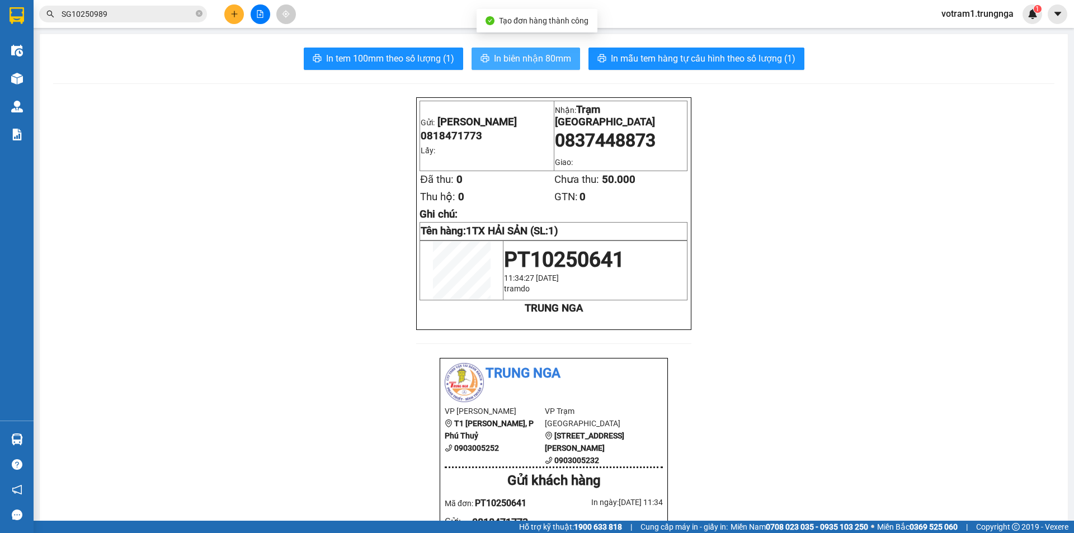
click at [560, 58] on span "In biên nhận 80mm" at bounding box center [532, 58] width 77 height 14
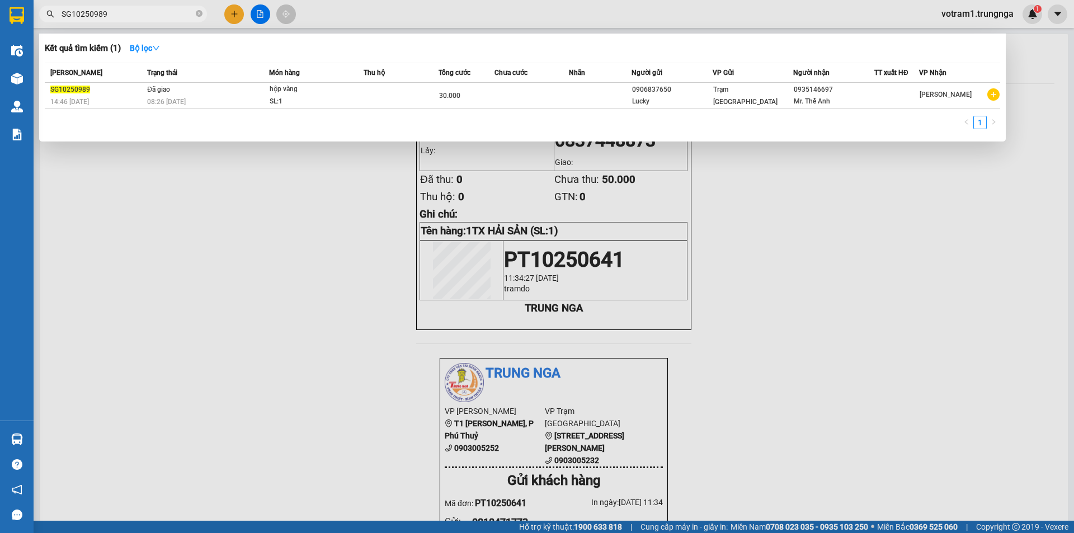
click at [150, 13] on input "SG10250989" at bounding box center [128, 14] width 132 height 12
type input "S"
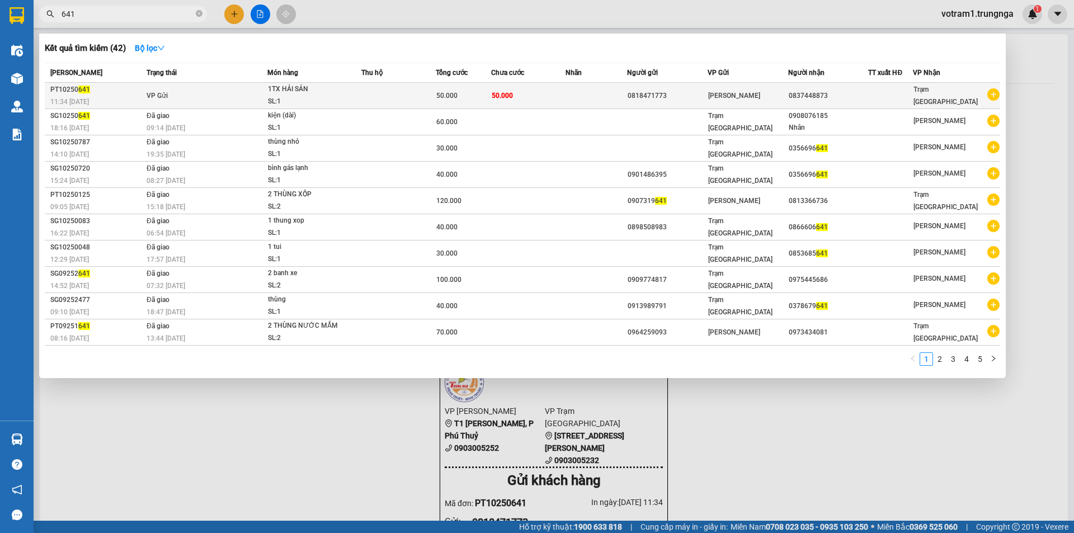
type input "641"
click at [210, 89] on td "VP Gửi" at bounding box center [206, 96] width 124 height 26
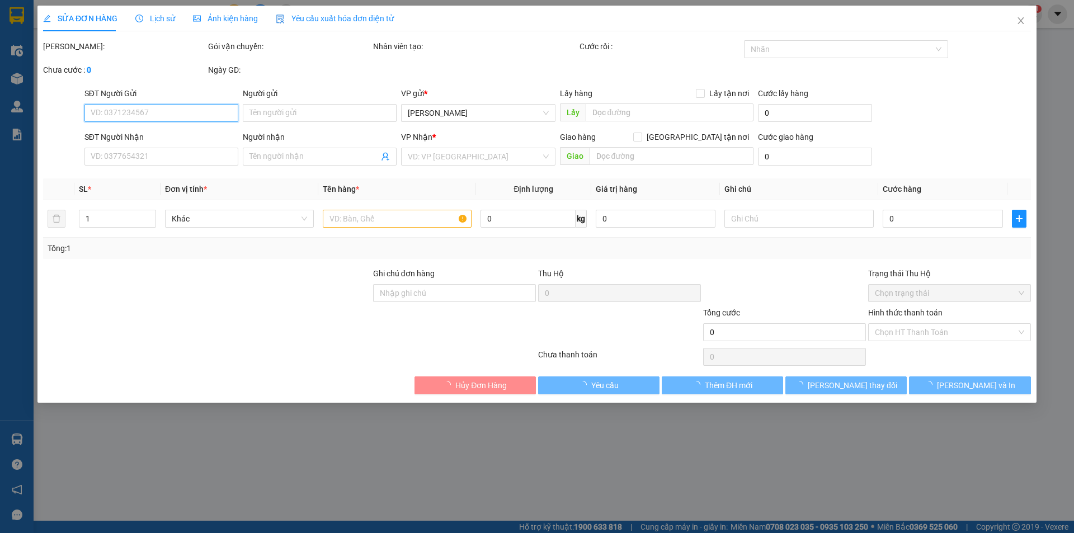
type input "0818471773"
type input "0837448873"
type input "50.000"
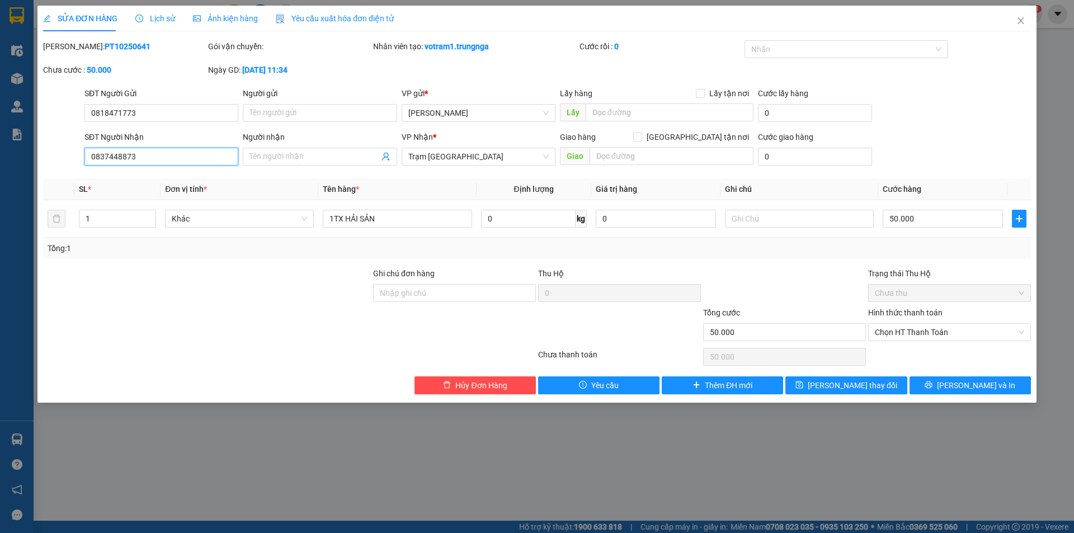
click at [100, 153] on input "0837448873" at bounding box center [161, 157] width 154 height 18
type input "0937448873"
click at [856, 387] on span "Lưu thay đổi" at bounding box center [852, 385] width 89 height 12
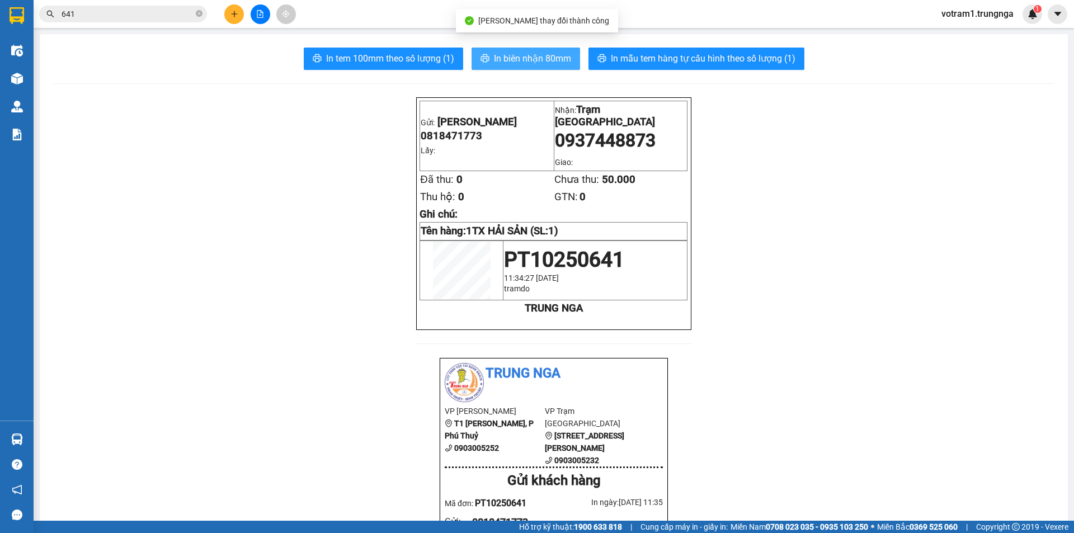
click at [538, 59] on span "In biên nhận 80mm" at bounding box center [532, 58] width 77 height 14
click at [201, 15] on icon "close-circle" at bounding box center [199, 13] width 7 height 7
click at [178, 12] on input "text" at bounding box center [128, 14] width 132 height 12
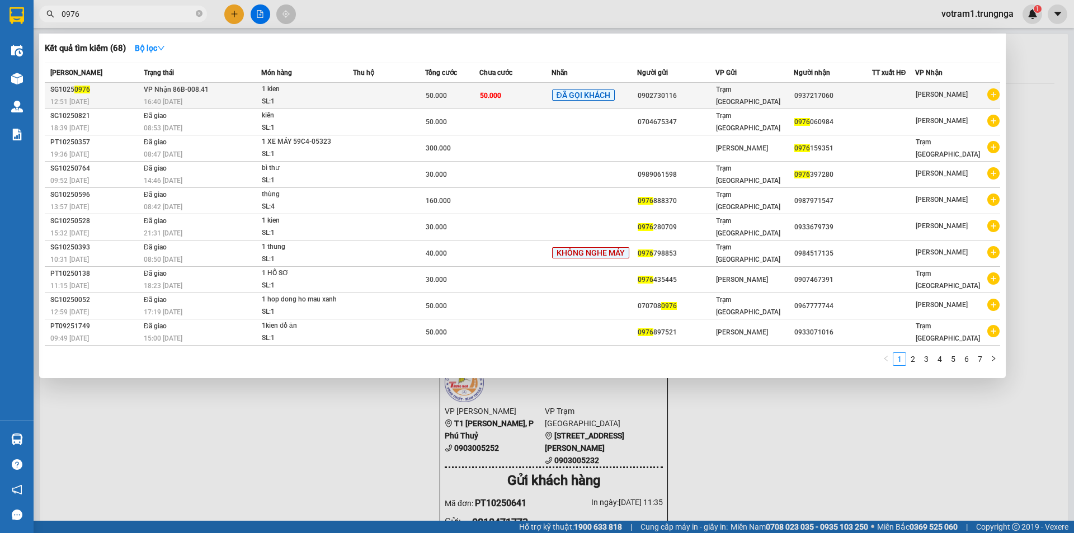
type input "0976"
click at [210, 100] on div "16:40 - 10/10" at bounding box center [202, 102] width 117 height 12
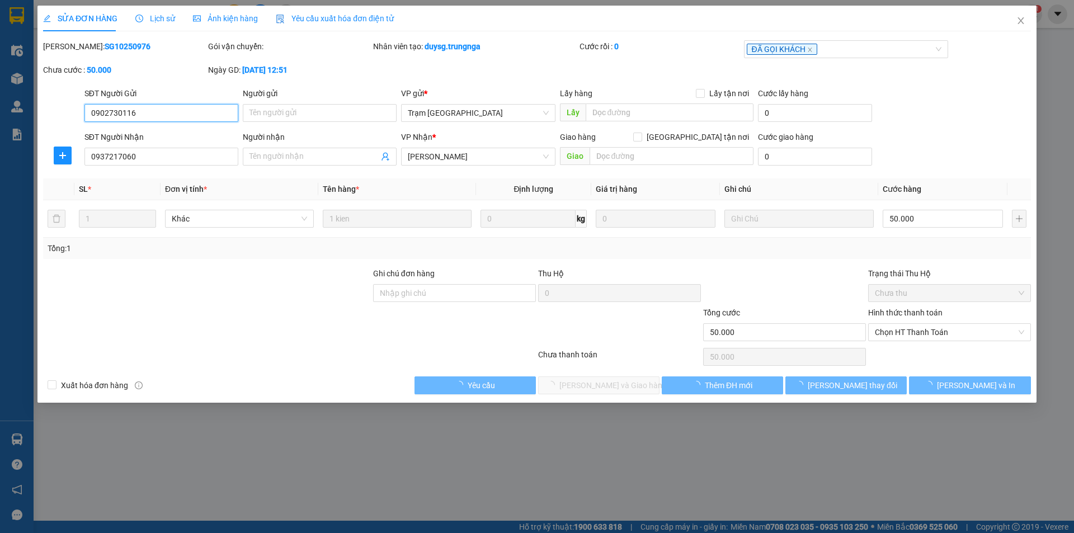
type input "0902730116"
type input "0937217060"
type input "50.000"
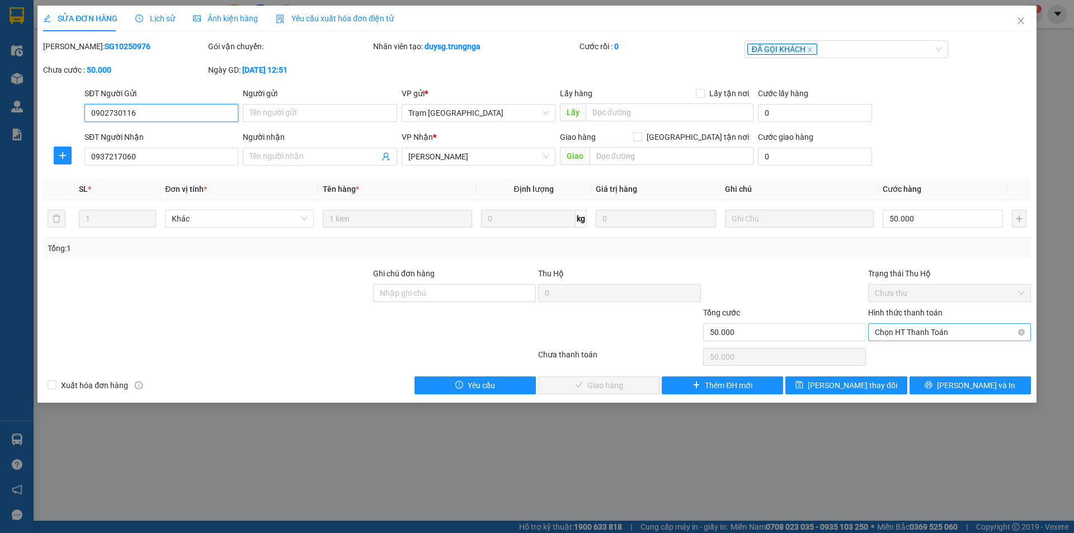
click at [945, 329] on span "Chọn HT Thanh Toán" at bounding box center [949, 332] width 149 height 17
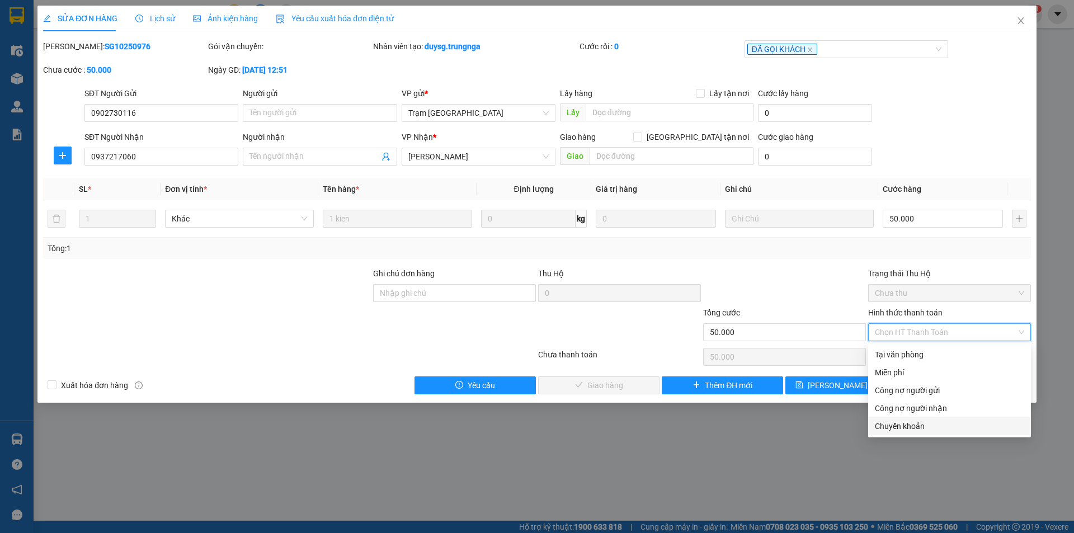
click at [928, 426] on div "Chuyển khoản" at bounding box center [949, 426] width 149 height 12
type input "0"
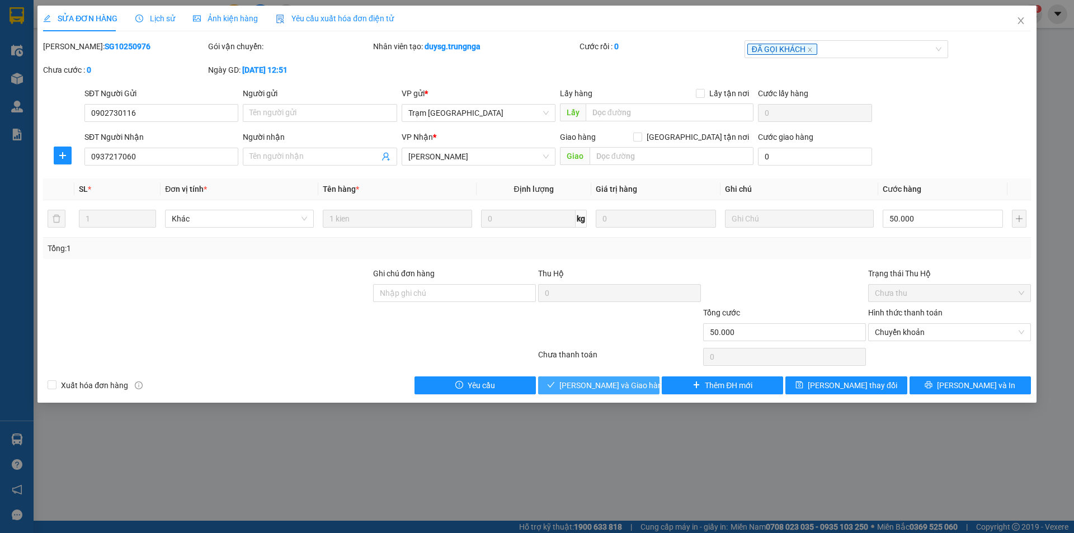
click at [625, 381] on span "Lưu và Giao hàng" at bounding box center [612, 385] width 107 height 12
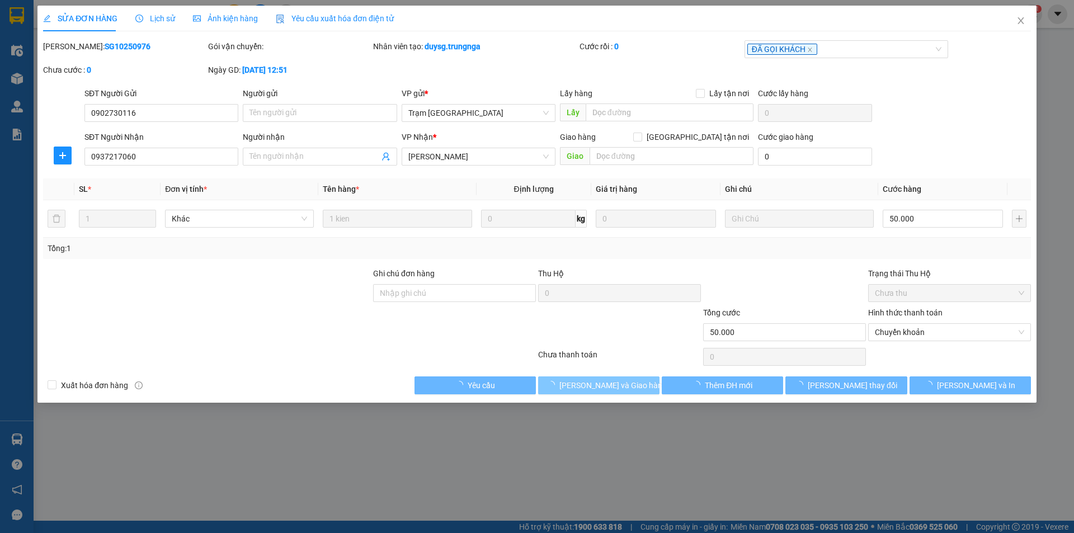
type input "anh toàn nhận giùm"
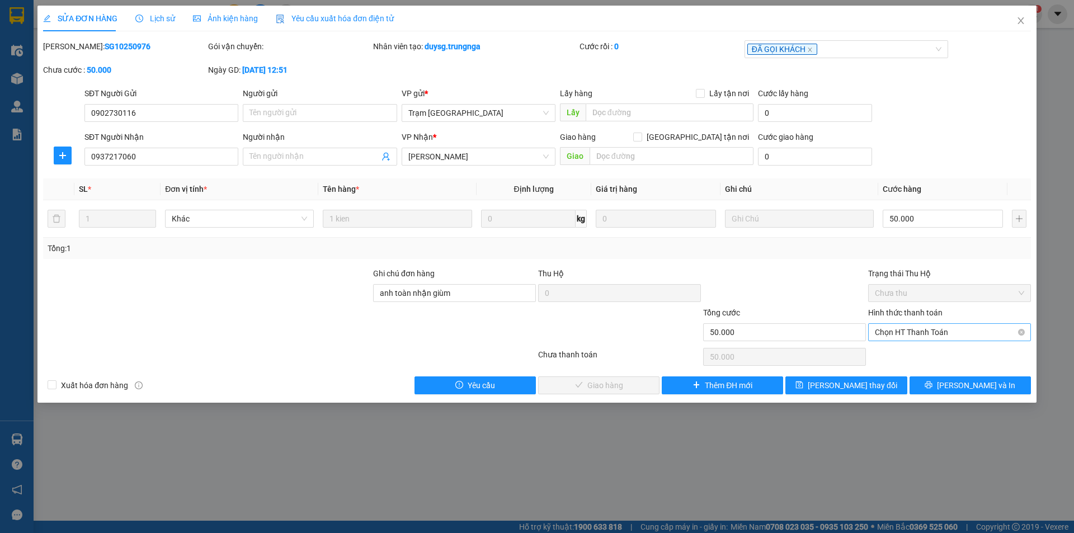
click at [922, 329] on span "Chọn HT Thanh Toán" at bounding box center [949, 332] width 149 height 17
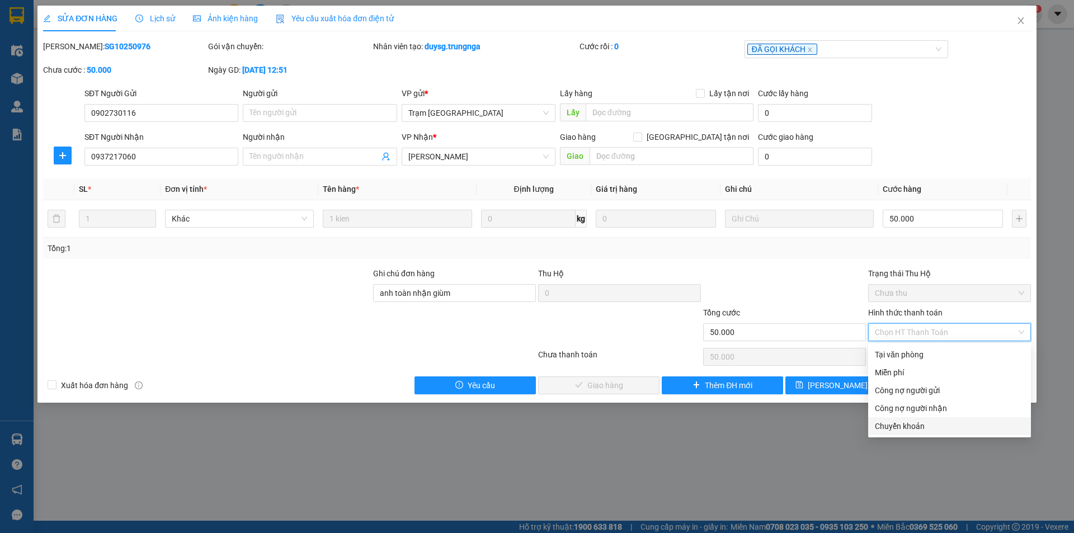
click at [935, 427] on div "Chuyển khoản" at bounding box center [949, 426] width 149 height 12
type input "0"
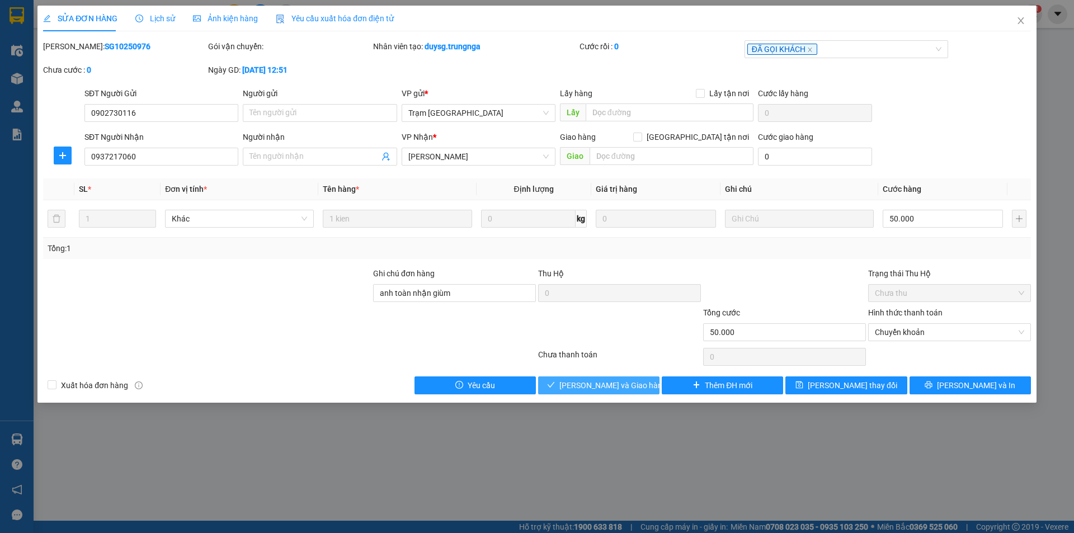
click at [627, 385] on span "Lưu và Giao hàng" at bounding box center [612, 385] width 107 height 12
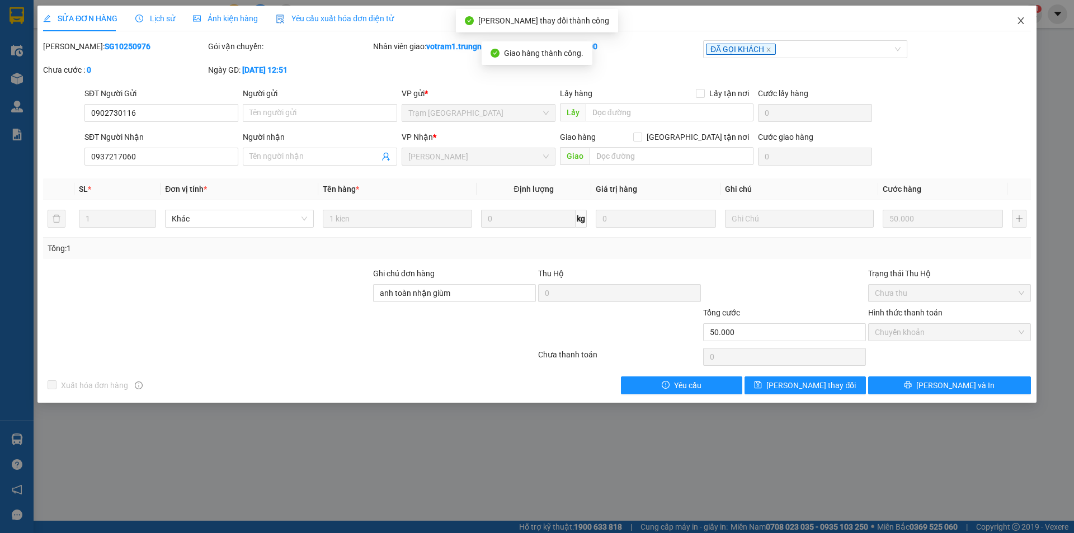
click at [1023, 17] on icon "close" at bounding box center [1020, 20] width 9 height 9
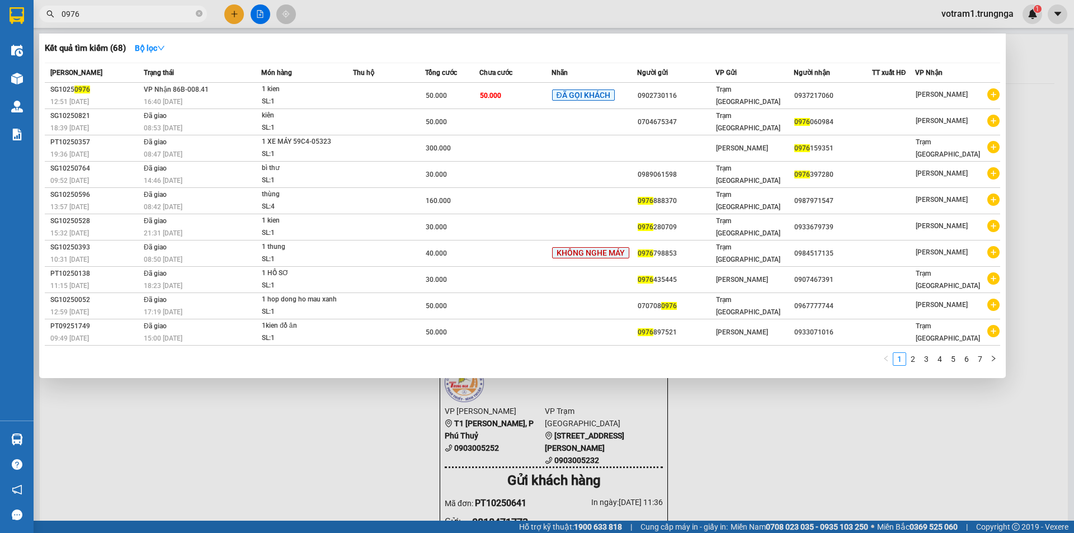
click at [152, 12] on input "0976" at bounding box center [128, 14] width 132 height 12
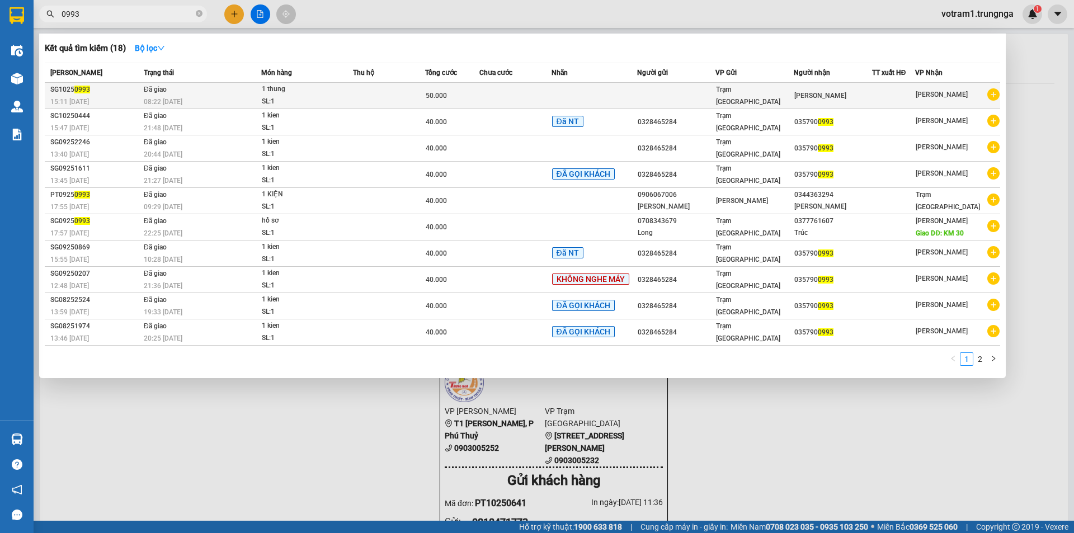
type input "0993"
click at [428, 103] on td "50.000" at bounding box center [452, 96] width 54 height 26
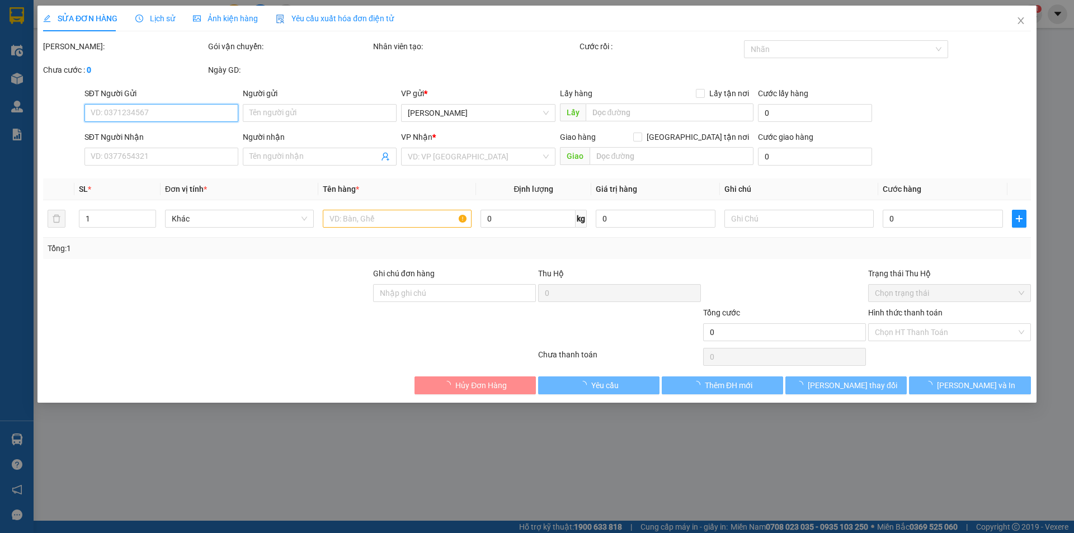
type input "Minh Nhã"
type input "50.000"
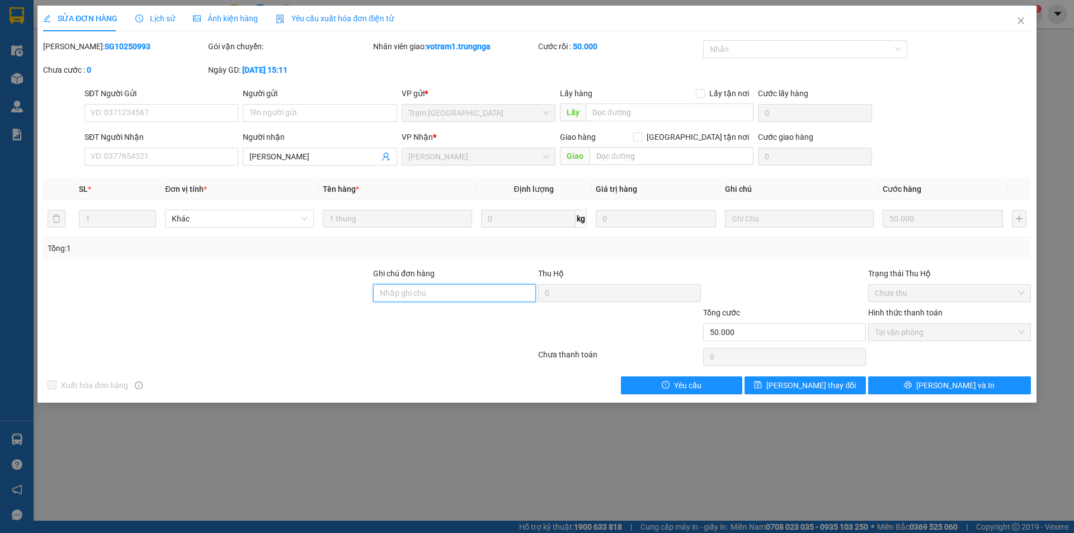
click at [453, 287] on input "Ghi chú đơn hàng" at bounding box center [454, 293] width 163 height 18
type input "BỚT 10"
click at [812, 381] on span "Lưu thay đổi" at bounding box center [810, 385] width 89 height 12
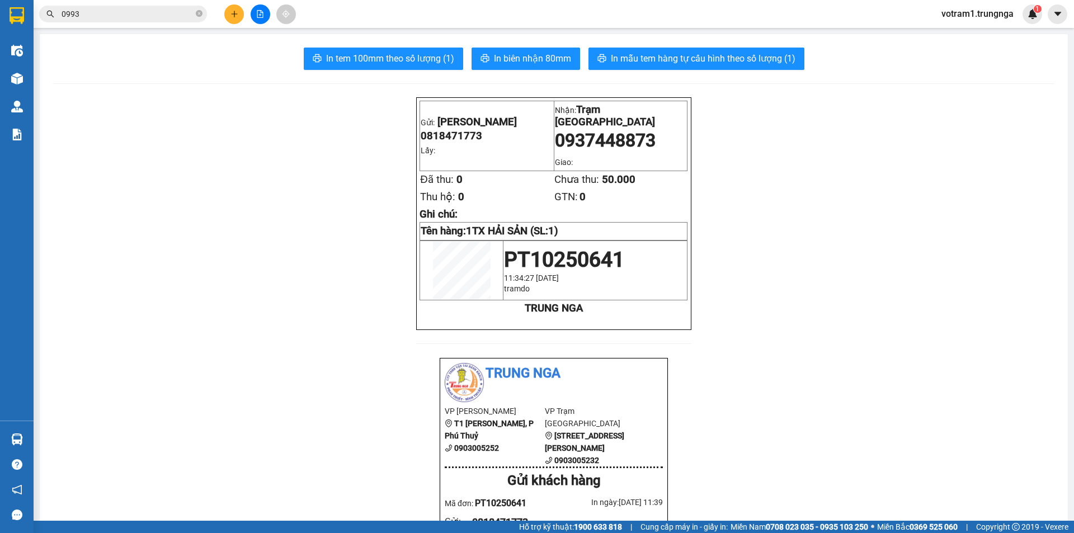
click at [138, 13] on input "0993" at bounding box center [128, 14] width 132 height 12
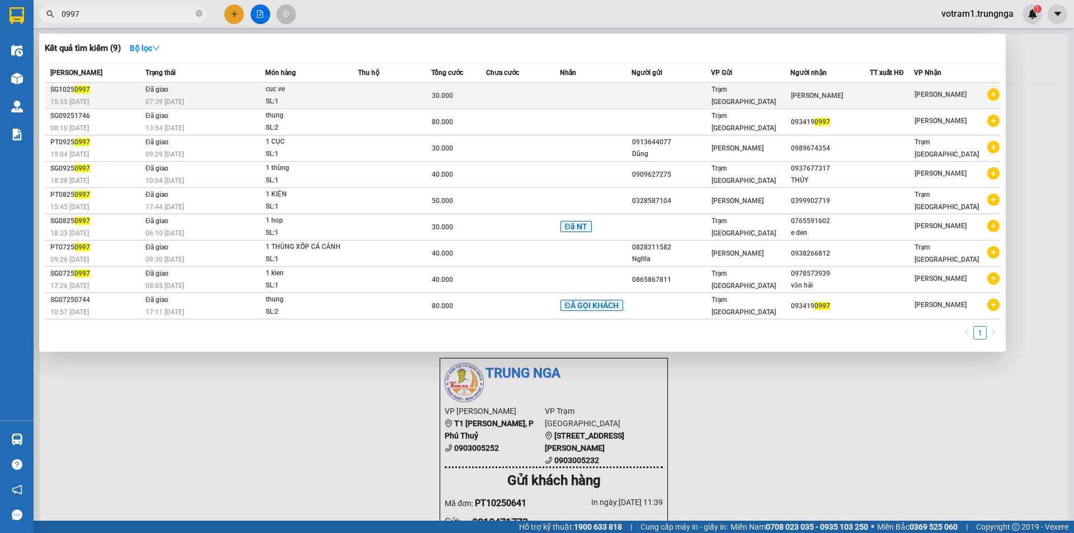
type input "0997"
click at [195, 96] on div "07:39 - 11/10" at bounding box center [204, 102] width 119 height 12
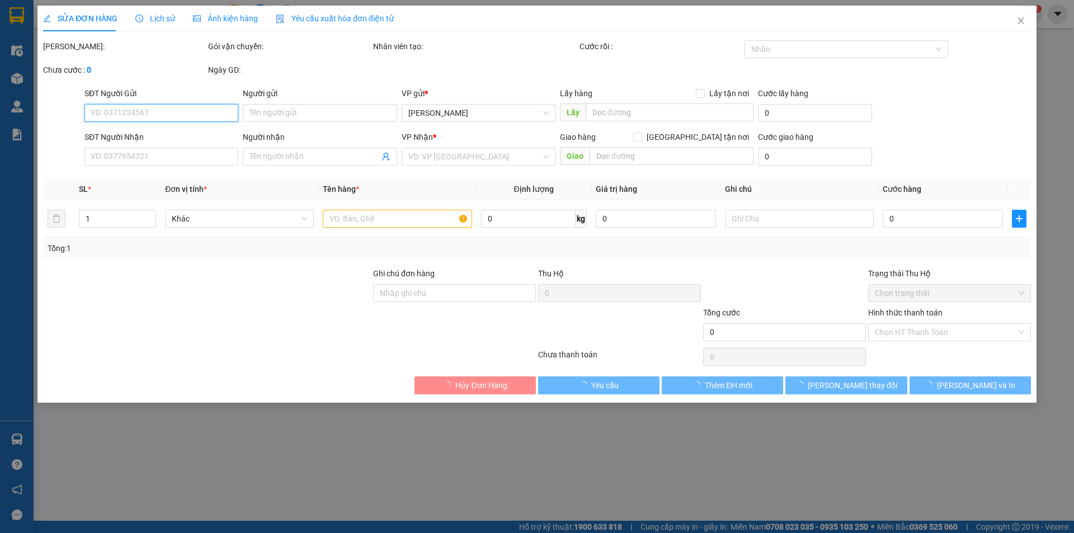
type input "kim loan"
type input "30.000"
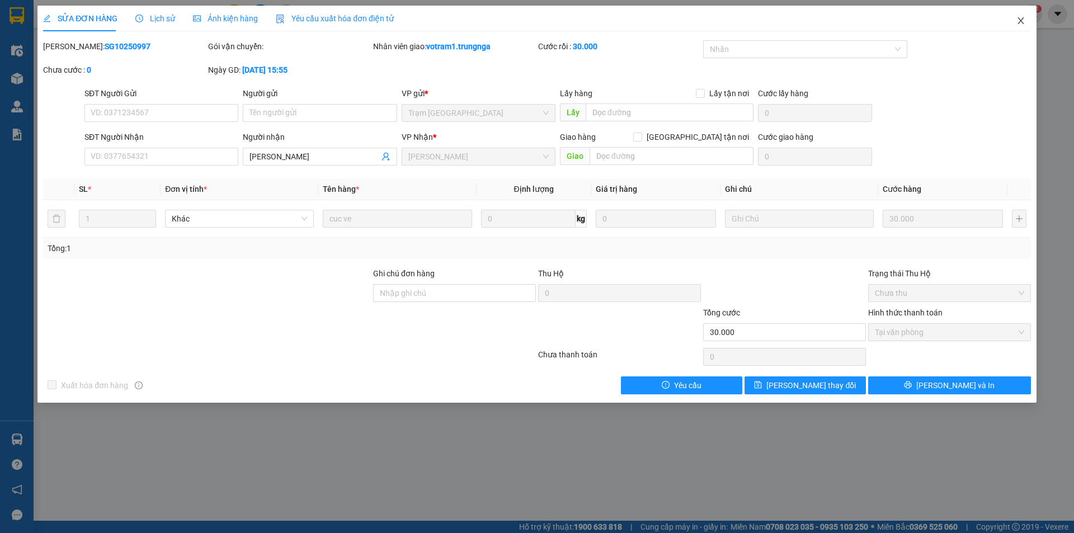
click at [1023, 24] on icon "close" at bounding box center [1020, 20] width 6 height 7
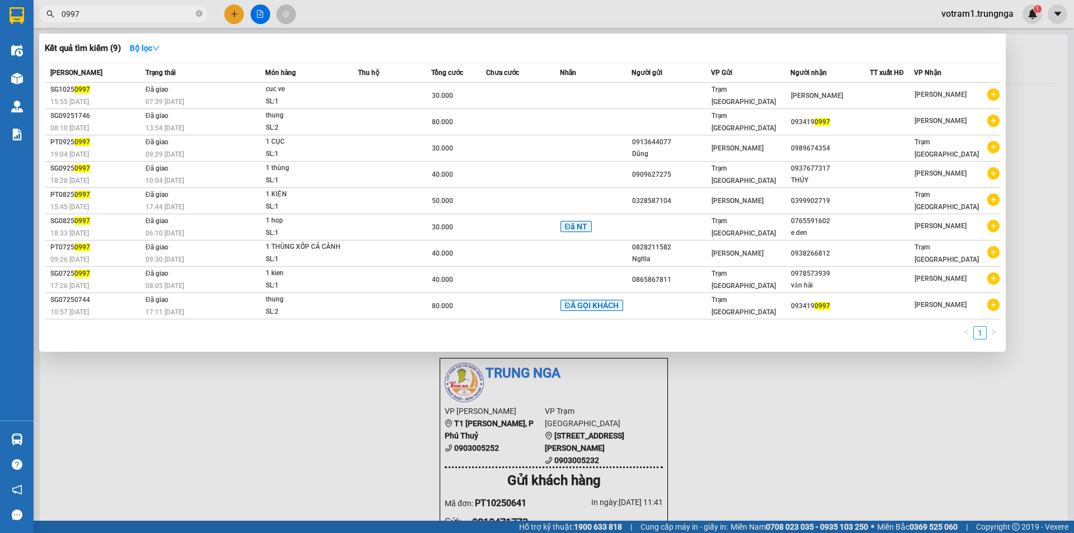
click at [159, 21] on span "0997" at bounding box center [123, 14] width 168 height 17
click at [156, 19] on input "0997" at bounding box center [128, 14] width 132 height 12
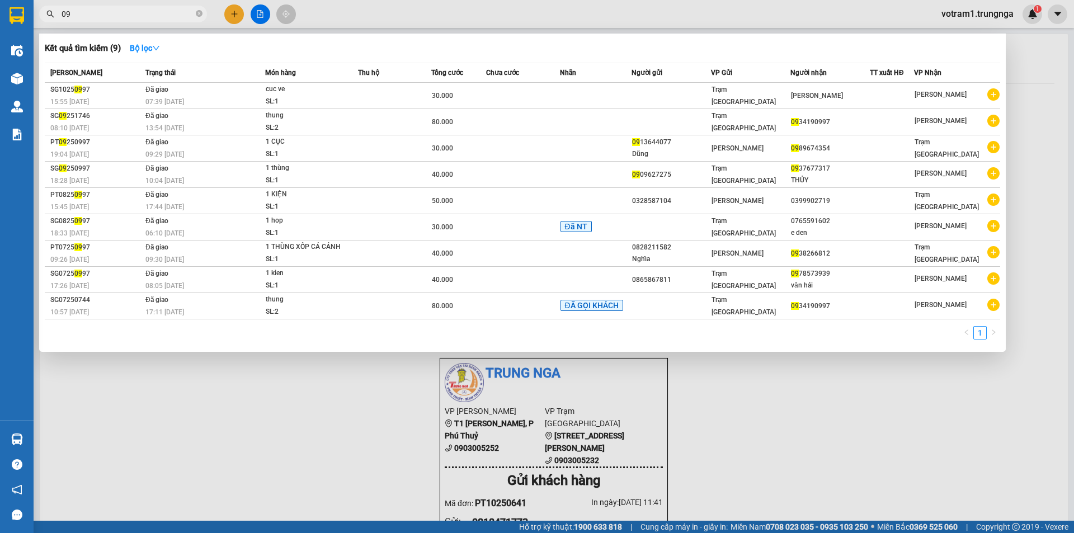
type input "0"
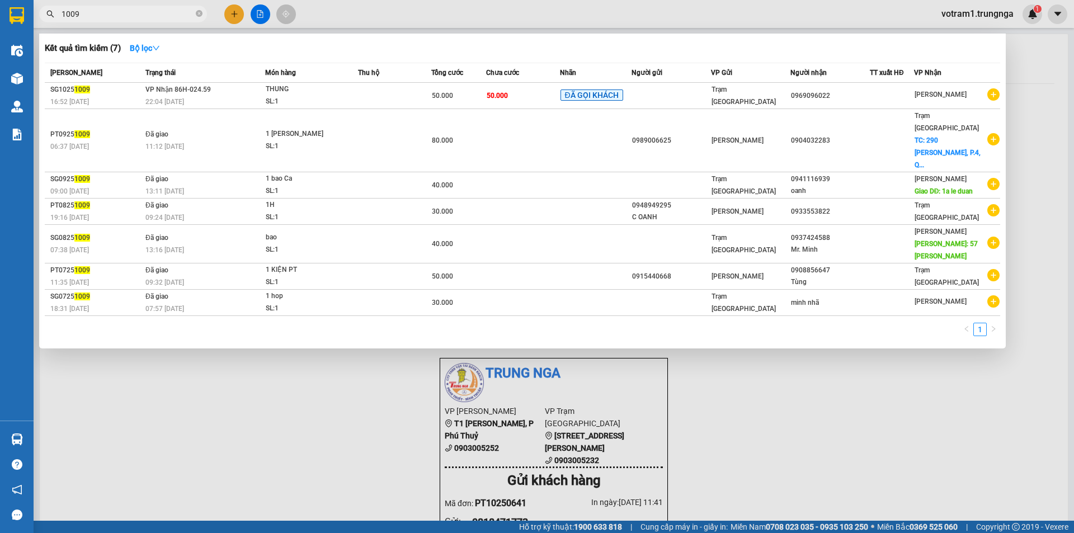
type input "1009"
drag, startPoint x: 150, startPoint y: 359, endPoint x: 10, endPoint y: 223, distance: 195.4
click at [140, 341] on div at bounding box center [537, 266] width 1074 height 533
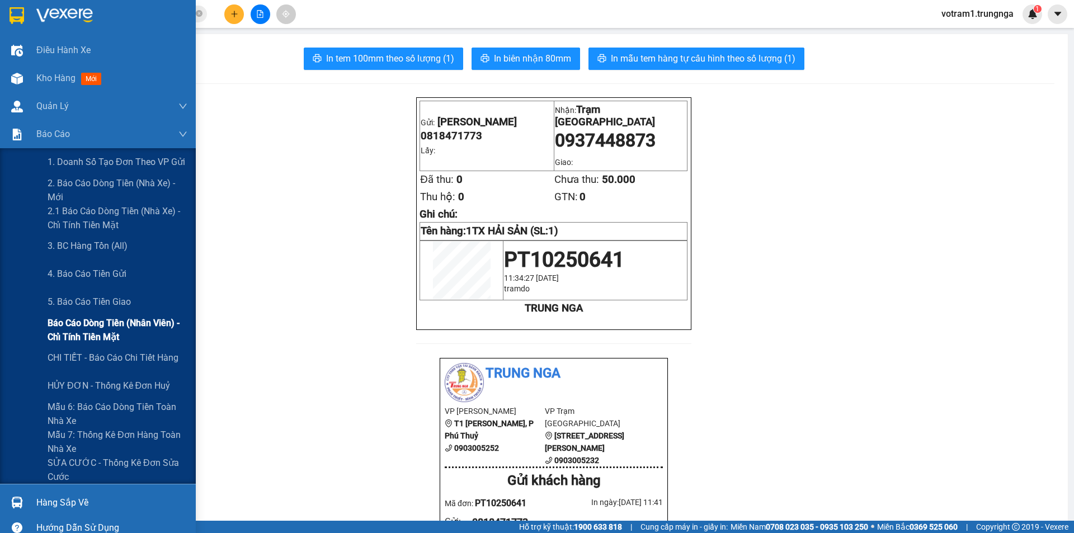
click at [61, 330] on span "Báo cáo dòng tiền (nhân viên) - chỉ tính tiền mặt" at bounding box center [118, 330] width 140 height 28
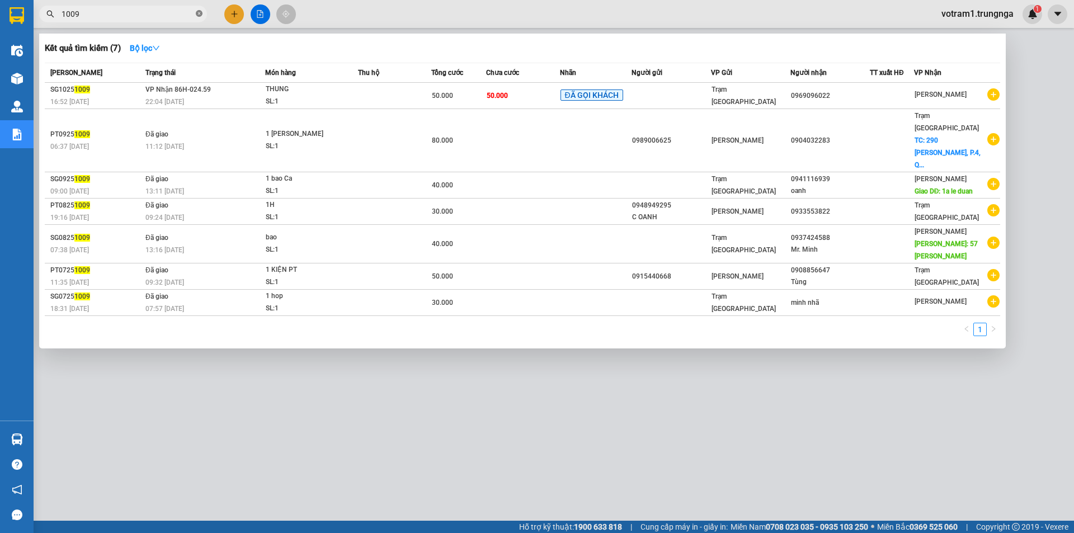
drag, startPoint x: 199, startPoint y: 12, endPoint x: 169, endPoint y: 18, distance: 30.4
click at [199, 12] on icon "close-circle" at bounding box center [199, 13] width 7 height 7
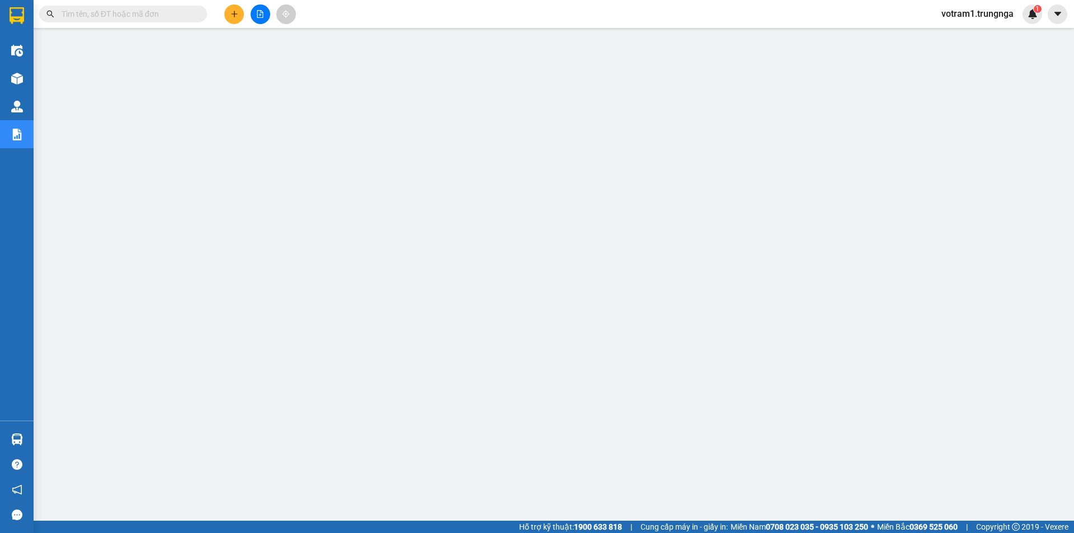
click at [167, 18] on input "text" at bounding box center [128, 14] width 132 height 12
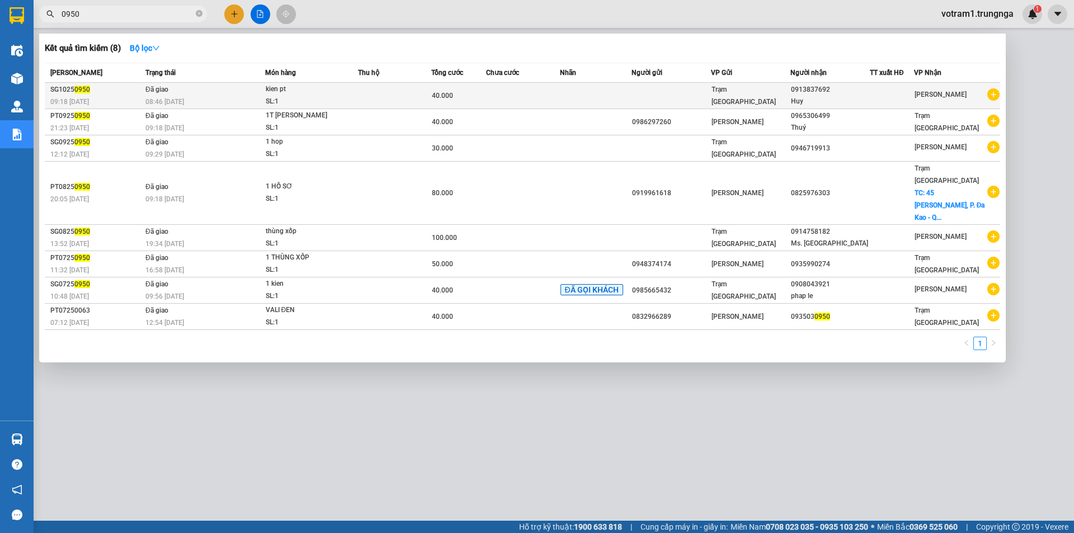
type input "0950"
click at [220, 91] on td "Đã giao 08:46 - 11/10" at bounding box center [204, 96] width 122 height 26
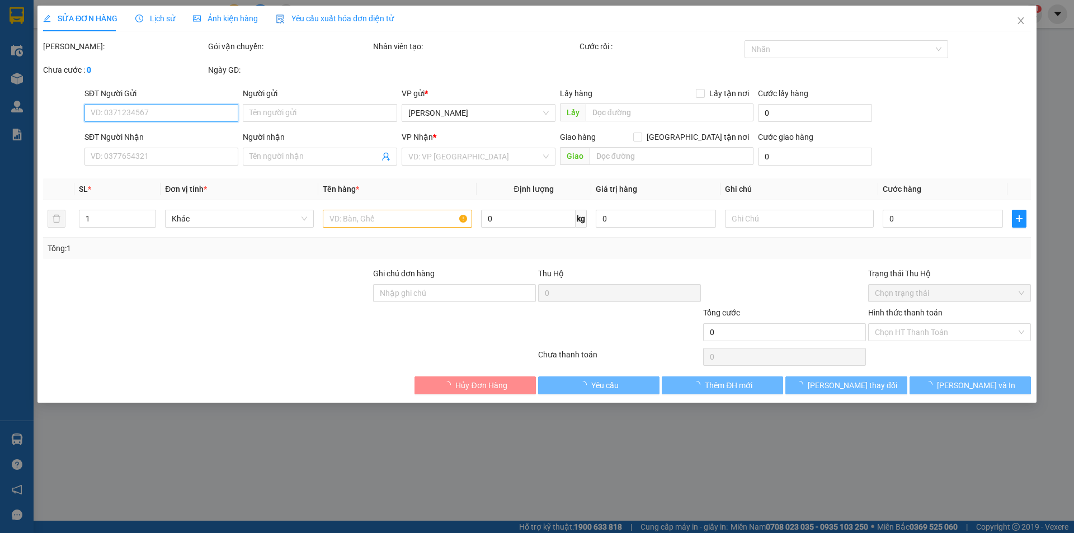
type input "0913837692"
type input "Huy"
type input "40.000"
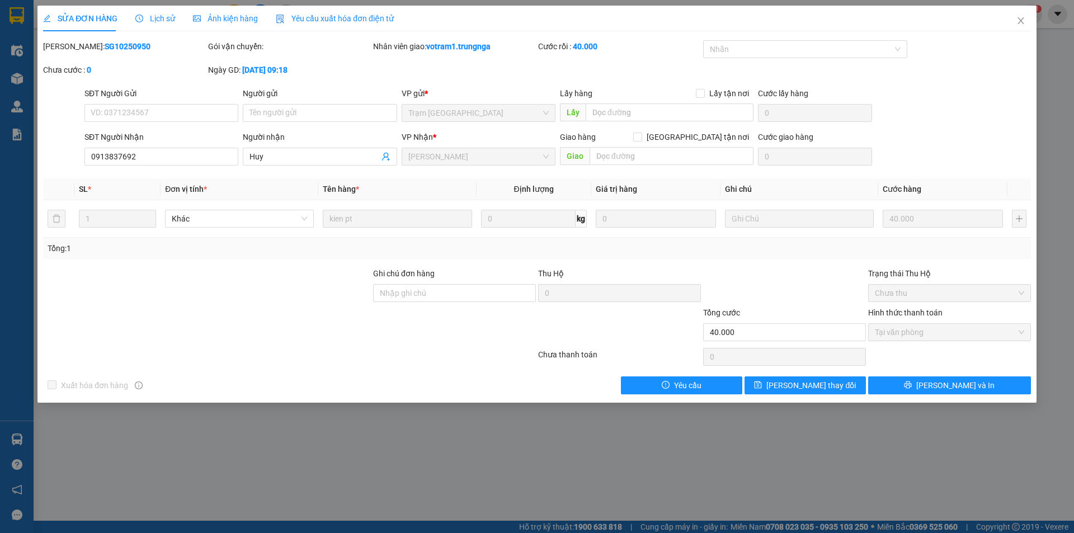
click at [162, 19] on span "Lịch sử" at bounding box center [155, 18] width 40 height 9
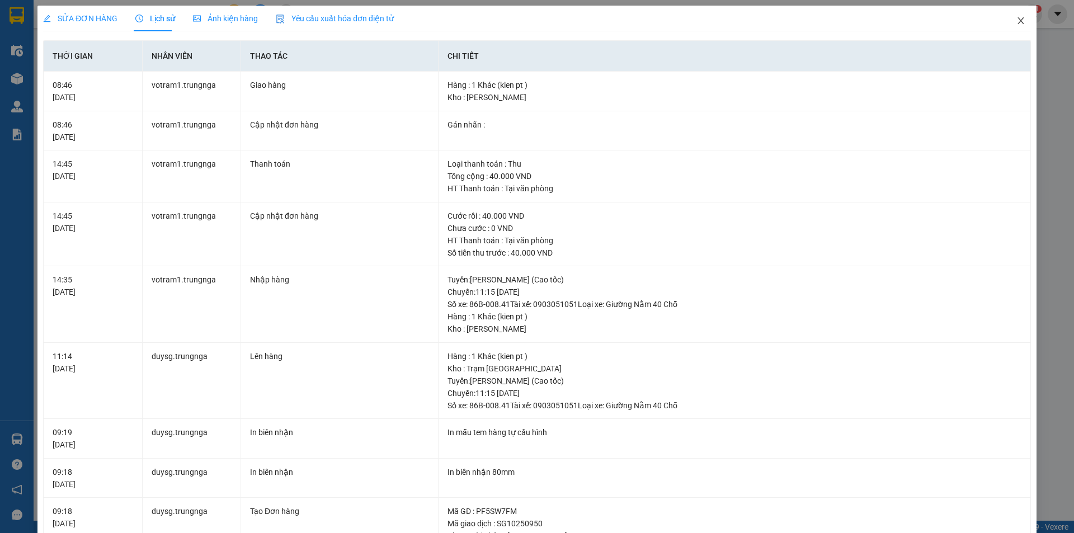
click at [1016, 23] on icon "close" at bounding box center [1020, 20] width 9 height 9
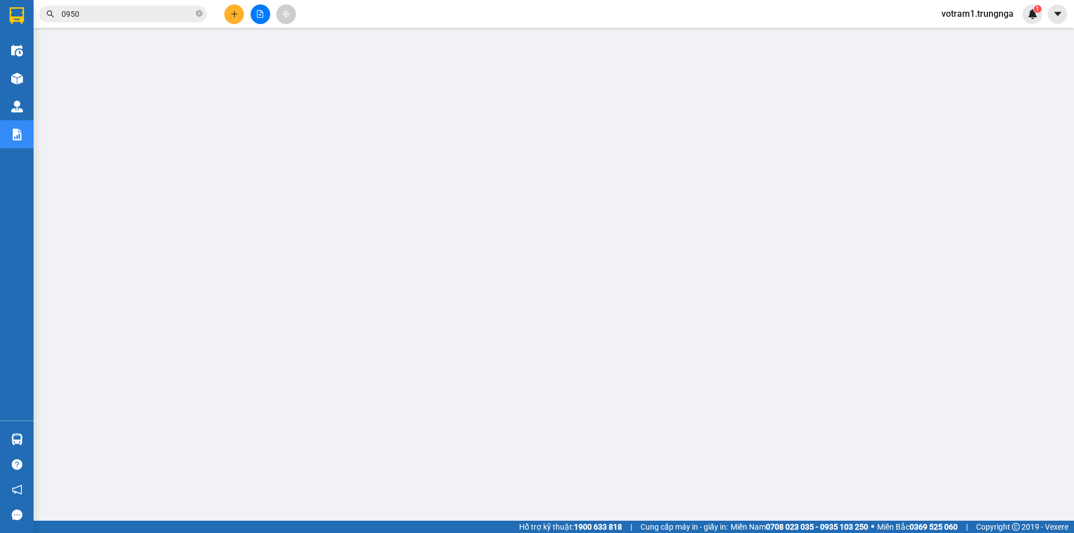
click at [172, 16] on input "0950" at bounding box center [128, 14] width 132 height 12
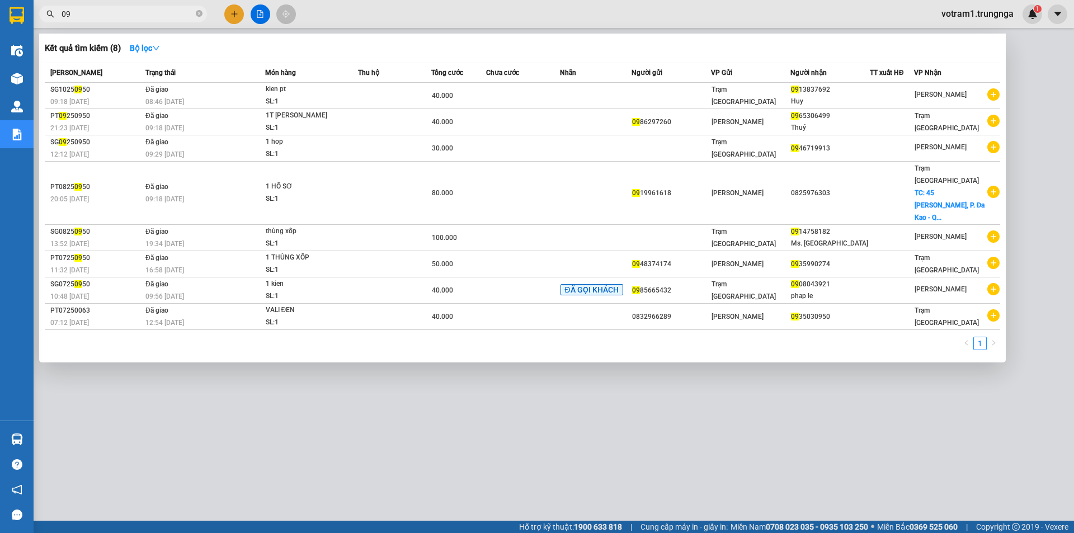
type input "0"
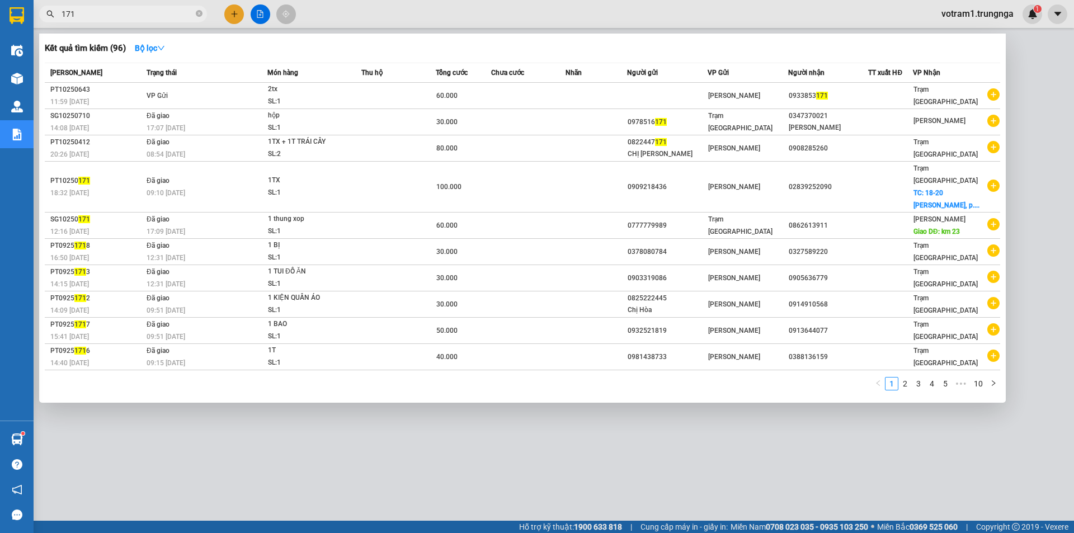
click at [157, 12] on input "171" at bounding box center [128, 14] width 132 height 12
type input "1"
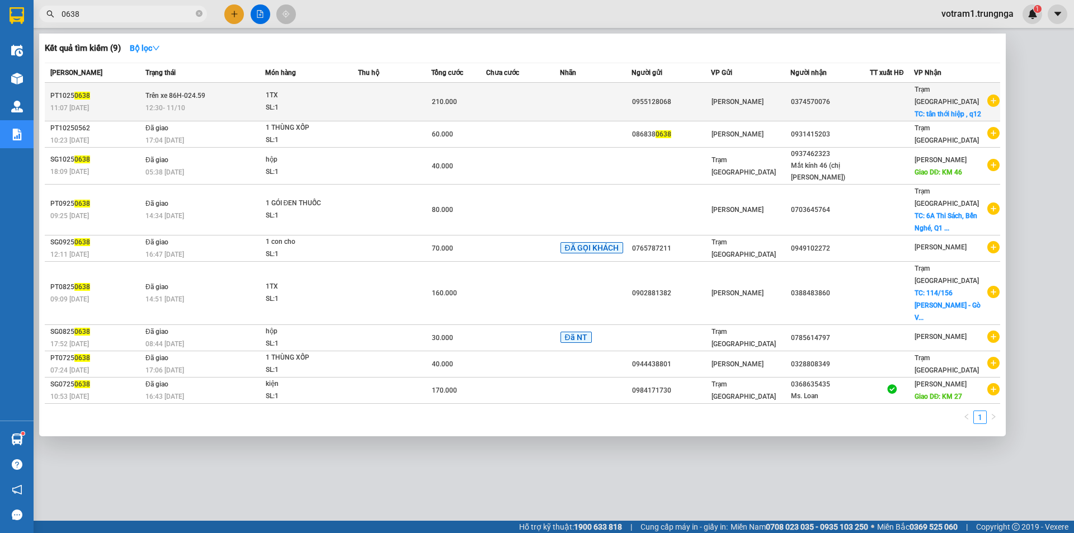
type input "0638"
click at [314, 108] on div "SL: 1" at bounding box center [308, 108] width 84 height 12
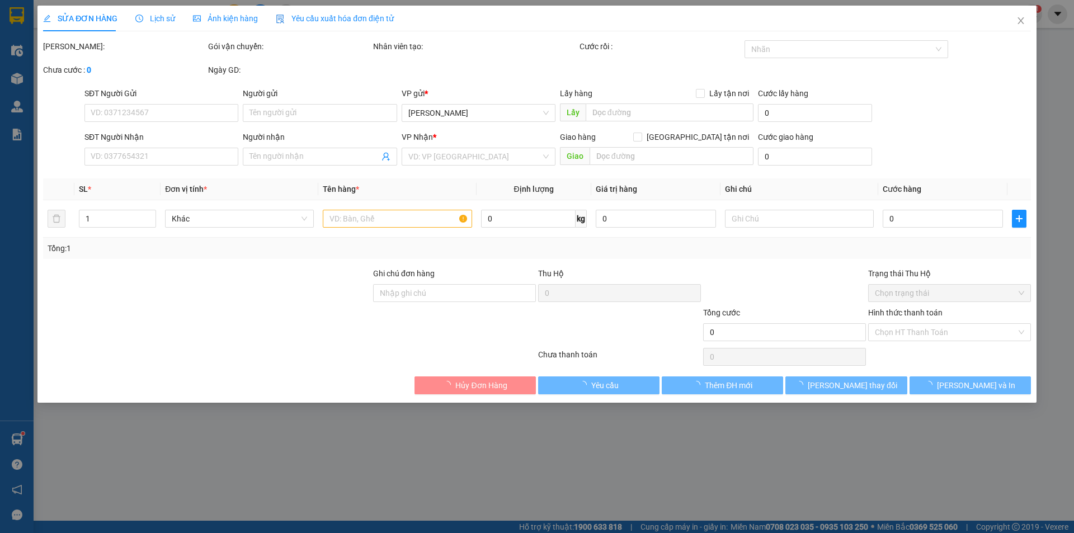
click at [755, 200] on th "Ghi chú" at bounding box center [799, 189] width 158 height 22
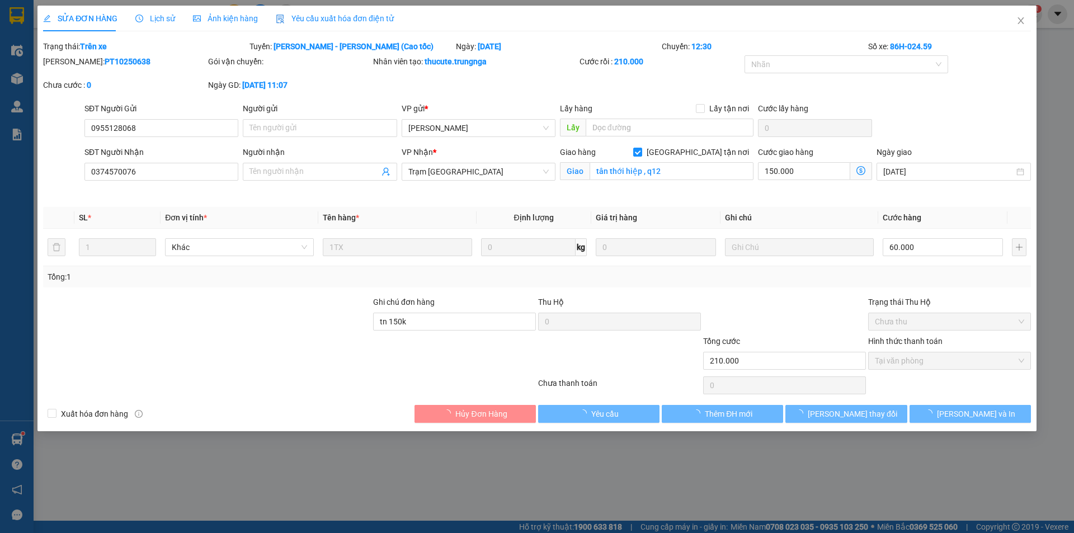
type input "0955128068"
type input "0374570076"
checkbox input "true"
type input "tân thới hiệp , q12"
type input "tn 150k"
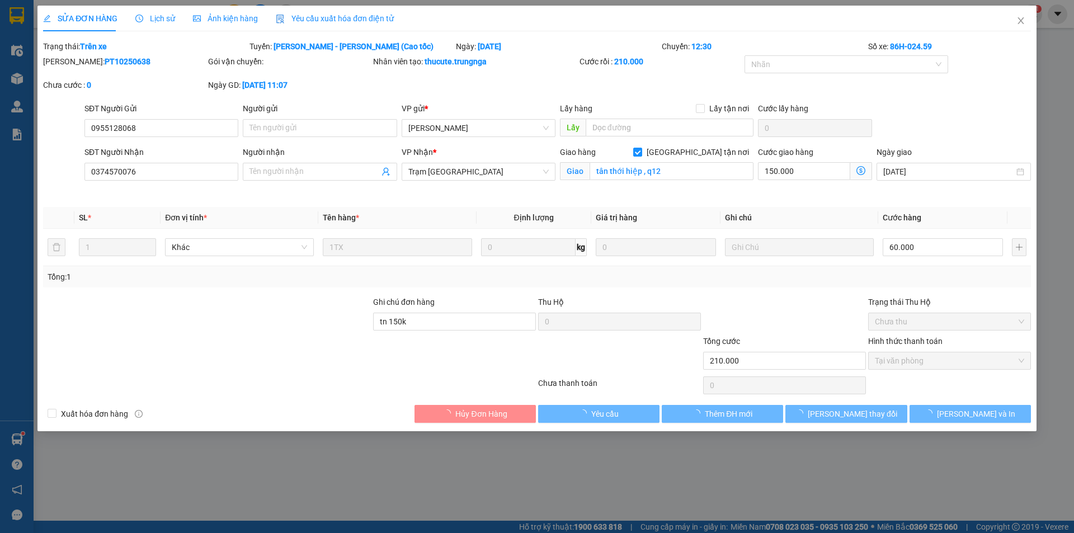
type input "210.000"
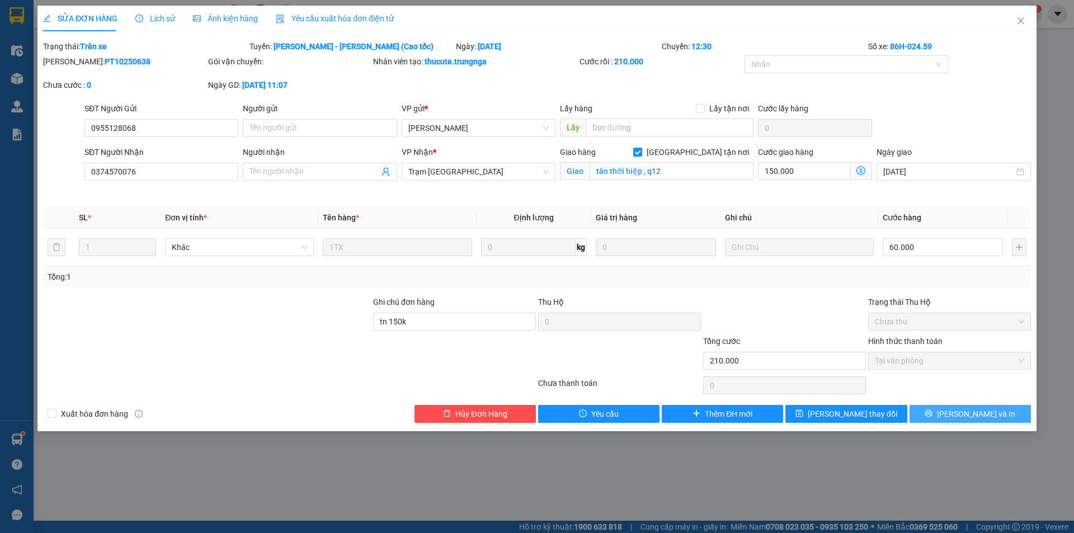
click at [986, 416] on span "Lưu và In" at bounding box center [976, 414] width 78 height 12
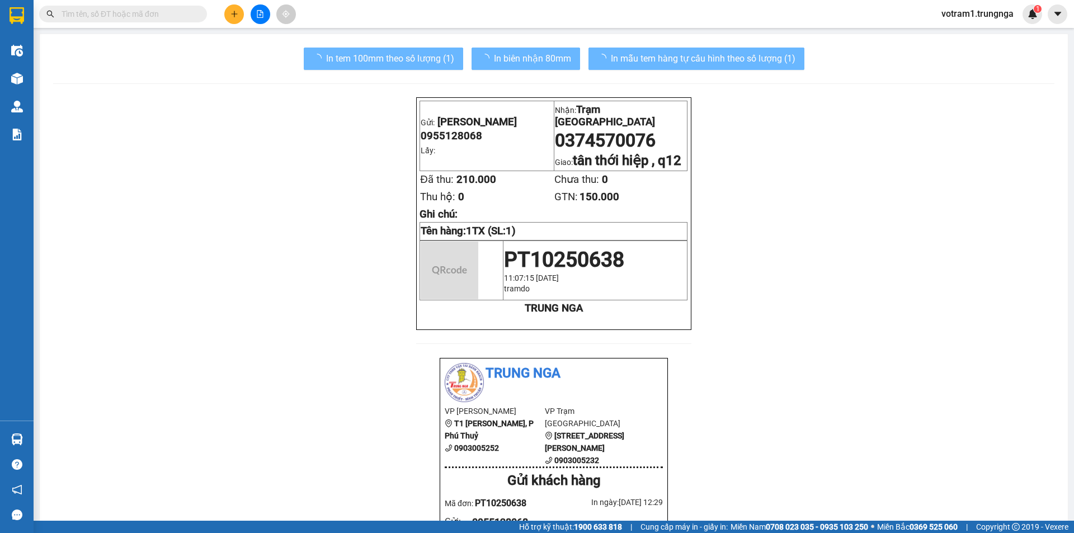
click at [137, 11] on input "text" at bounding box center [128, 14] width 132 height 12
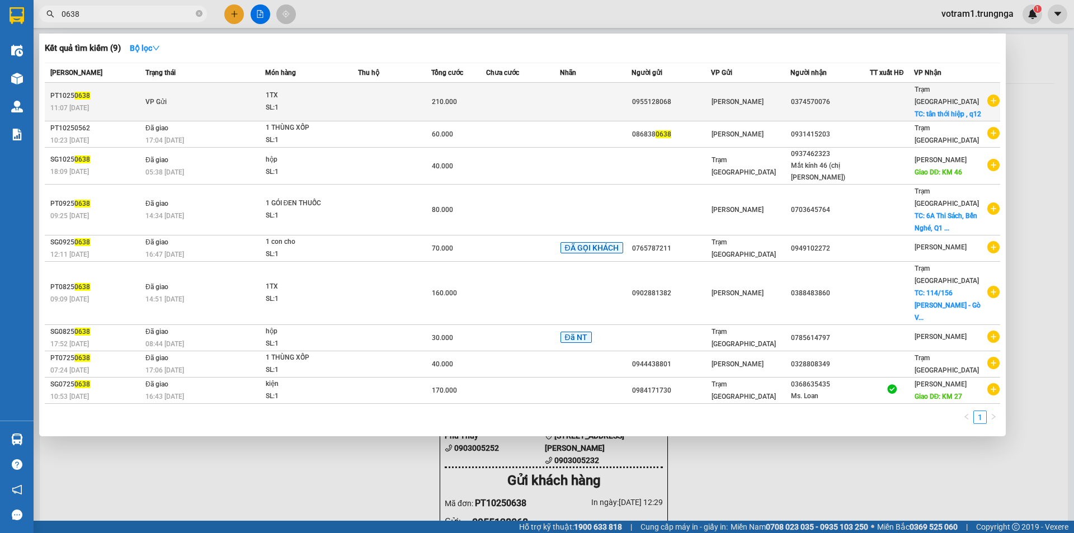
type input "0638"
click at [200, 106] on td "VP Gửi" at bounding box center [204, 102] width 122 height 39
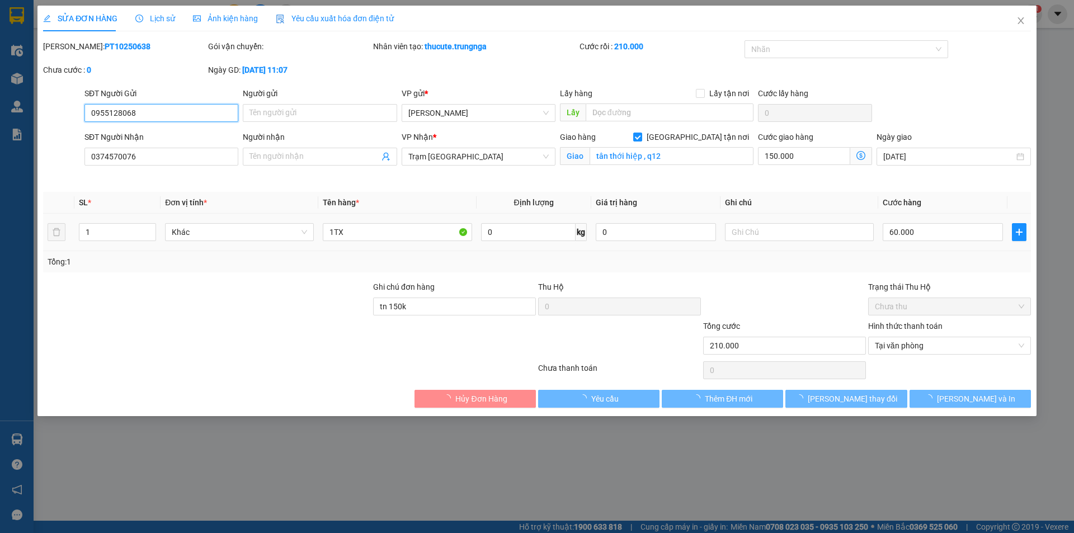
type input "0955128068"
type input "0374570076"
checkbox input "true"
type input "tân thới hiệp , q12"
type input "tn 150k"
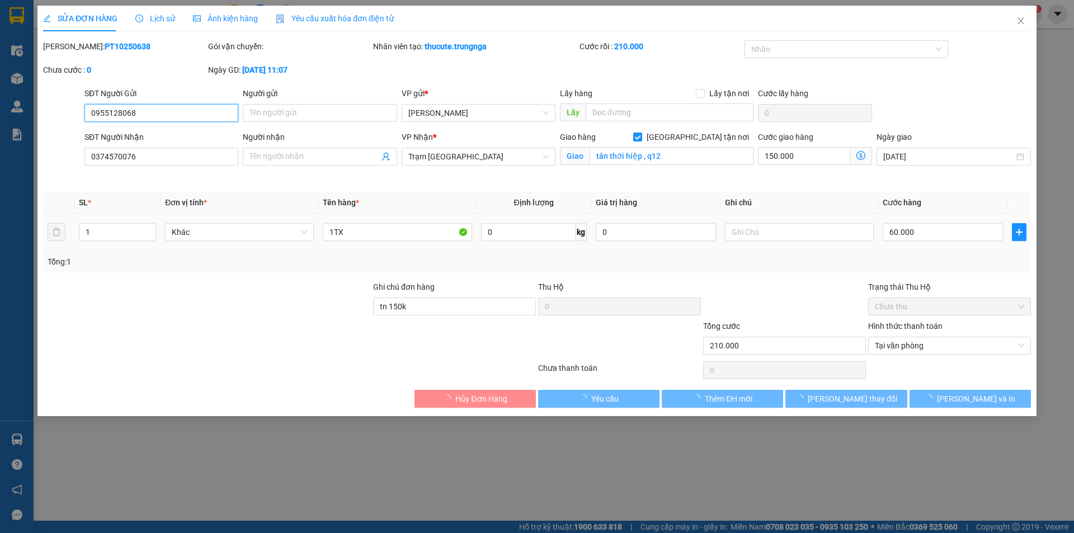
type input "210.000"
click at [762, 214] on td at bounding box center [799, 232] width 158 height 37
click at [763, 234] on input "text" at bounding box center [799, 232] width 149 height 18
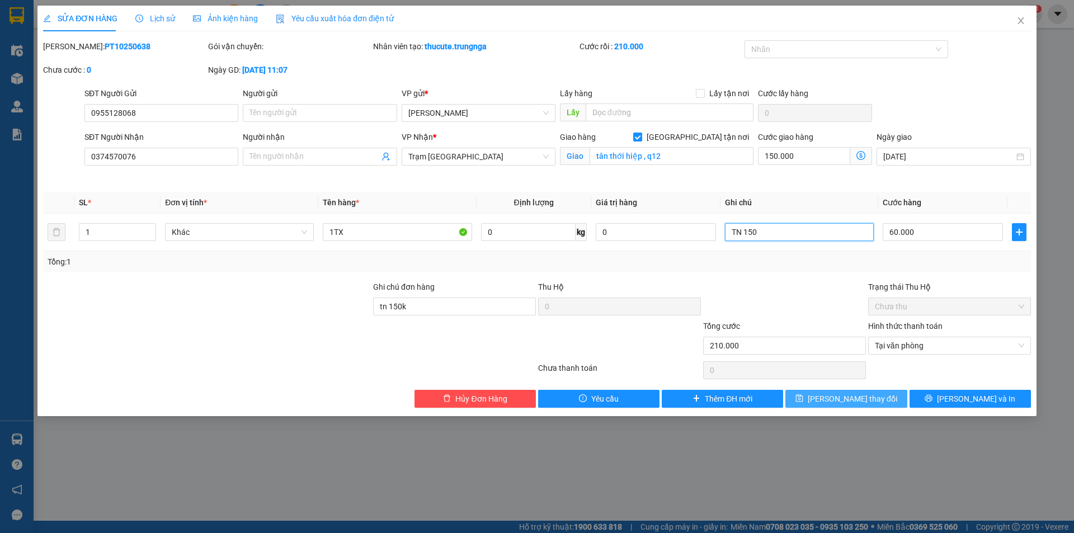
type input "TN 150"
click at [868, 399] on span "[PERSON_NAME] thay đổi" at bounding box center [852, 399] width 89 height 12
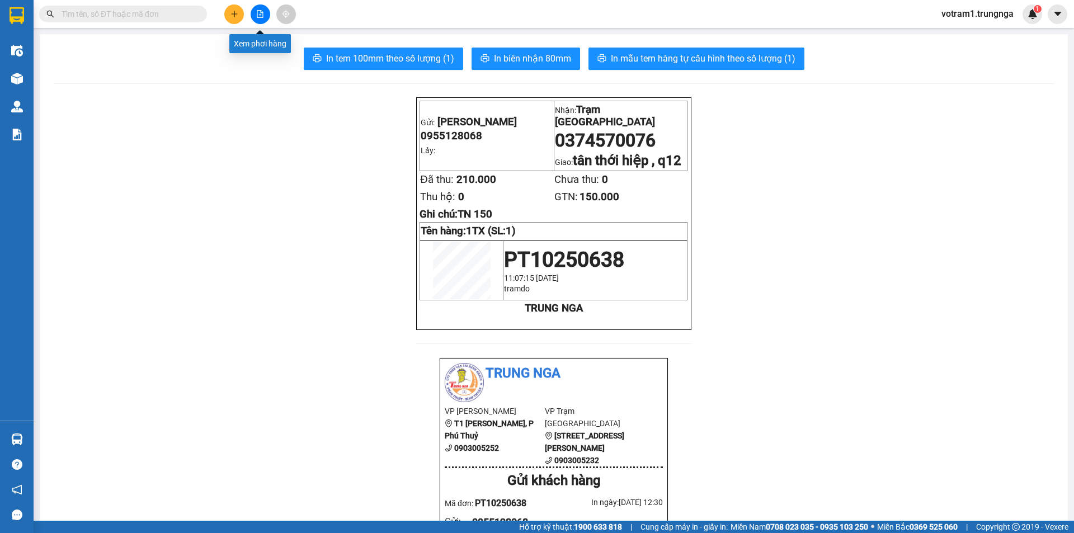
click at [266, 16] on button at bounding box center [261, 14] width 20 height 20
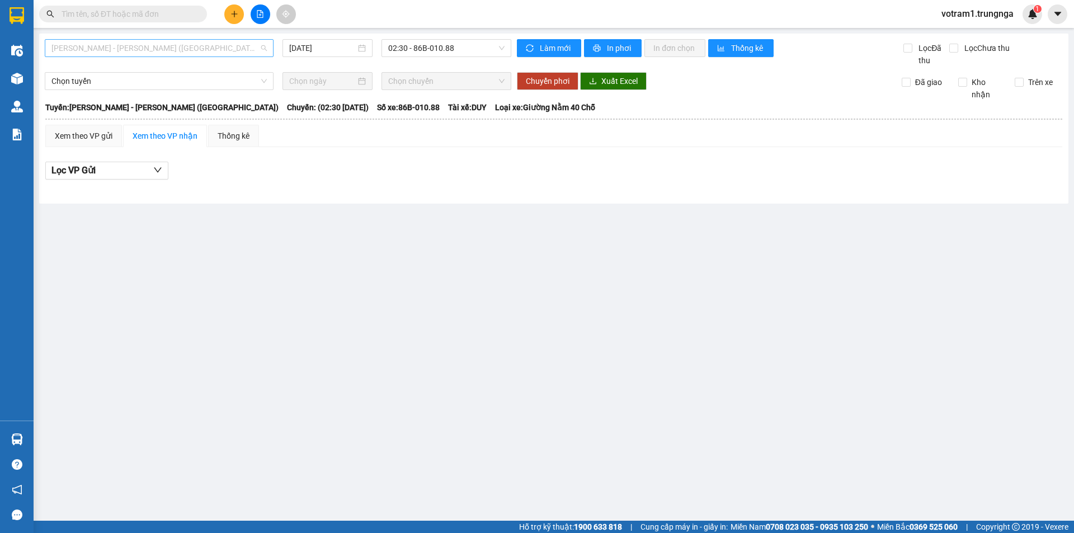
click at [211, 53] on span "[PERSON_NAME] - [PERSON_NAME] ([GEOGRAPHIC_DATA])" at bounding box center [158, 48] width 215 height 17
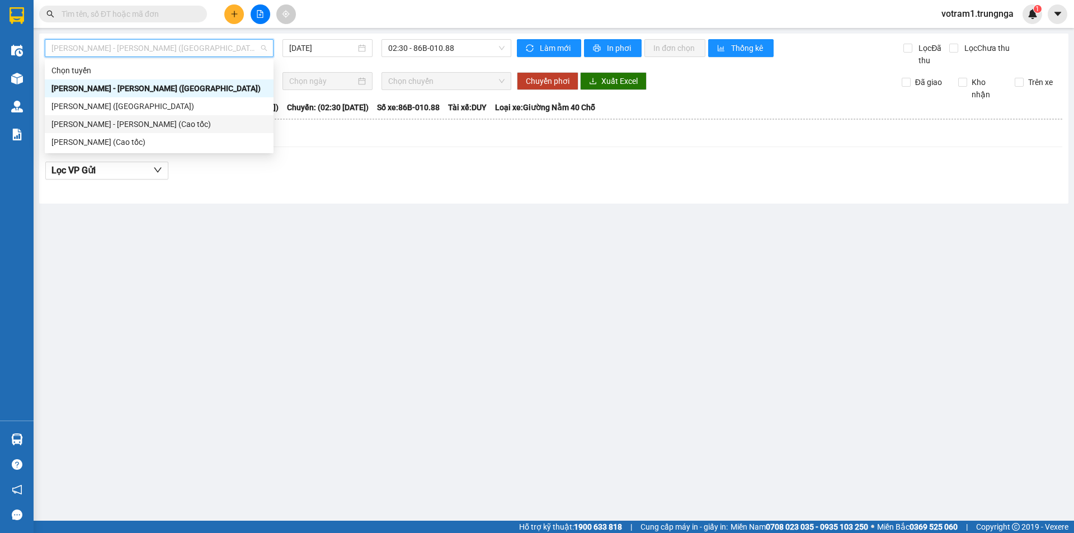
click at [182, 123] on div "[PERSON_NAME] - [PERSON_NAME] (Cao tốc)" at bounding box center [158, 124] width 215 height 12
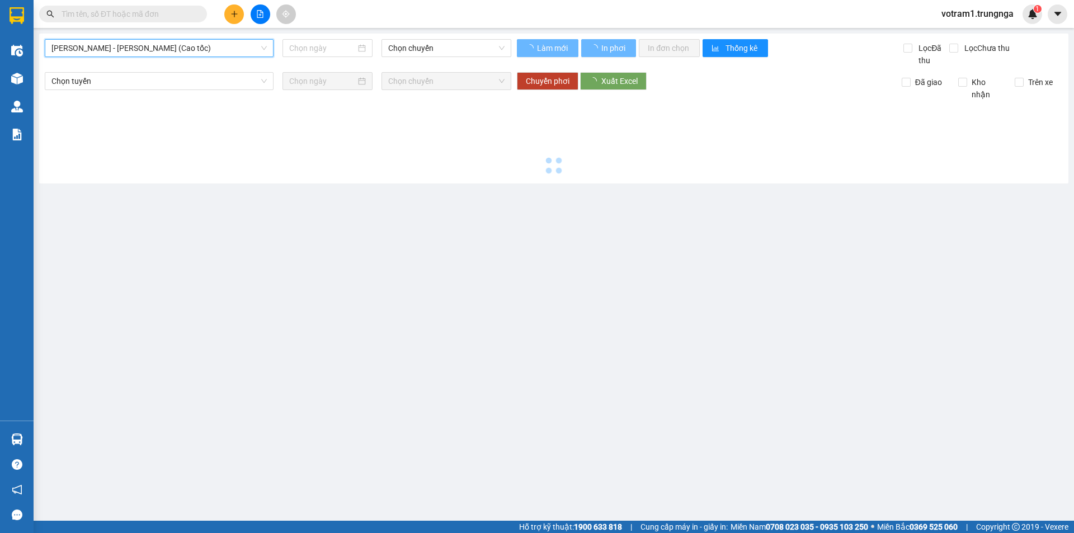
type input "[DATE]"
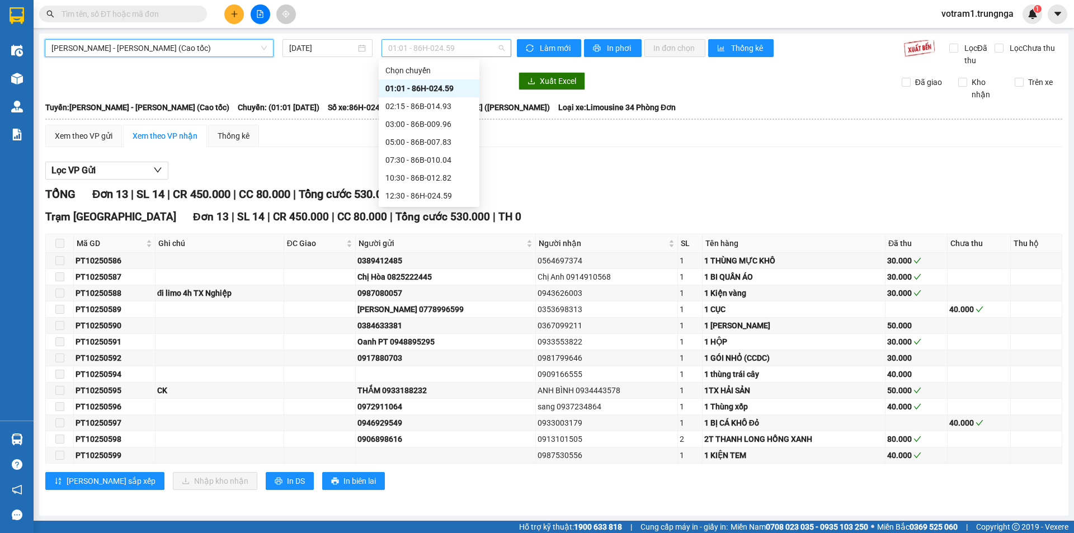
click at [413, 48] on span "01:01 - 86H-024.59" at bounding box center [446, 48] width 116 height 17
click at [431, 195] on div "12:30 - 86H-024.59" at bounding box center [428, 196] width 87 height 12
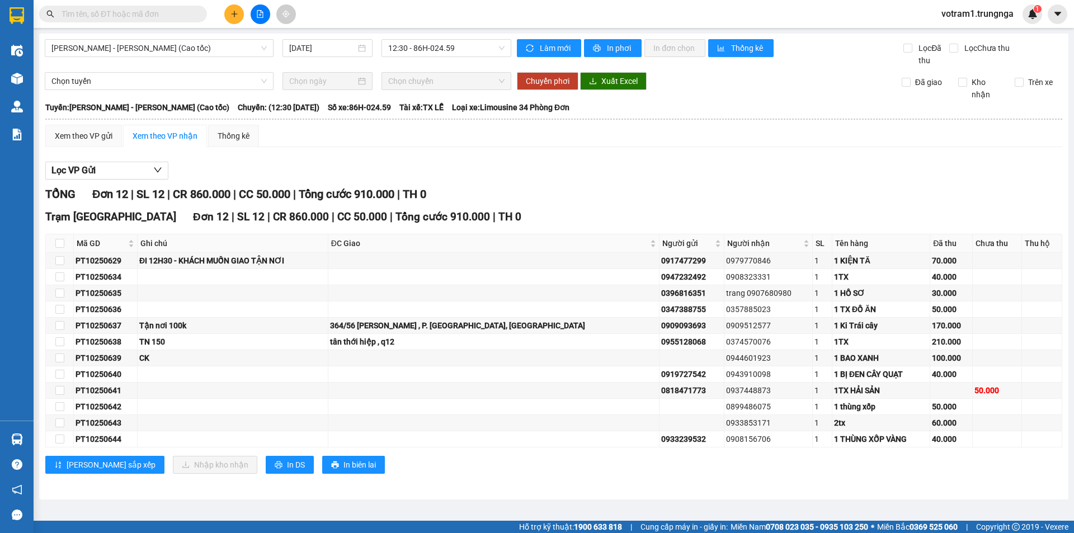
click at [136, 15] on input "text" at bounding box center [128, 14] width 132 height 12
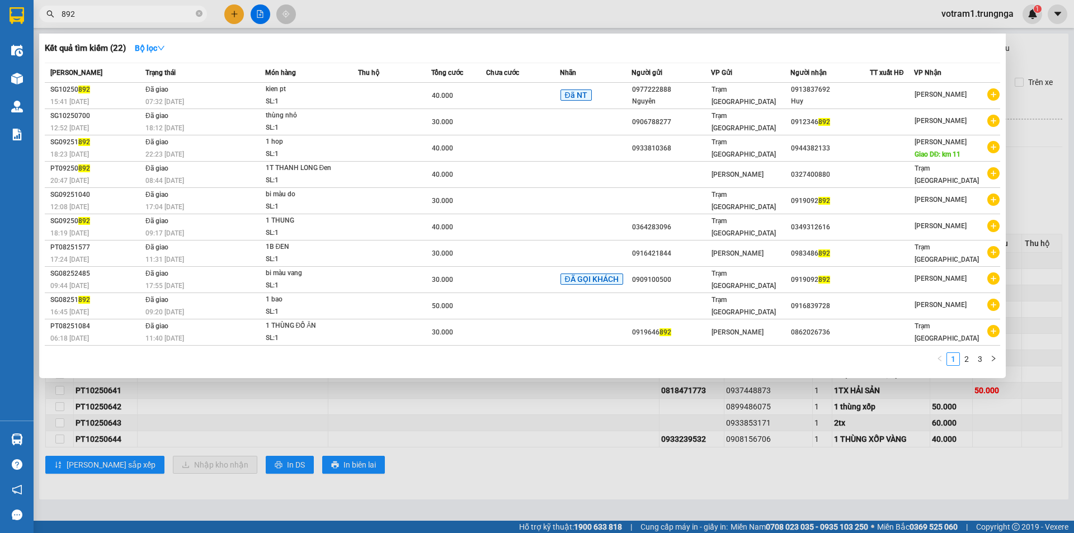
type input "892"
click at [761, 482] on div at bounding box center [537, 266] width 1074 height 533
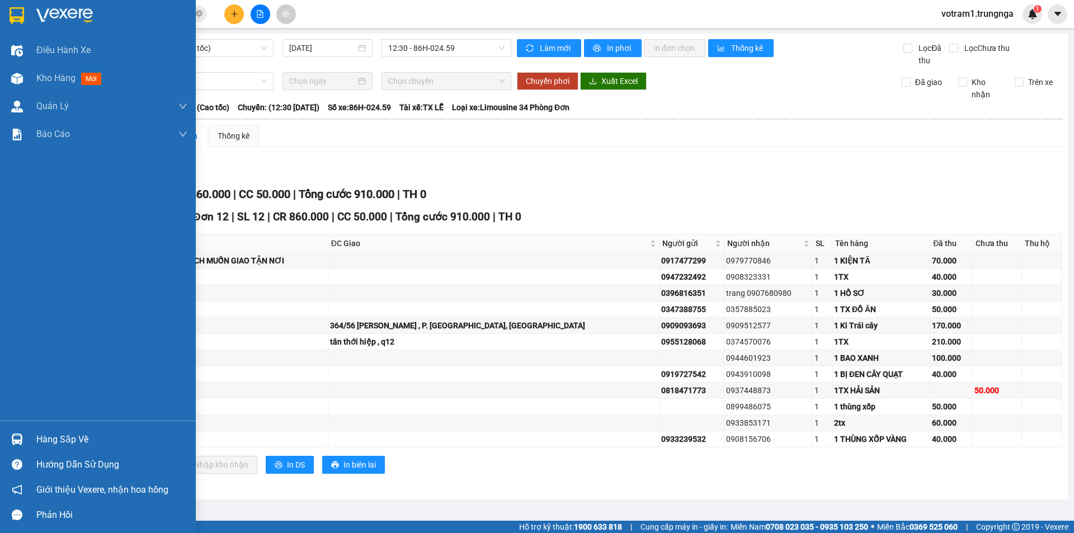
click at [19, 443] on img at bounding box center [17, 439] width 12 height 12
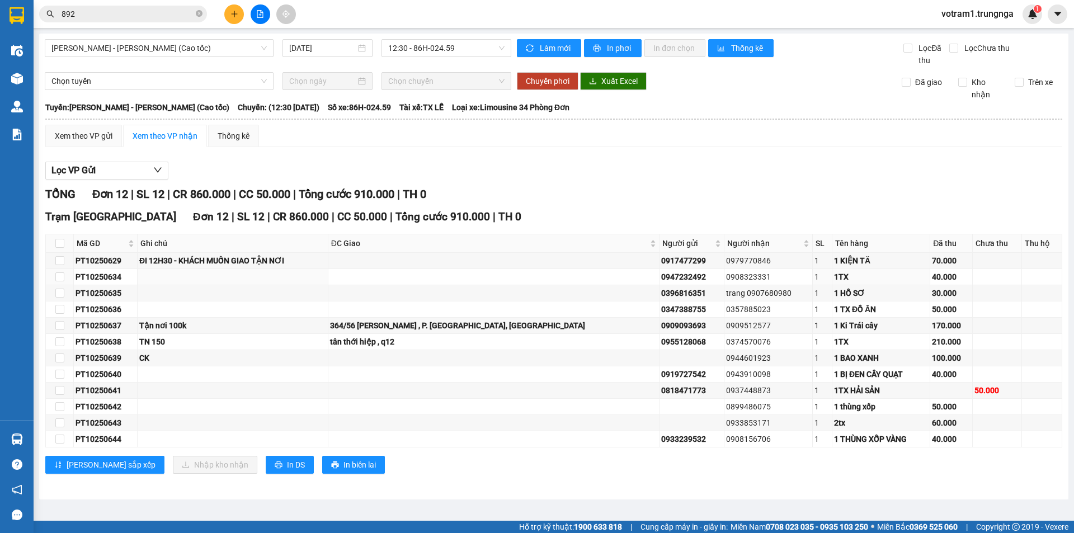
click at [546, 279] on section "Kết quả tìm kiếm ( 22 ) Bộ lọc Mã ĐH Trạng thái Món hàng Thu hộ Tổng cước Chưa …" at bounding box center [537, 266] width 1074 height 533
click at [549, 219] on div "Trạm [GEOGRAPHIC_DATA] 12 | SL 12 | CR 860.000 | CC 50.000 | Tổng cước 910.000 …" at bounding box center [553, 217] width 1017 height 17
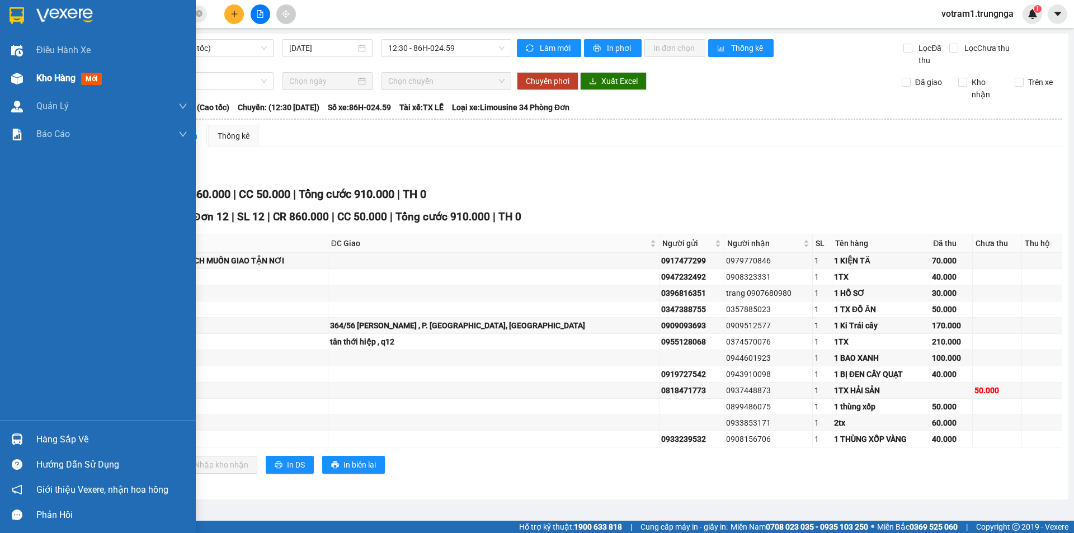
click at [20, 73] on img at bounding box center [17, 79] width 12 height 12
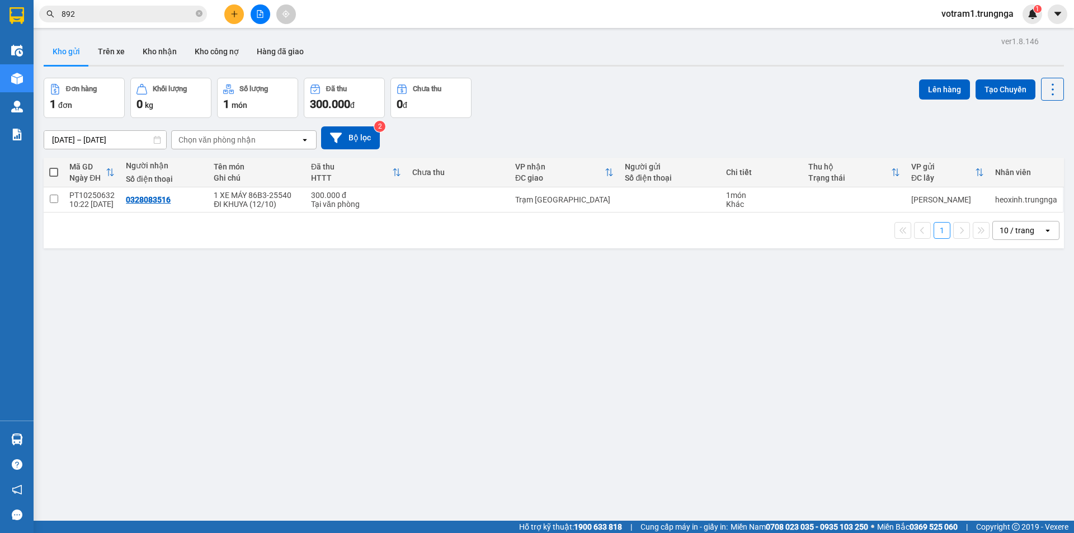
click at [570, 110] on div "Đơn hàng 1 đơn Khối lượng 0 kg Số lượng 1 món Đã thu 300.000 đ Chưa thu 0 đ Lên…" at bounding box center [554, 98] width 1020 height 40
click at [159, 54] on button "Kho nhận" at bounding box center [160, 51] width 52 height 27
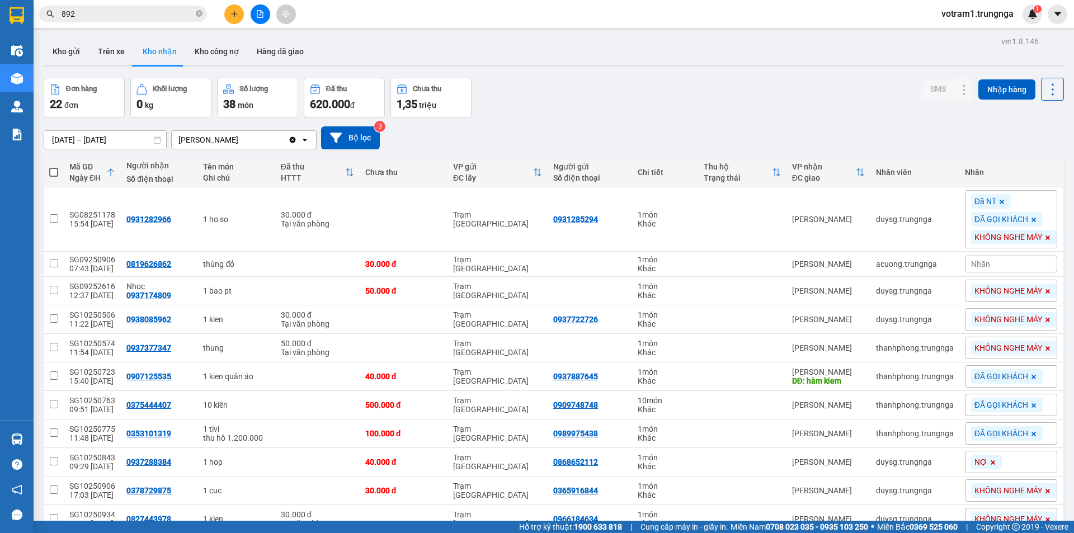
click at [671, 107] on div "Đơn hàng 22 đơn Khối lượng 0 kg Số lượng 38 món Đã thu 620.000 đ Chưa thu 1,35 …" at bounding box center [554, 98] width 1020 height 40
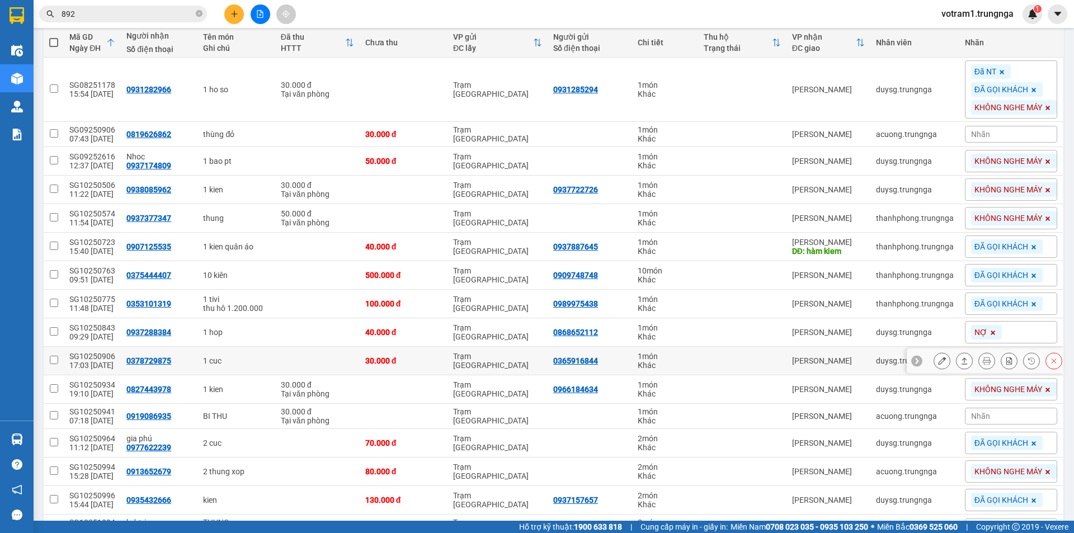
scroll to position [41, 0]
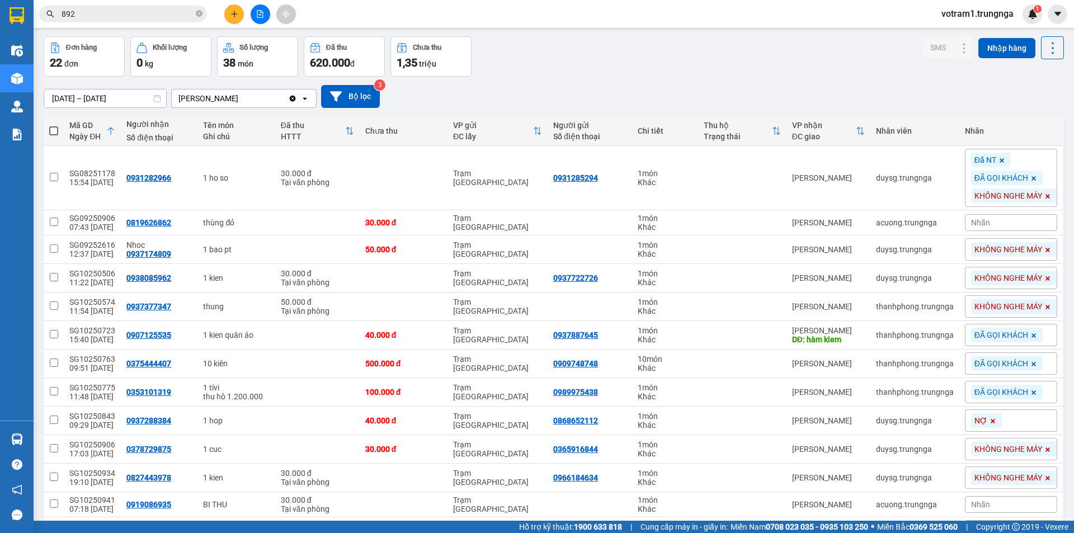
click at [678, 100] on div "[DATE] – [DATE] Press the down arrow key to interact with the calendar and sele…" at bounding box center [554, 96] width 1020 height 23
click at [678, 101] on div "[DATE] – [DATE] Press the down arrow key to interact with the calendar and sele…" at bounding box center [554, 96] width 1020 height 23
click at [605, 90] on div "[DATE] – [DATE] Press the down arrow key to interact with the calendar and sele…" at bounding box center [554, 96] width 1020 height 23
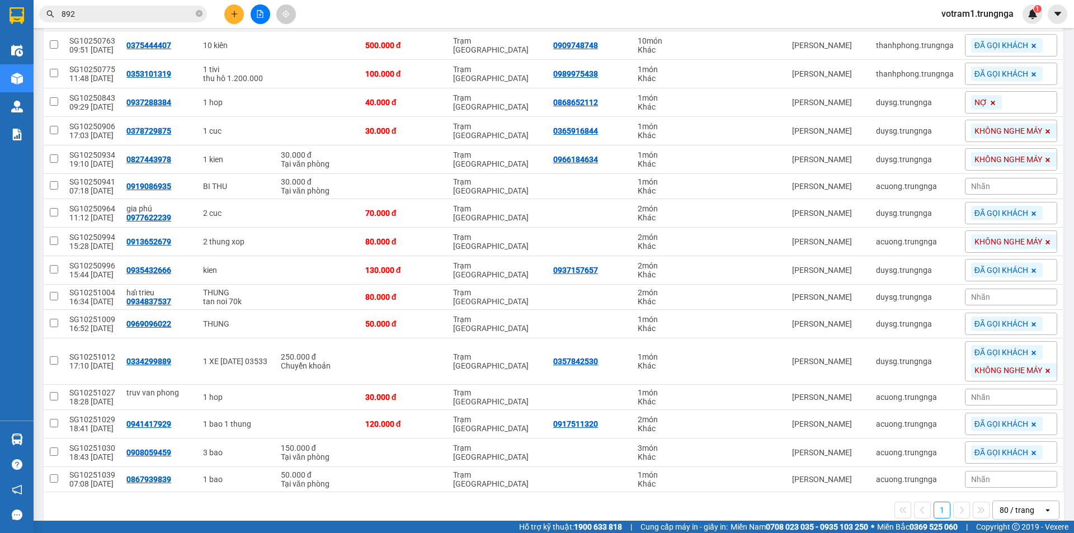
scroll to position [377, 0]
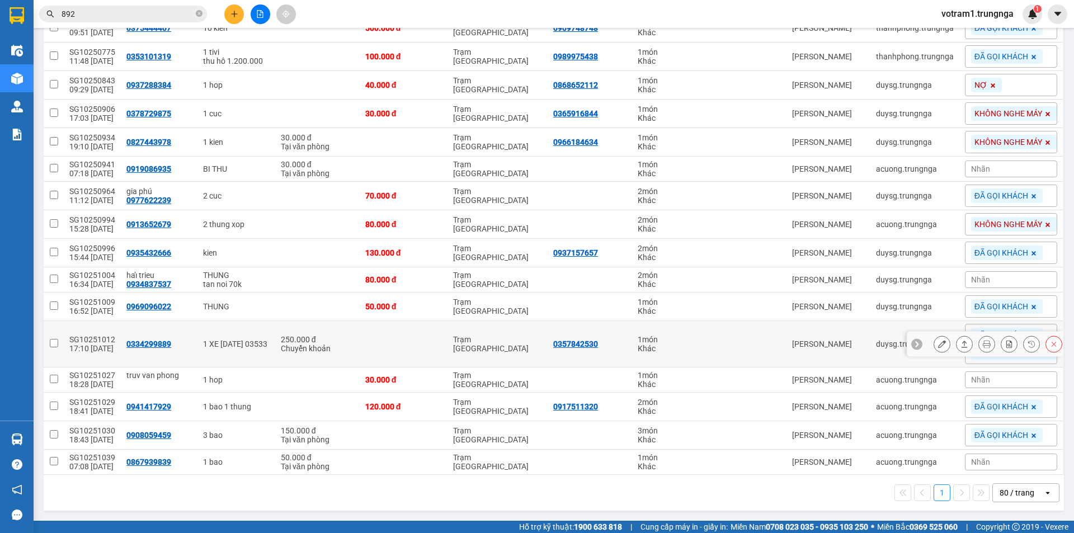
click at [347, 354] on td "250.000 đ Chuyển khoản" at bounding box center [317, 344] width 84 height 46
checkbox input "true"
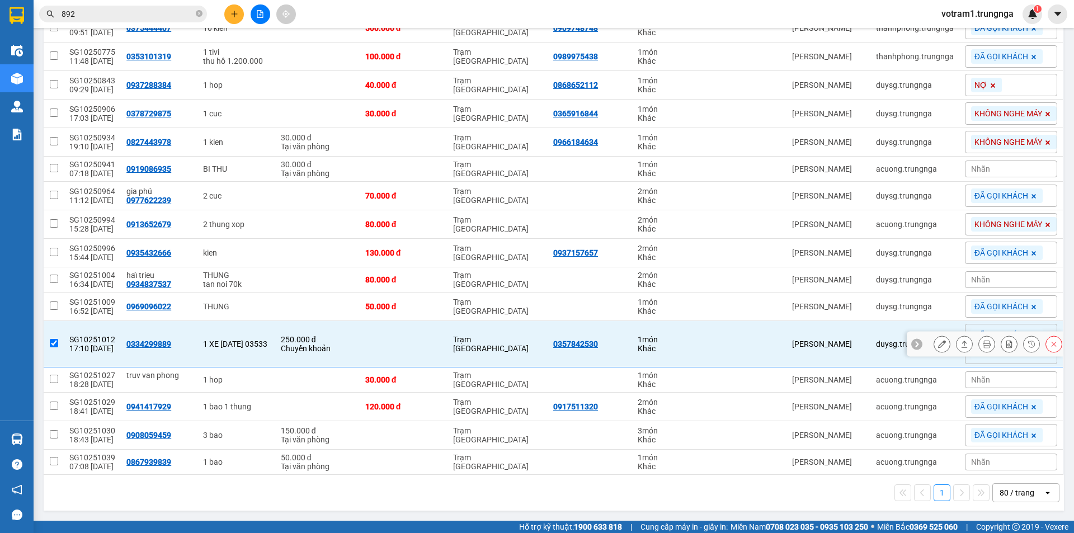
scroll to position [0, 0]
